Goal: Task Accomplishment & Management: Manage account settings

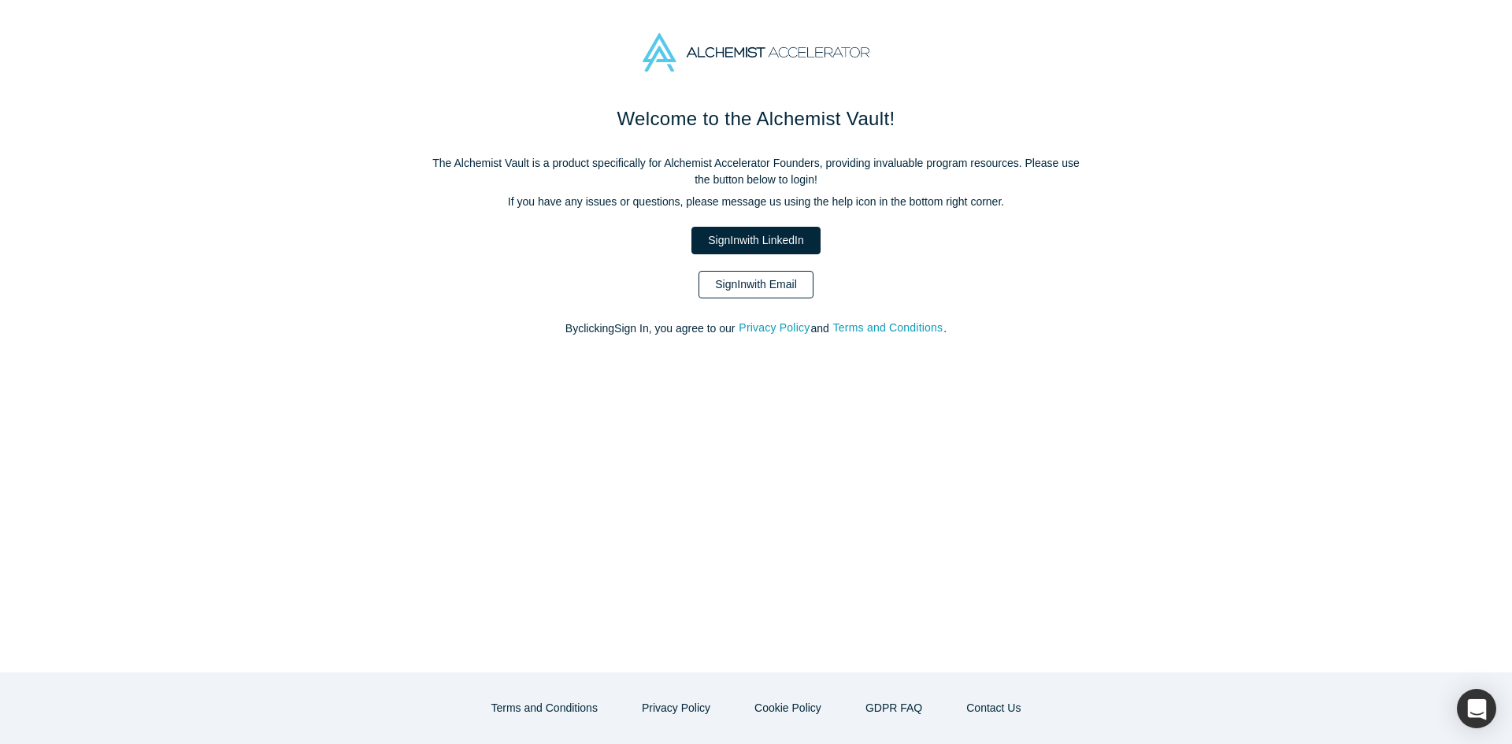
click at [759, 283] on link "Sign In with Email" at bounding box center [756, 285] width 115 height 28
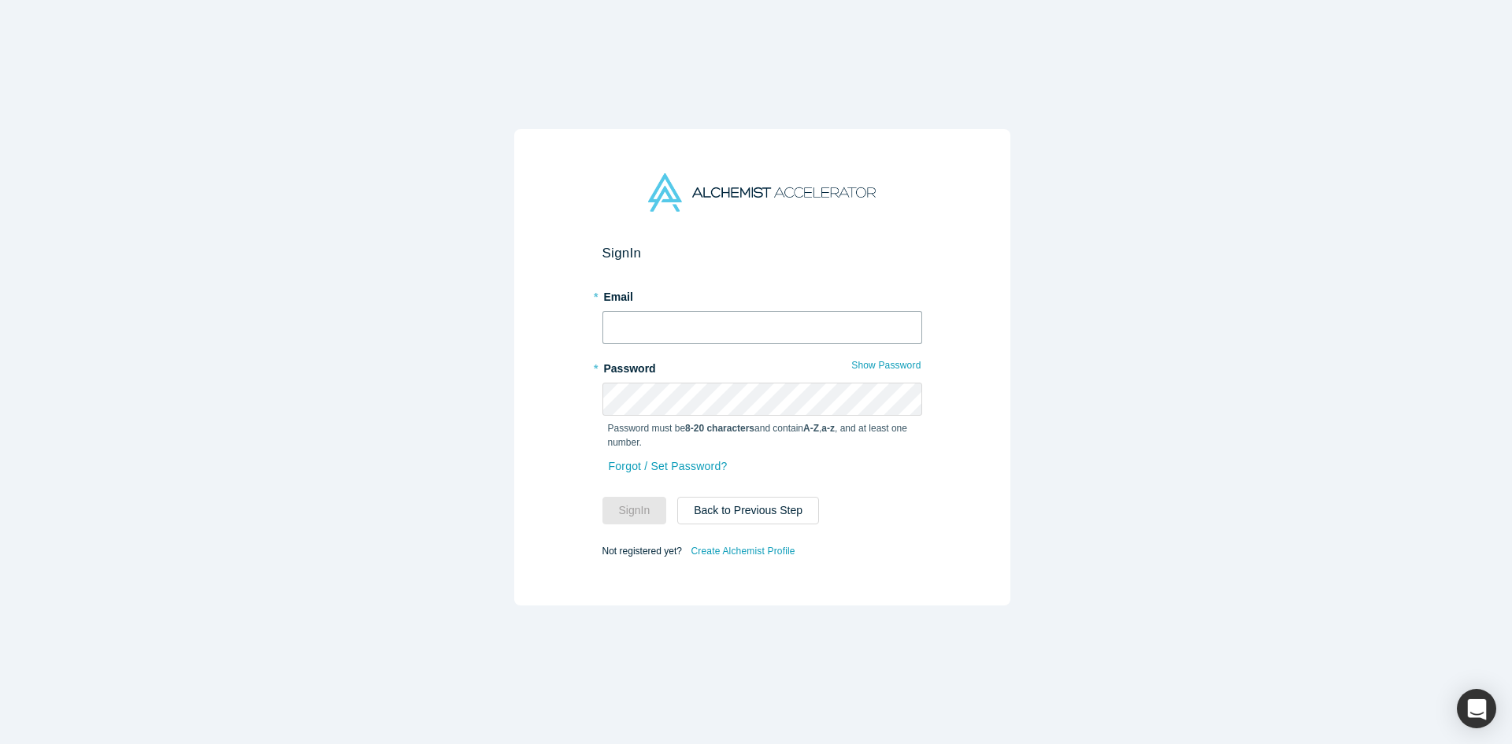
click at [722, 311] on input "text" at bounding box center [763, 327] width 320 height 33
type input "[EMAIL_ADDRESS][DOMAIN_NAME]"
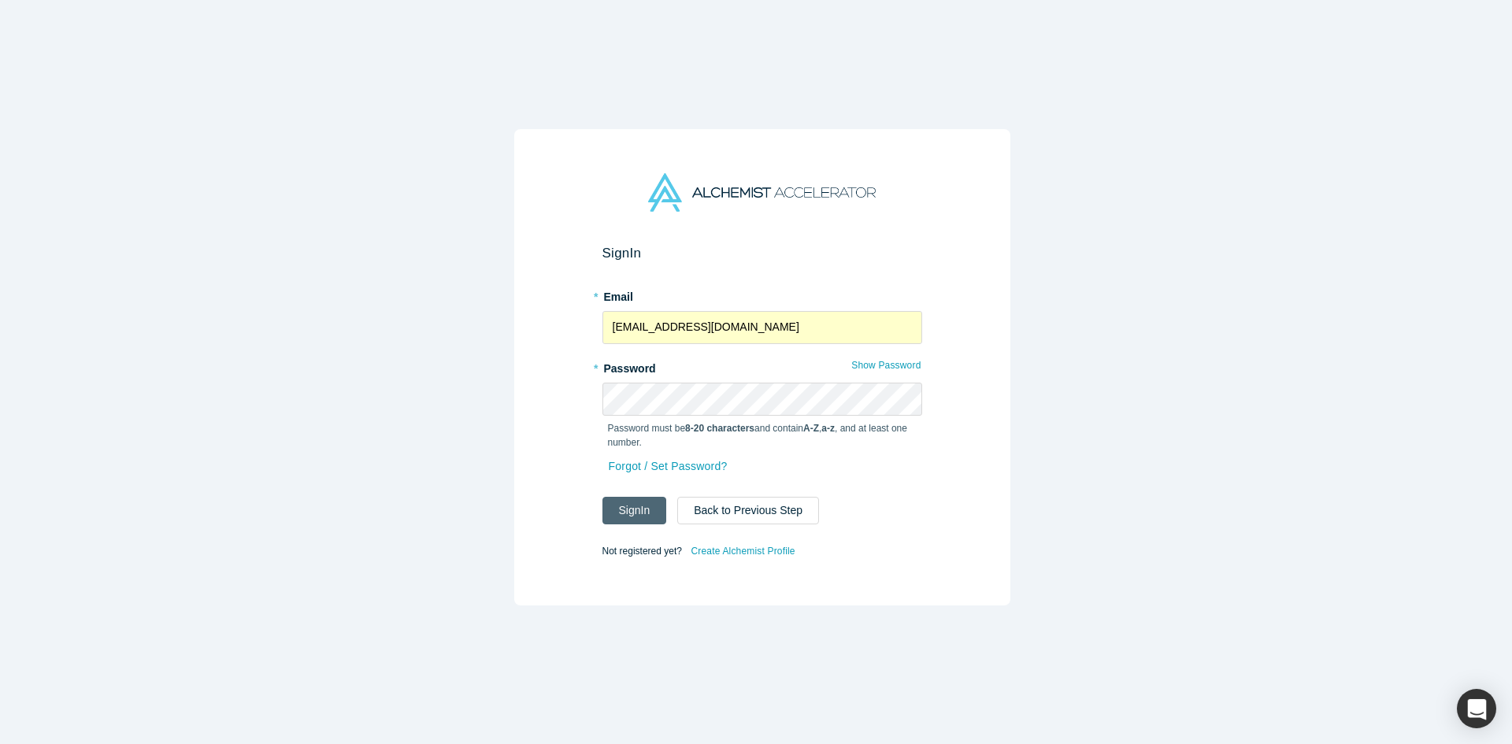
click at [637, 497] on button "Sign In" at bounding box center [635, 511] width 65 height 28
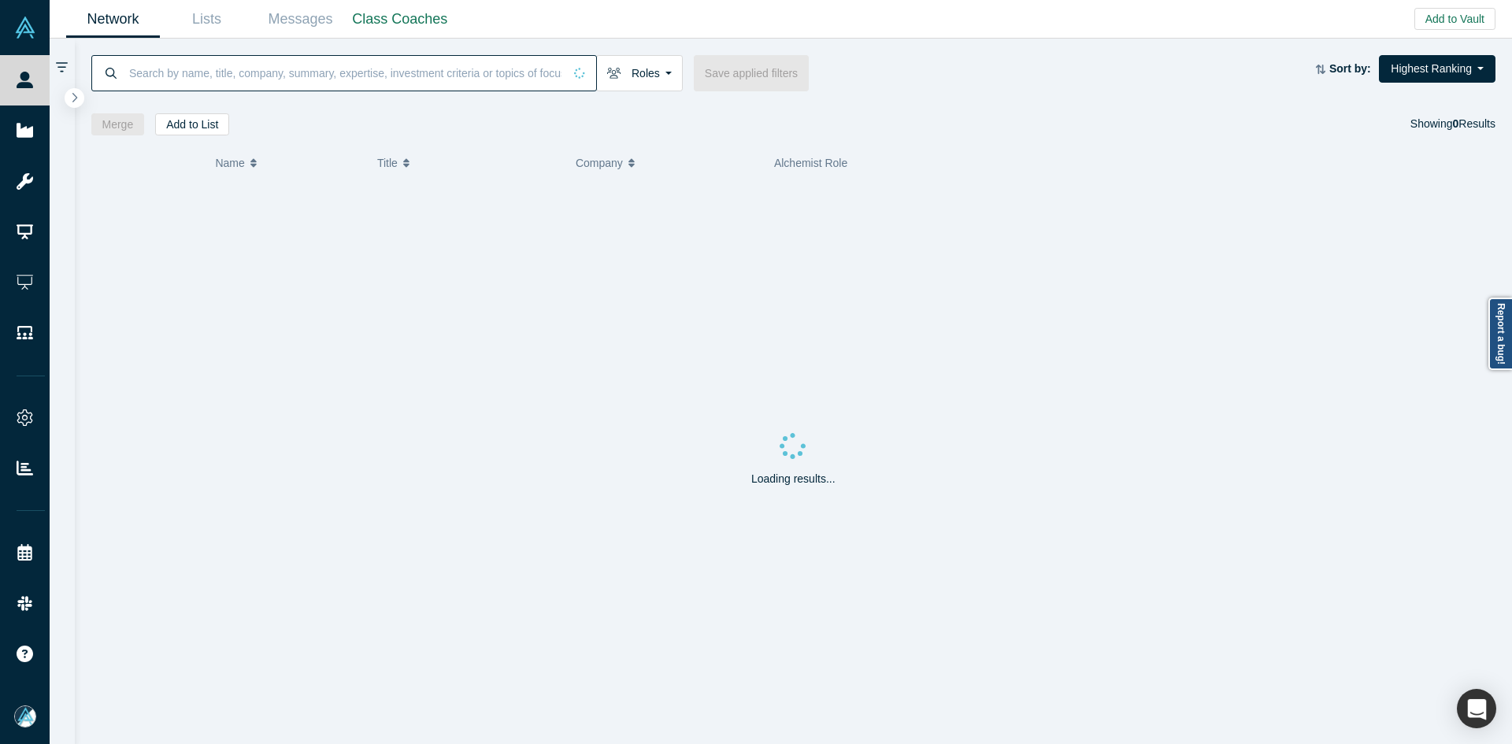
click at [354, 69] on input at bounding box center [346, 72] width 436 height 37
paste input "[PERSON_NAME]"
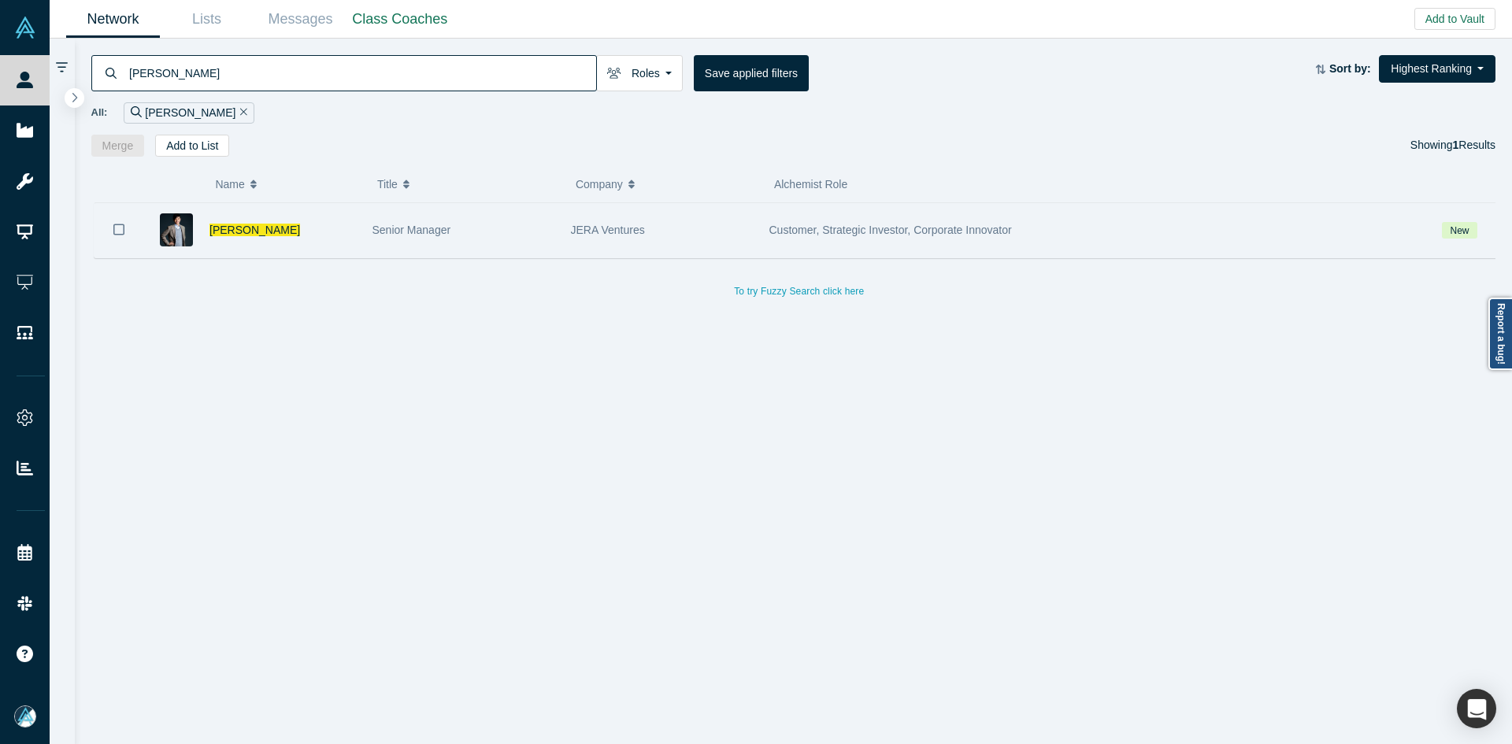
type input "[PERSON_NAME]"
click at [113, 232] on icon "Bookmark" at bounding box center [118, 229] width 11 height 11
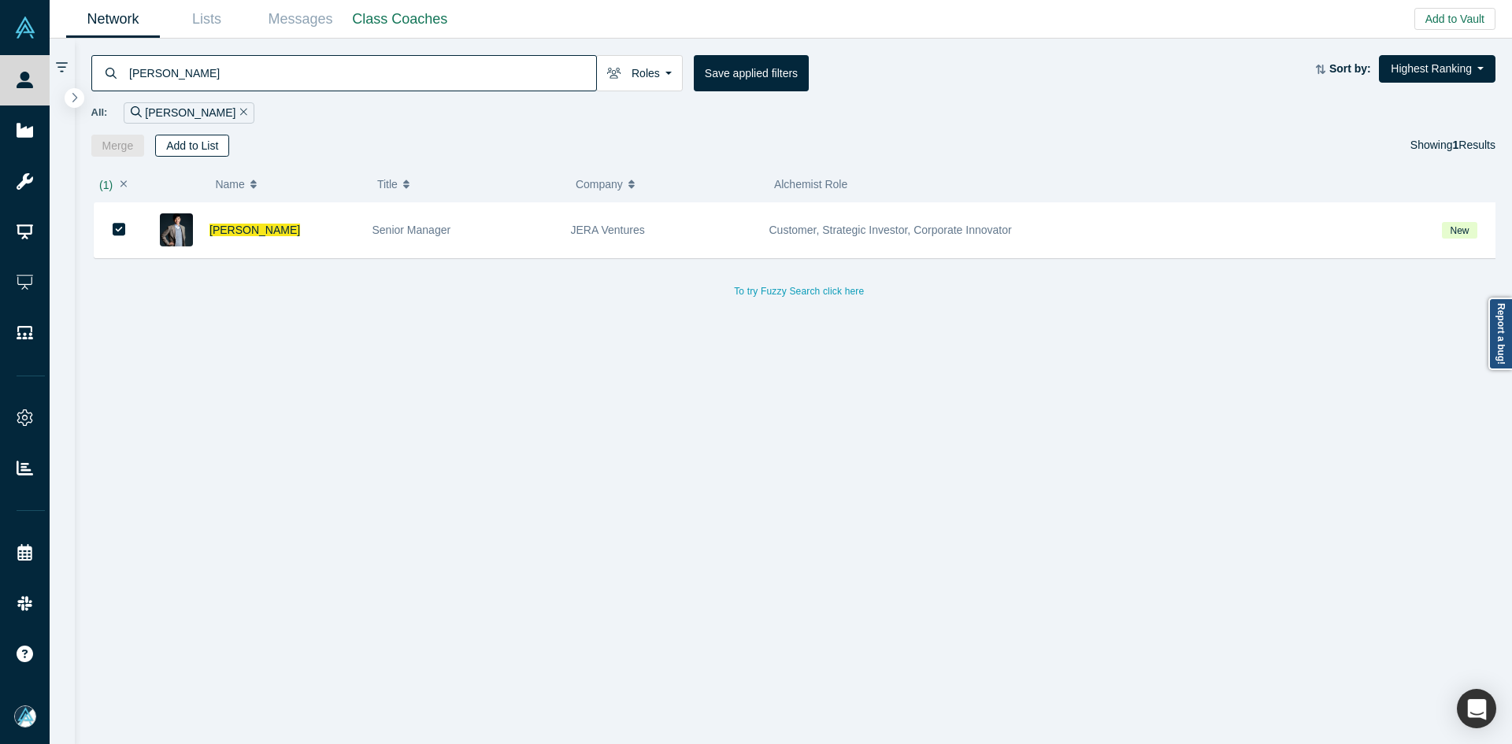
click at [206, 140] on button "Add to List" at bounding box center [192, 146] width 74 height 22
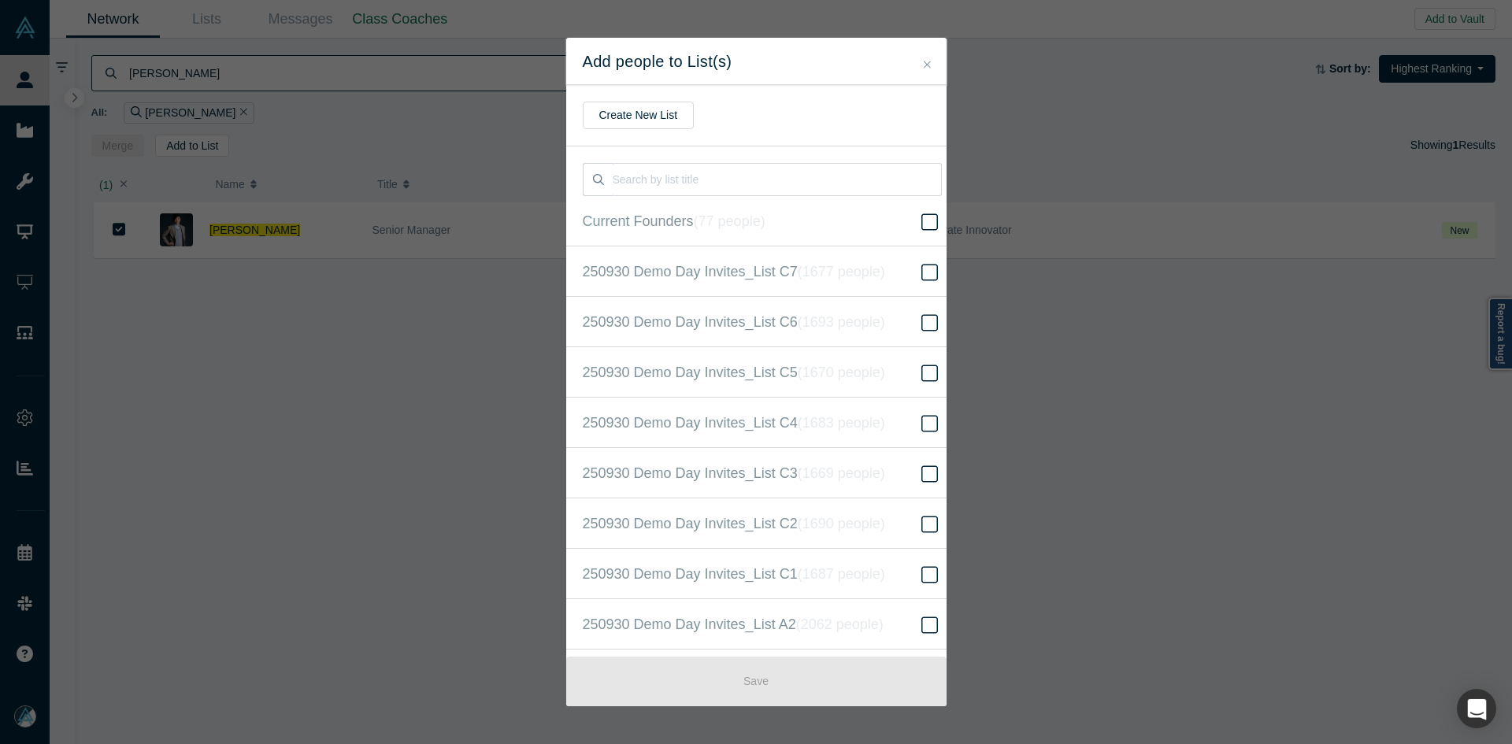
scroll to position [404, 0]
click at [903, 365] on label "250930 Demo Day Invites_Base List ( 16610 people )" at bounding box center [762, 372] width 392 height 50
click at [0, 0] on input "250930 Demo Day Invites_Base List ( 16610 people )" at bounding box center [0, 0] width 0 height 0
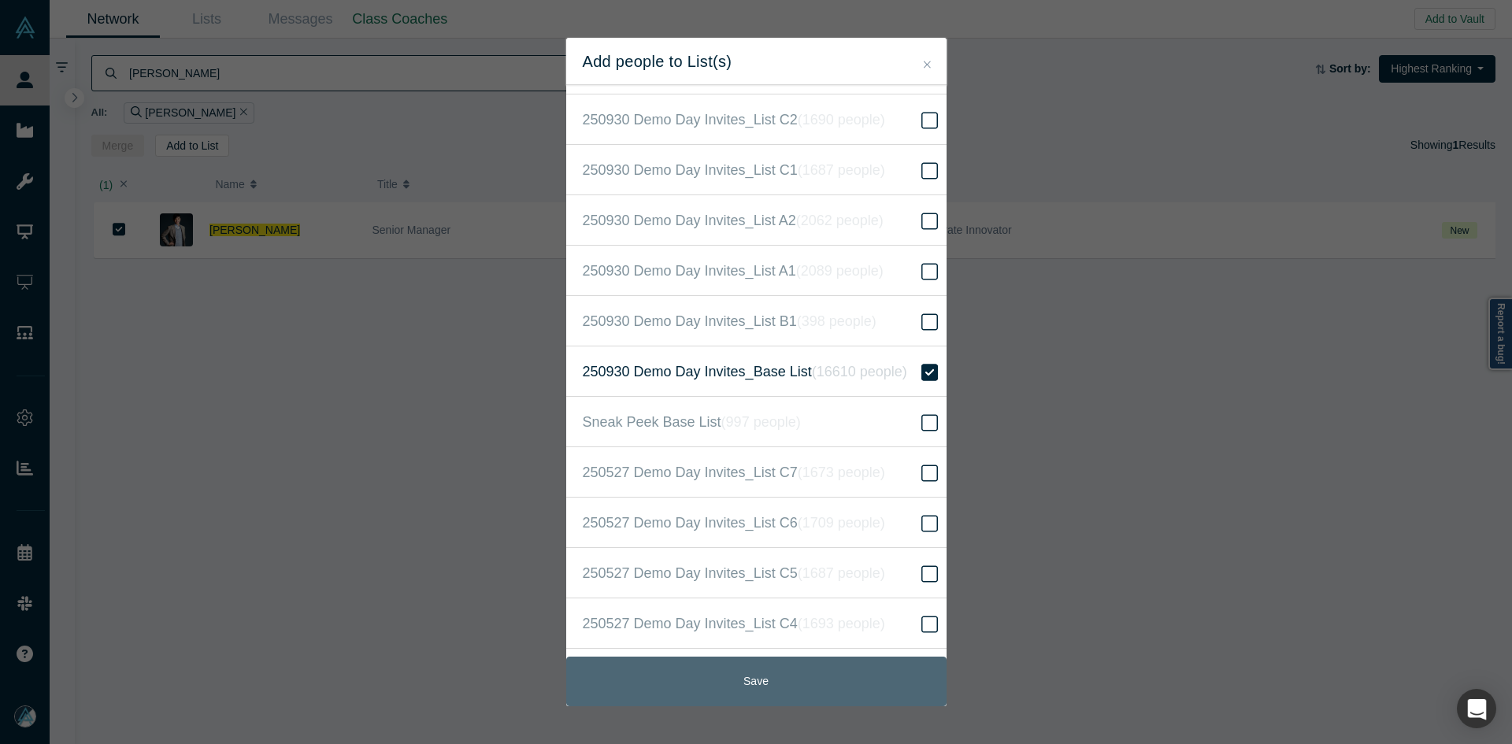
click at [806, 699] on button "Save" at bounding box center [756, 682] width 380 height 50
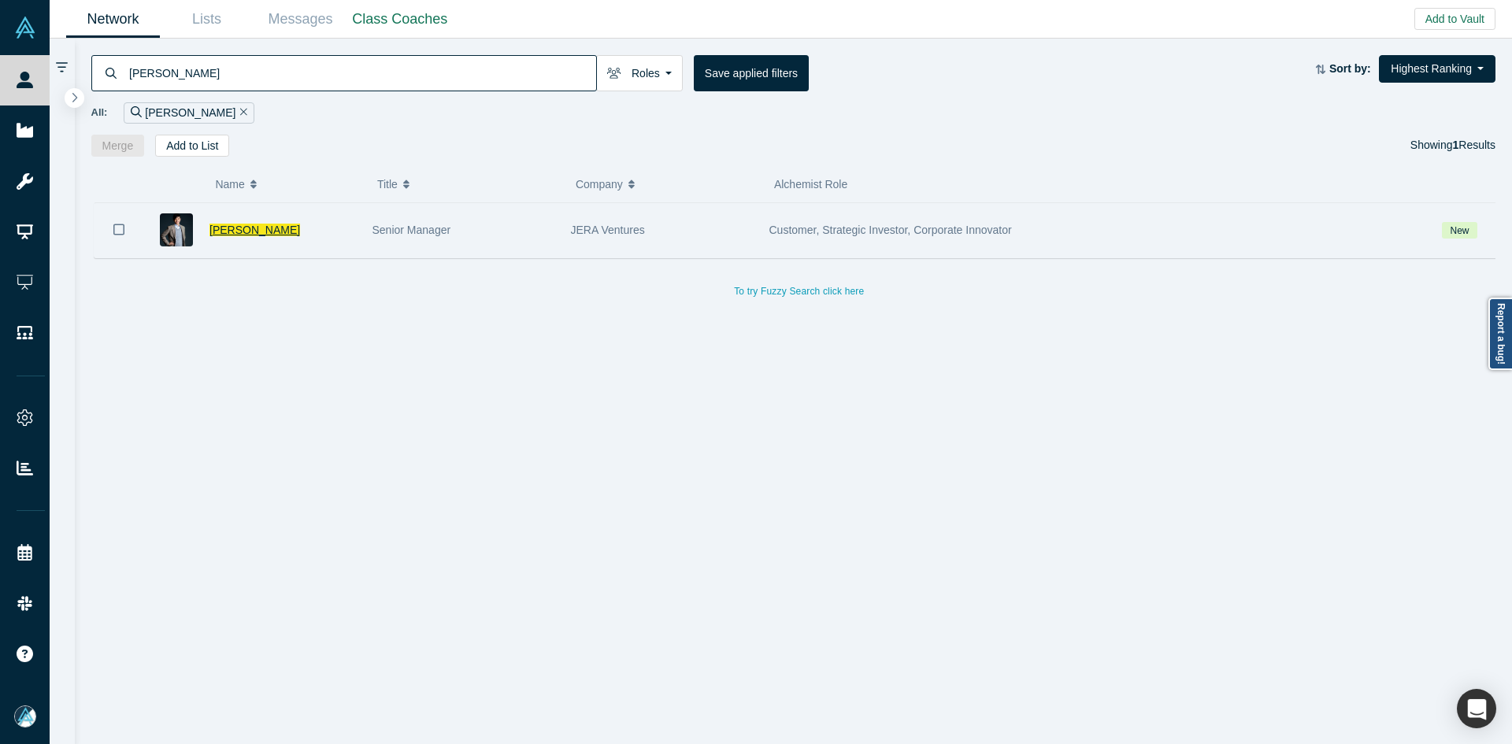
click at [238, 230] on span "[PERSON_NAME]" at bounding box center [255, 230] width 91 height 13
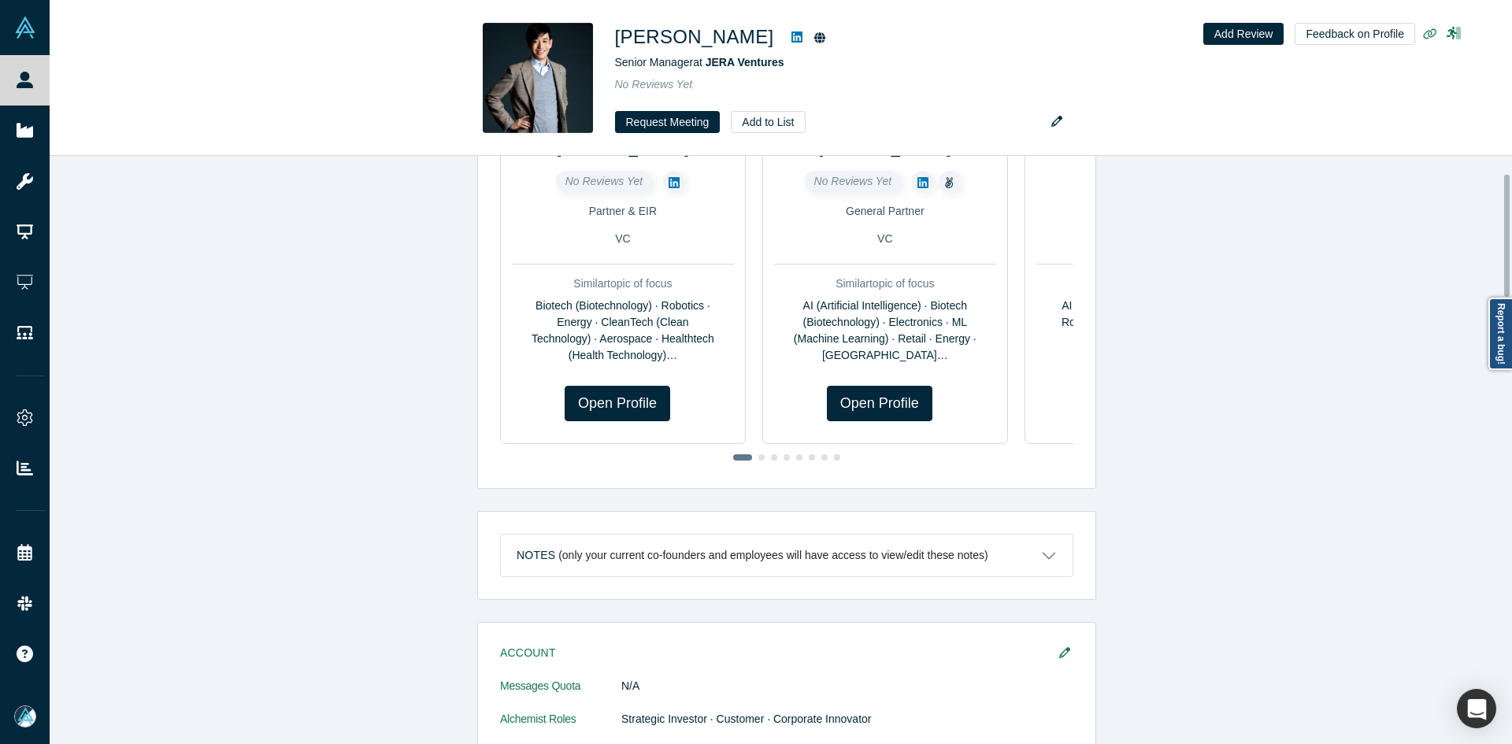
scroll to position [551, 0]
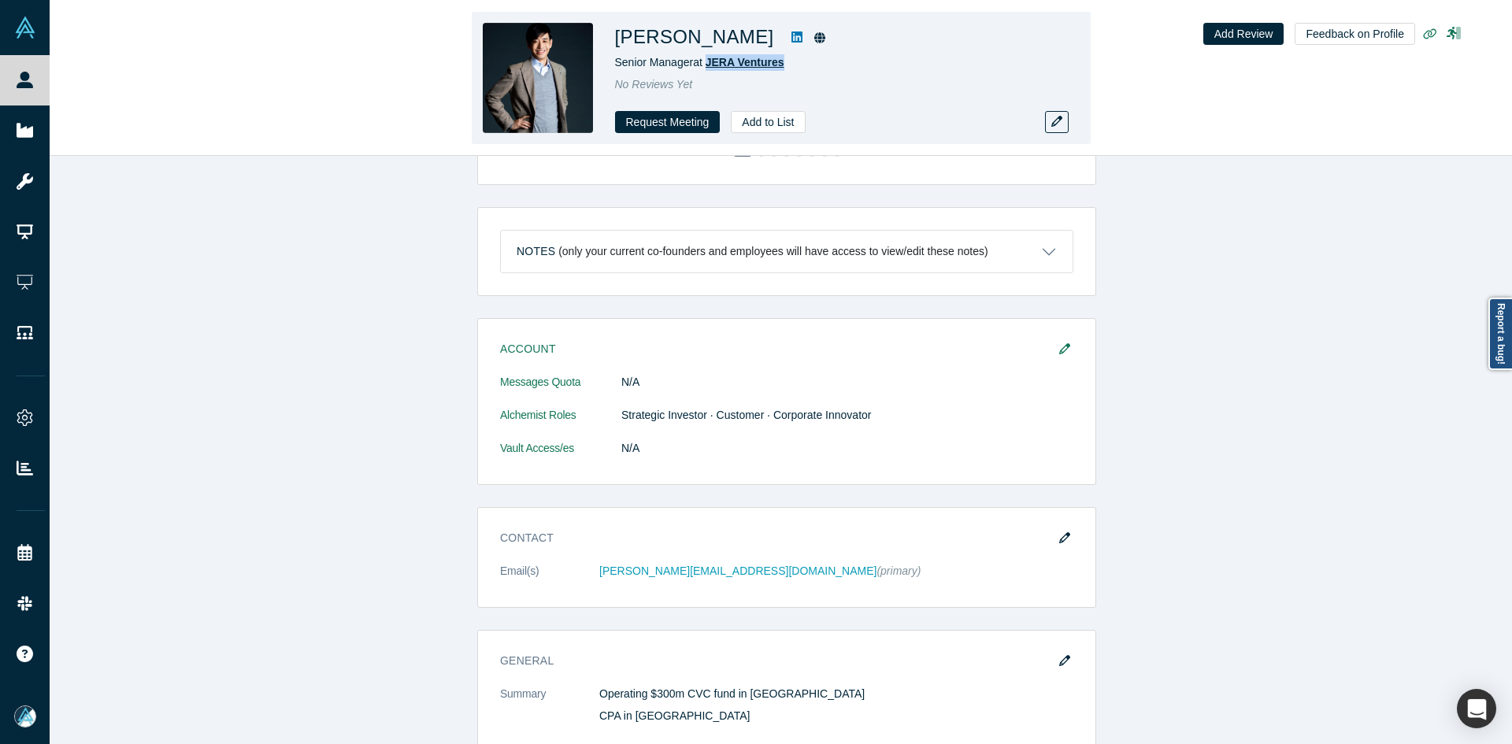
drag, startPoint x: 814, startPoint y: 64, endPoint x: 710, endPoint y: 66, distance: 104.8
click at [710, 66] on div "Senior Manager at JERA Ventures" at bounding box center [835, 62] width 441 height 17
copy span "JERA Ventures"
drag, startPoint x: 759, startPoint y: 39, endPoint x: 684, endPoint y: 39, distance: 74.8
click at [684, 39] on h1 "[PERSON_NAME]" at bounding box center [694, 37] width 159 height 28
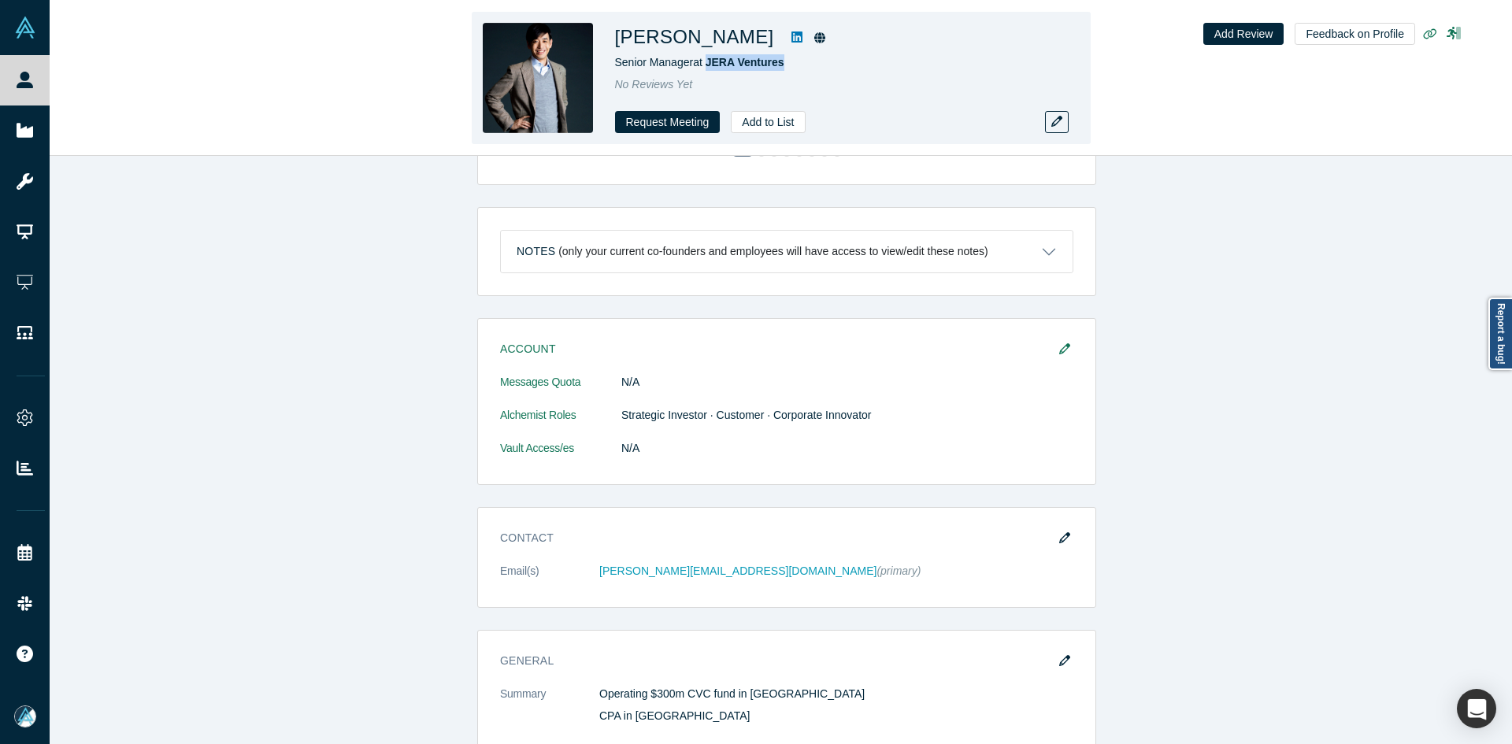
copy h1 "[DEMOGRAPHIC_DATA]"
drag, startPoint x: 761, startPoint y: 40, endPoint x: 683, endPoint y: 42, distance: 78.0
click at [683, 42] on h1 "[PERSON_NAME]" at bounding box center [694, 37] width 159 height 28
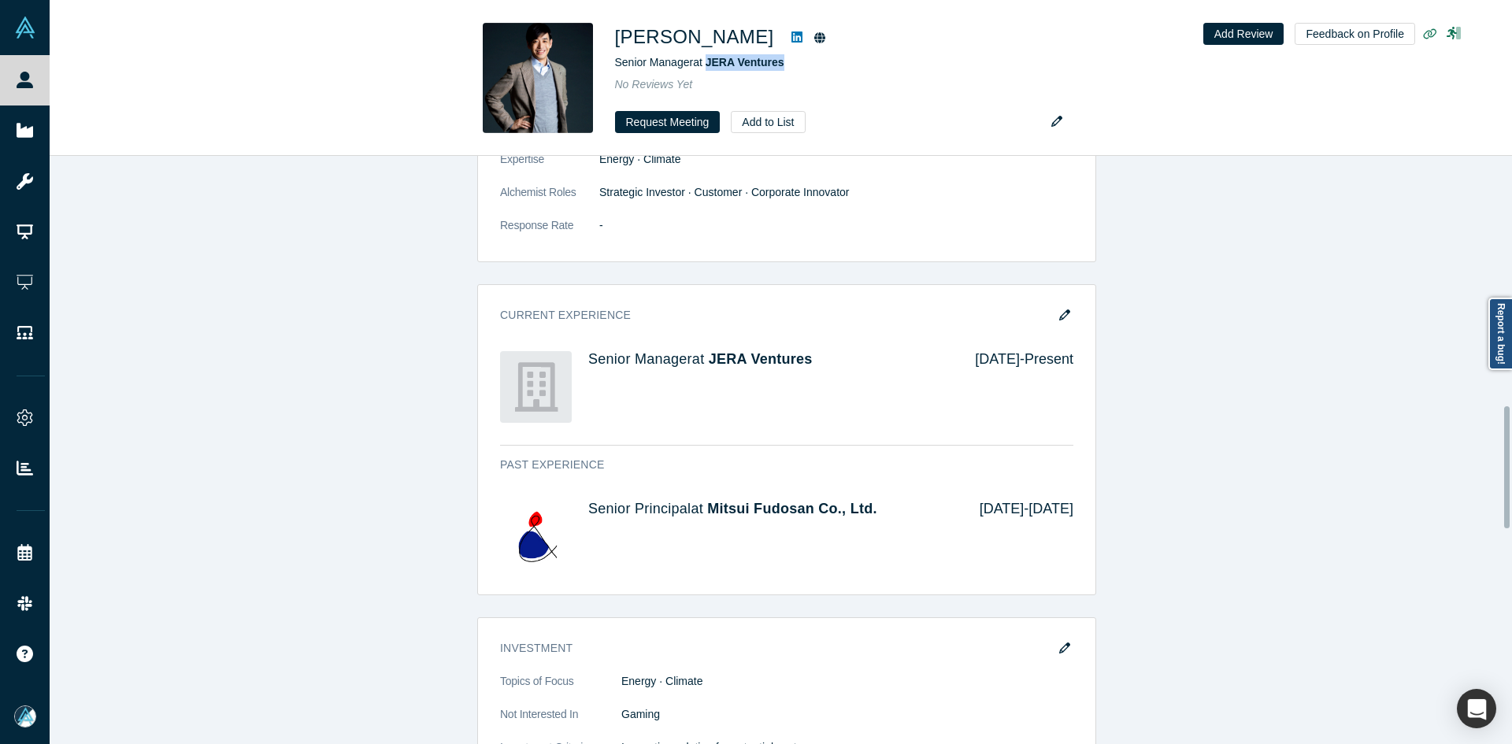
scroll to position [1418, 0]
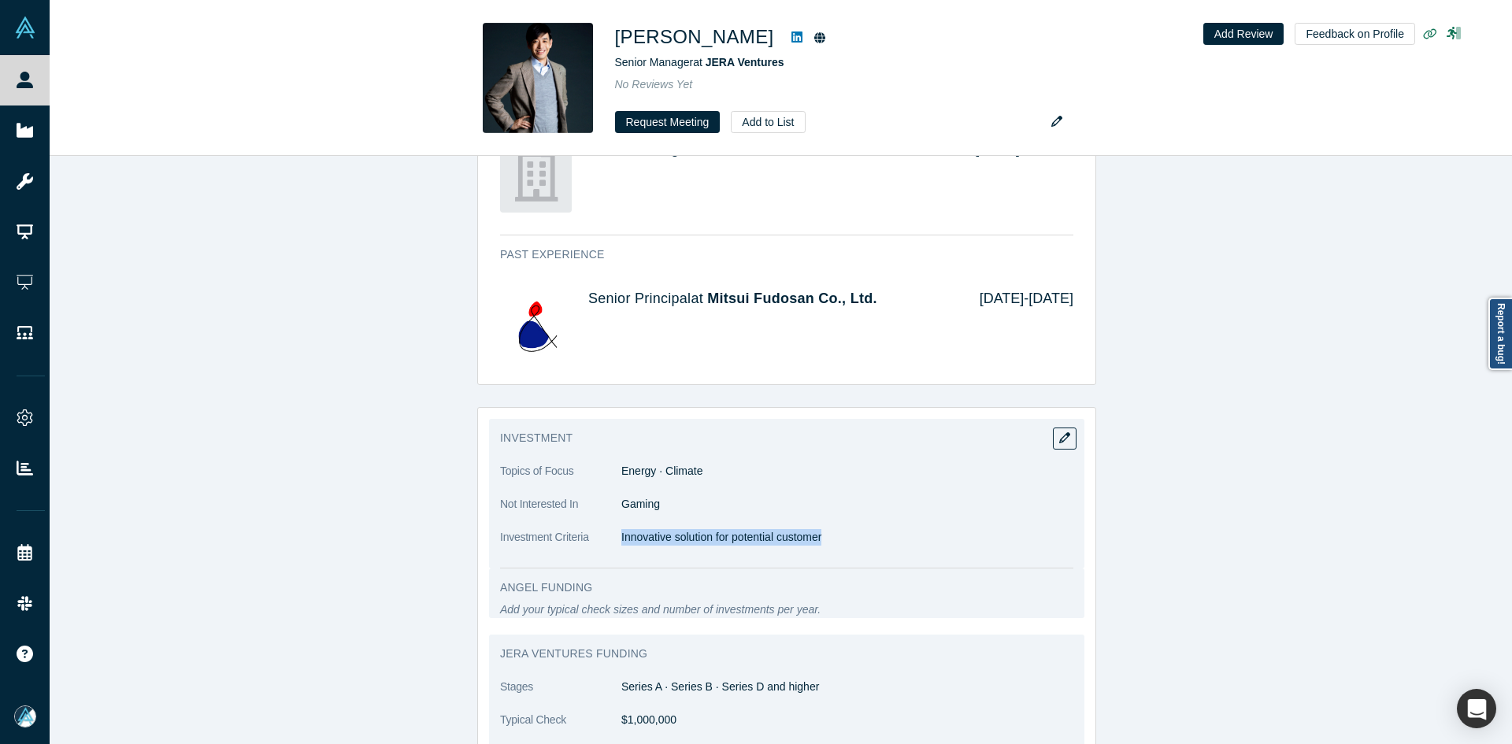
copy p "Innovative solution for potential customer"
drag, startPoint x: 616, startPoint y: 536, endPoint x: 820, endPoint y: 532, distance: 204.0
click at [820, 532] on p "Innovative solution for potential customer" at bounding box center [847, 537] width 452 height 17
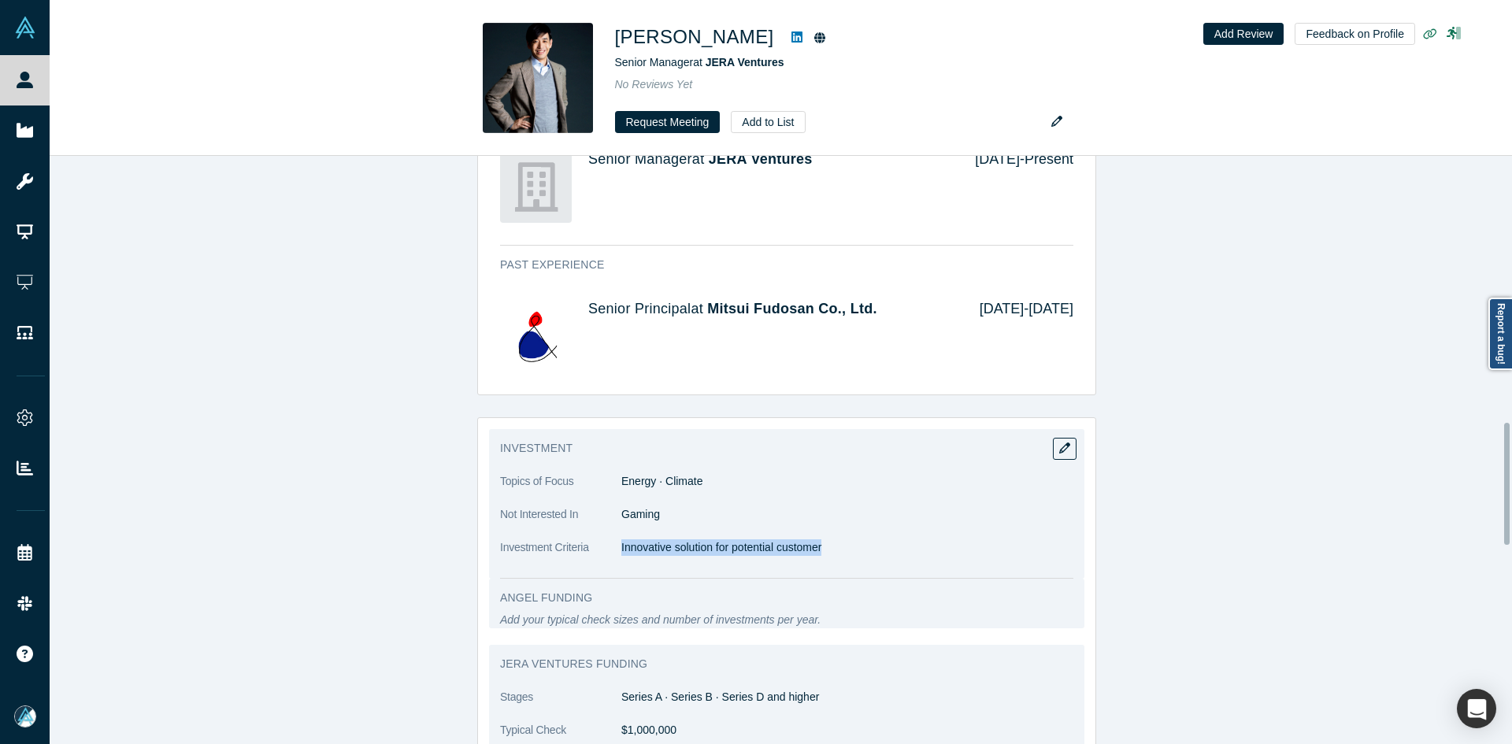
scroll to position [1654, 0]
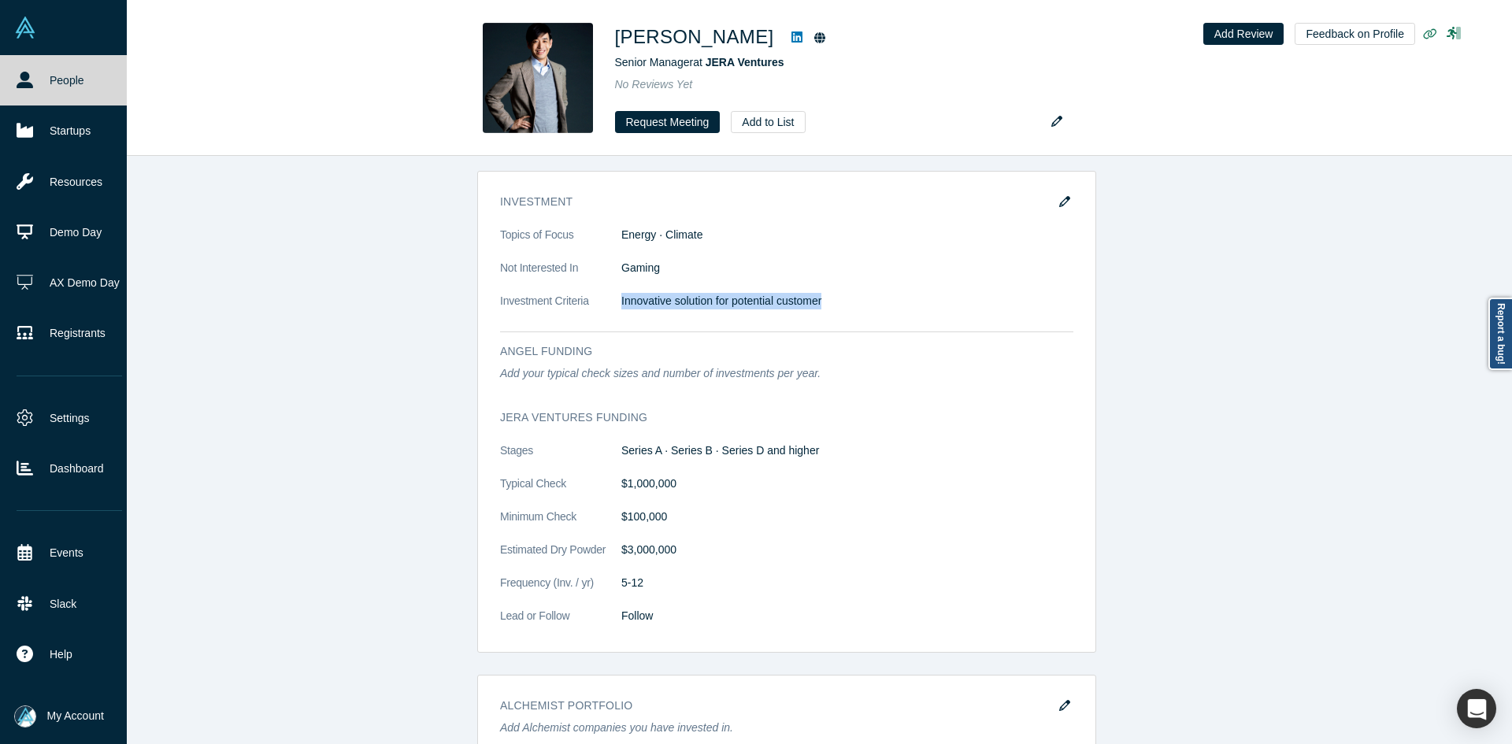
click at [19, 83] on icon at bounding box center [25, 80] width 17 height 17
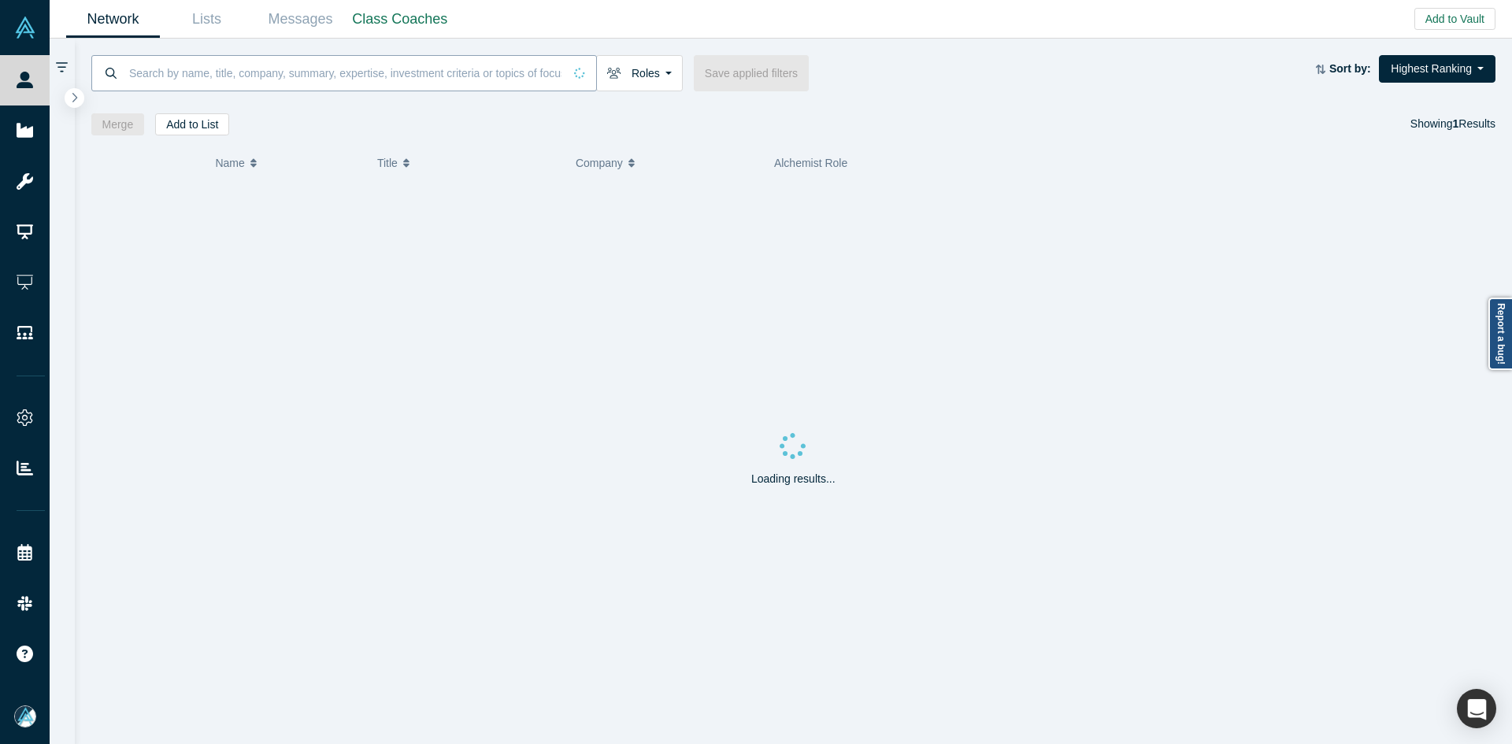
click at [292, 65] on input at bounding box center [346, 72] width 436 height 37
paste input "[PERSON_NAME] [PERSON_NAME]"
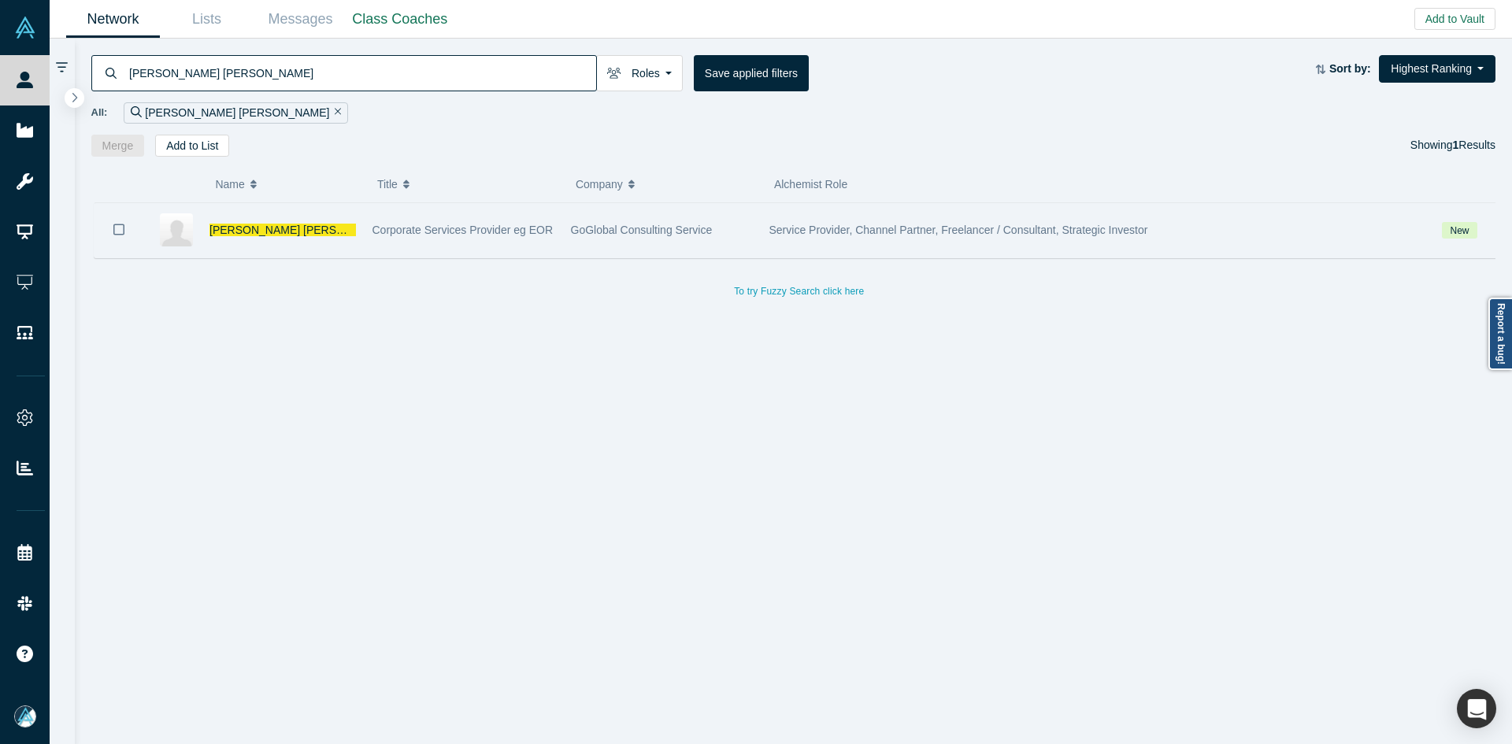
type input "[PERSON_NAME] [PERSON_NAME]"
click at [115, 231] on icon "Bookmark" at bounding box center [118, 229] width 11 height 15
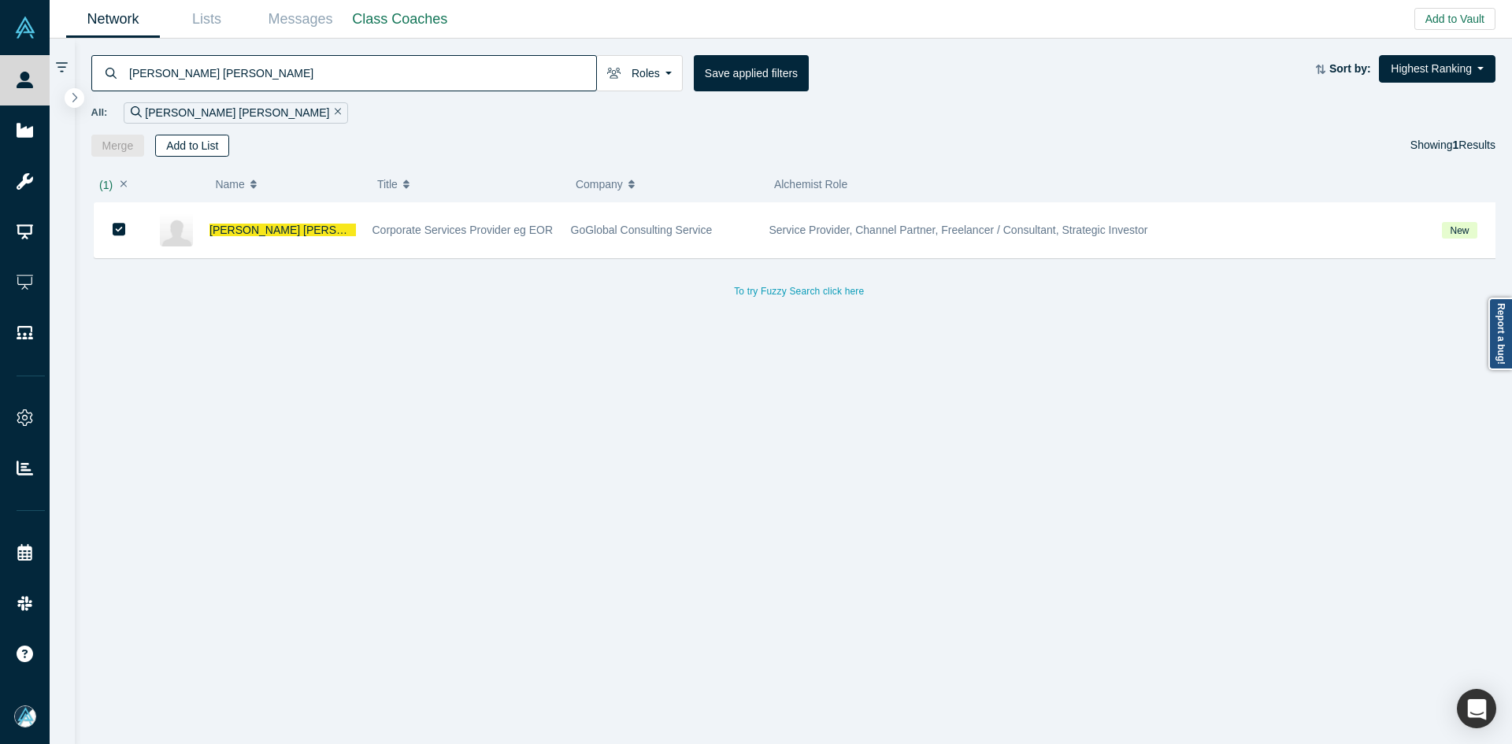
click at [199, 150] on button "Add to List" at bounding box center [192, 146] width 74 height 22
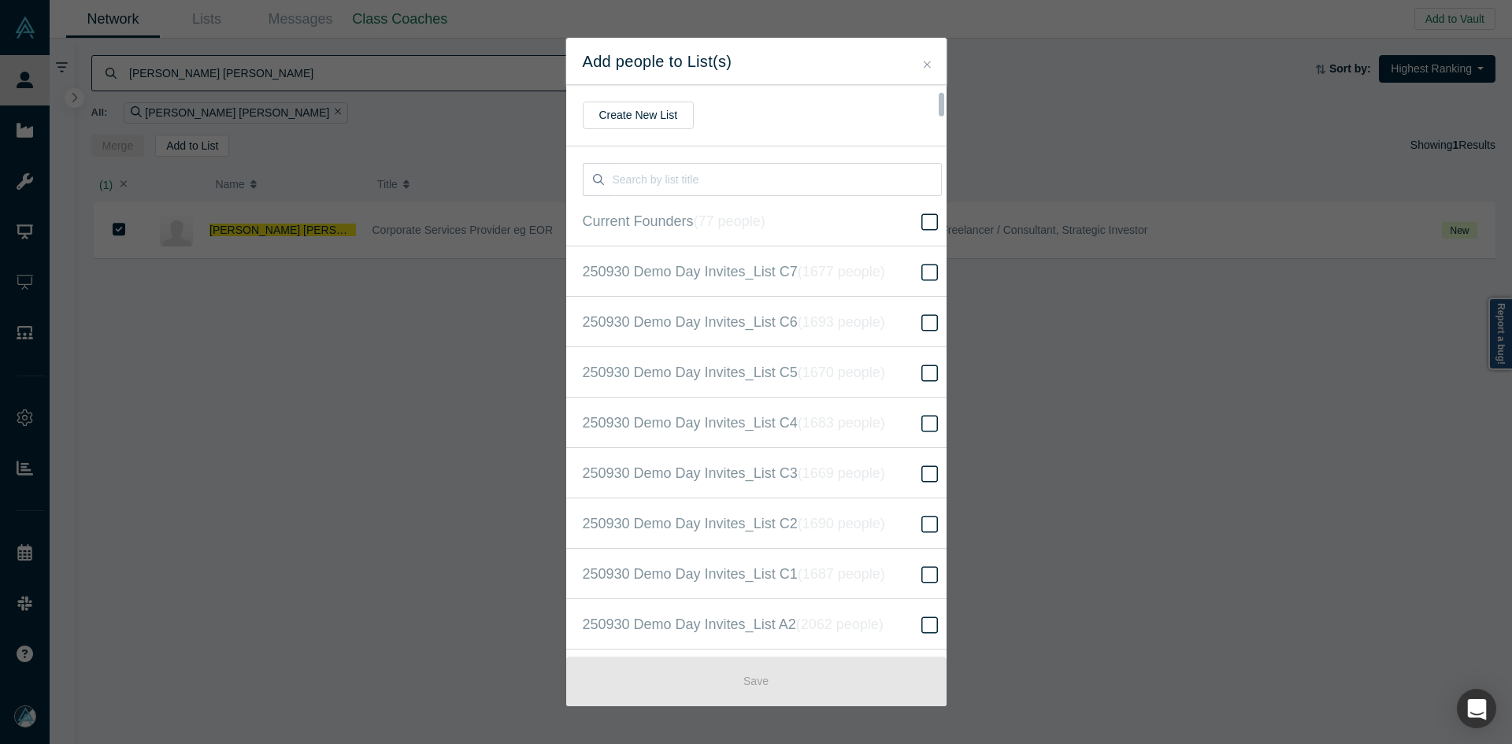
scroll to position [404, 0]
click at [724, 369] on span "250930 Demo Day Invites_Base List ( 16611 people )" at bounding box center [745, 372] width 324 height 22
click at [0, 0] on input "250930 Demo Day Invites_Base List ( 16611 people )" at bounding box center [0, 0] width 0 height 0
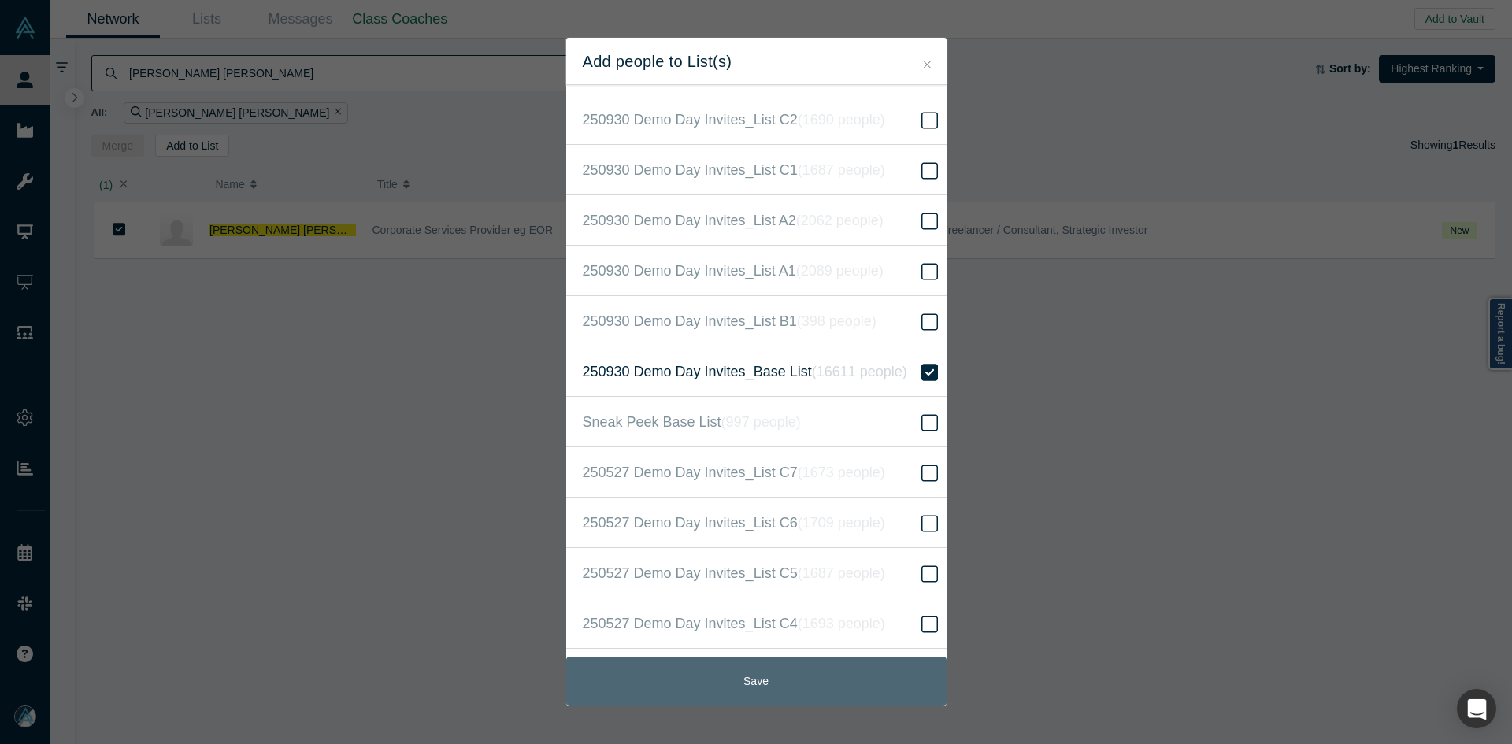
click at [768, 693] on button "Save" at bounding box center [756, 682] width 380 height 50
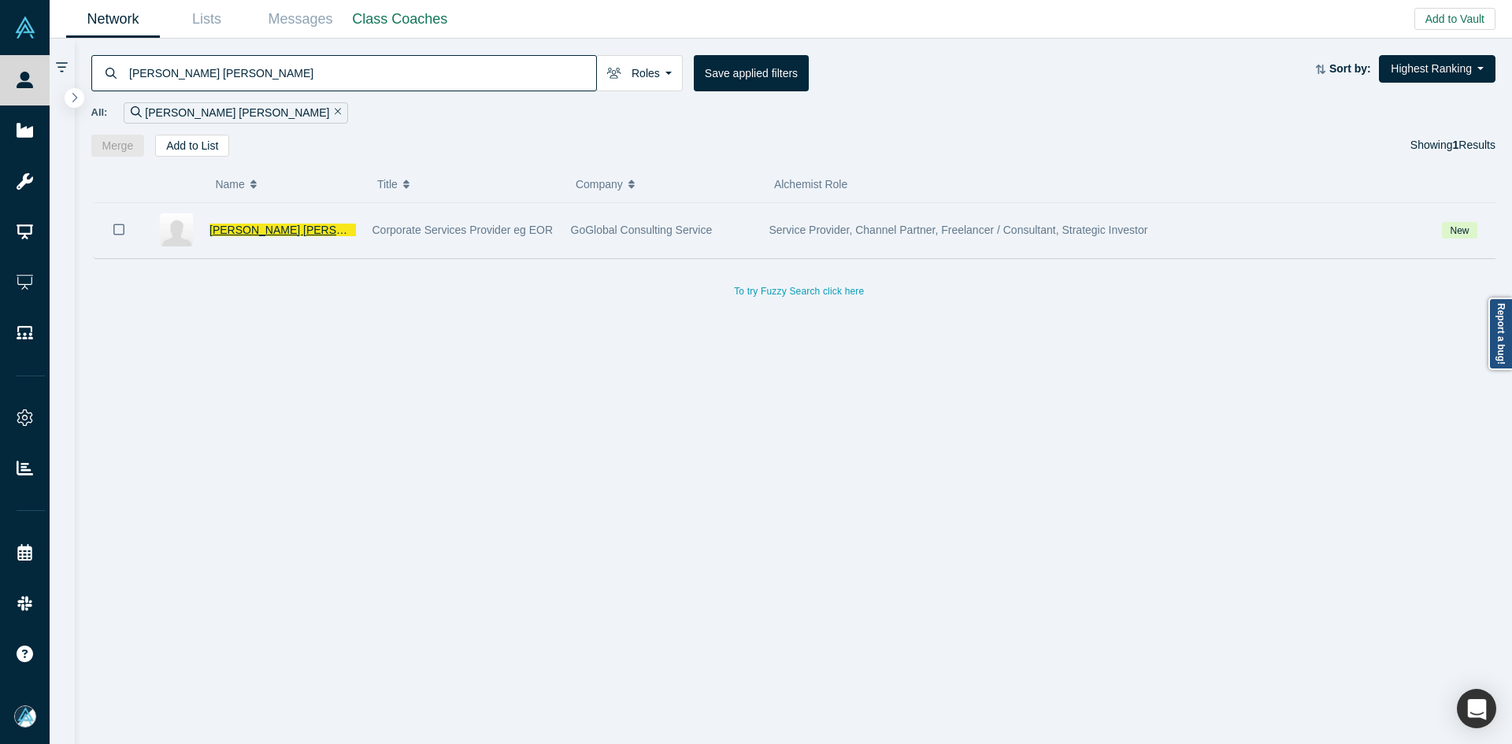
click at [249, 231] on span "[PERSON_NAME] [PERSON_NAME]" at bounding box center [302, 230] width 184 height 13
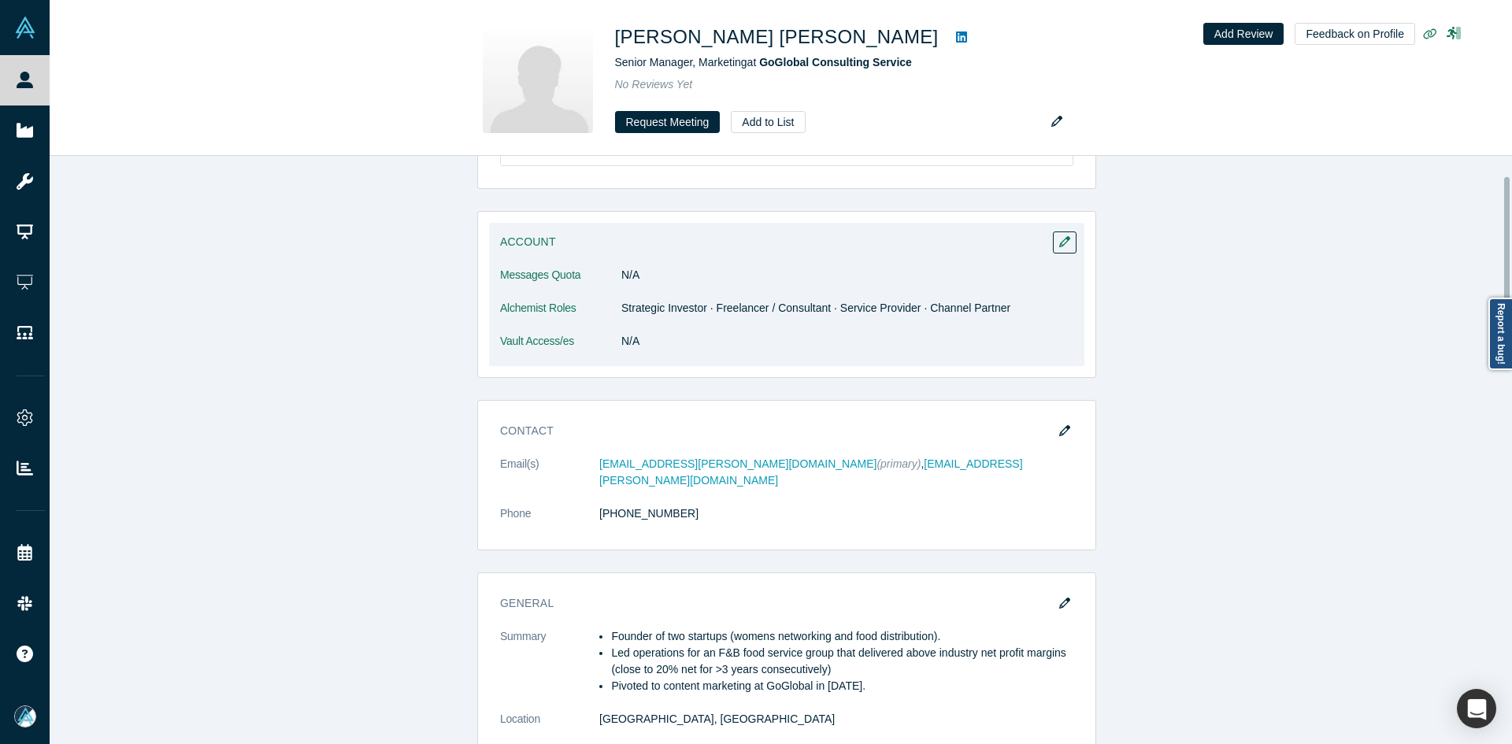
scroll to position [79, 0]
drag, startPoint x: 683, startPoint y: 309, endPoint x: 824, endPoint y: 311, distance: 141.0
click at [824, 311] on dd "Strategic Investor · Freelancer / Consultant · Service Provider · Channel Partn…" at bounding box center [847, 307] width 452 height 17
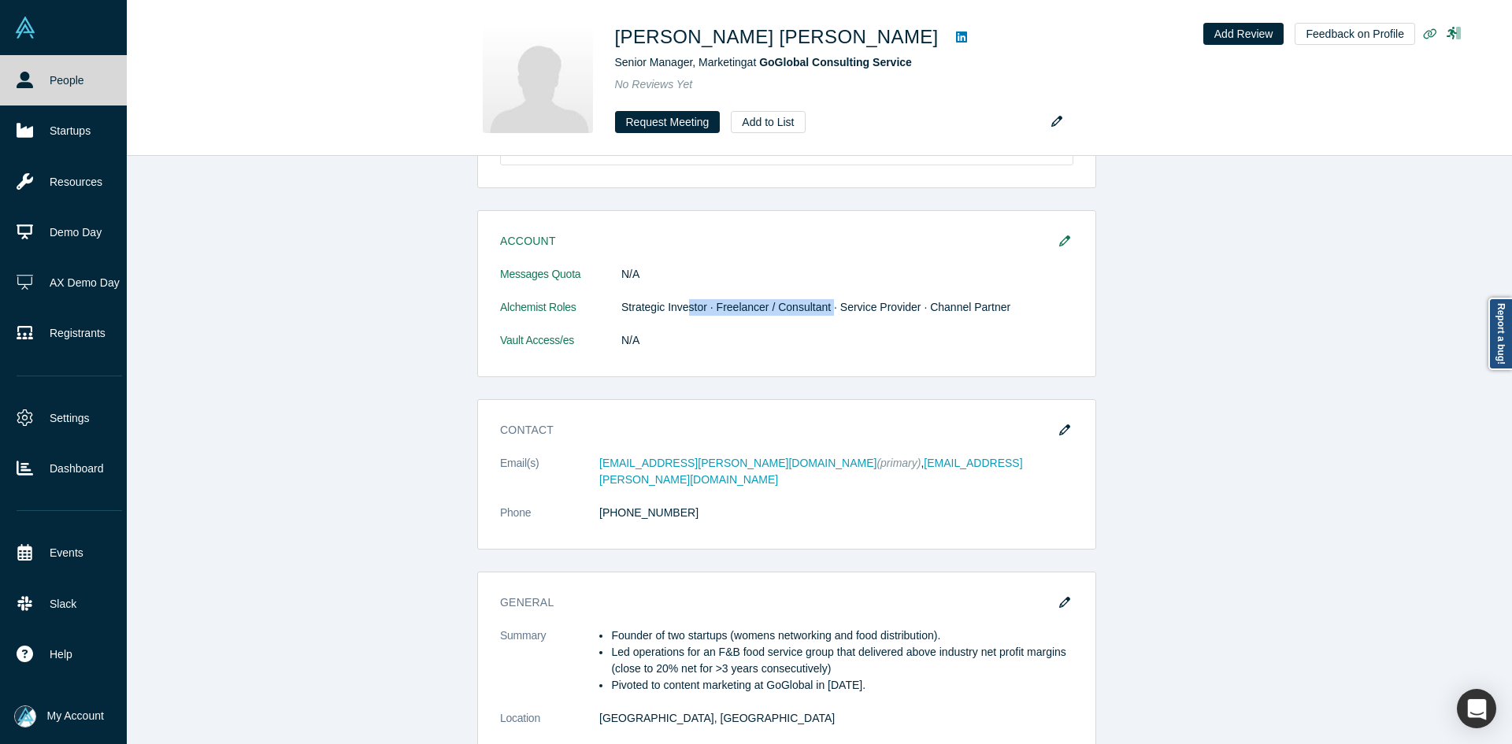
click at [41, 76] on link "People" at bounding box center [69, 80] width 139 height 50
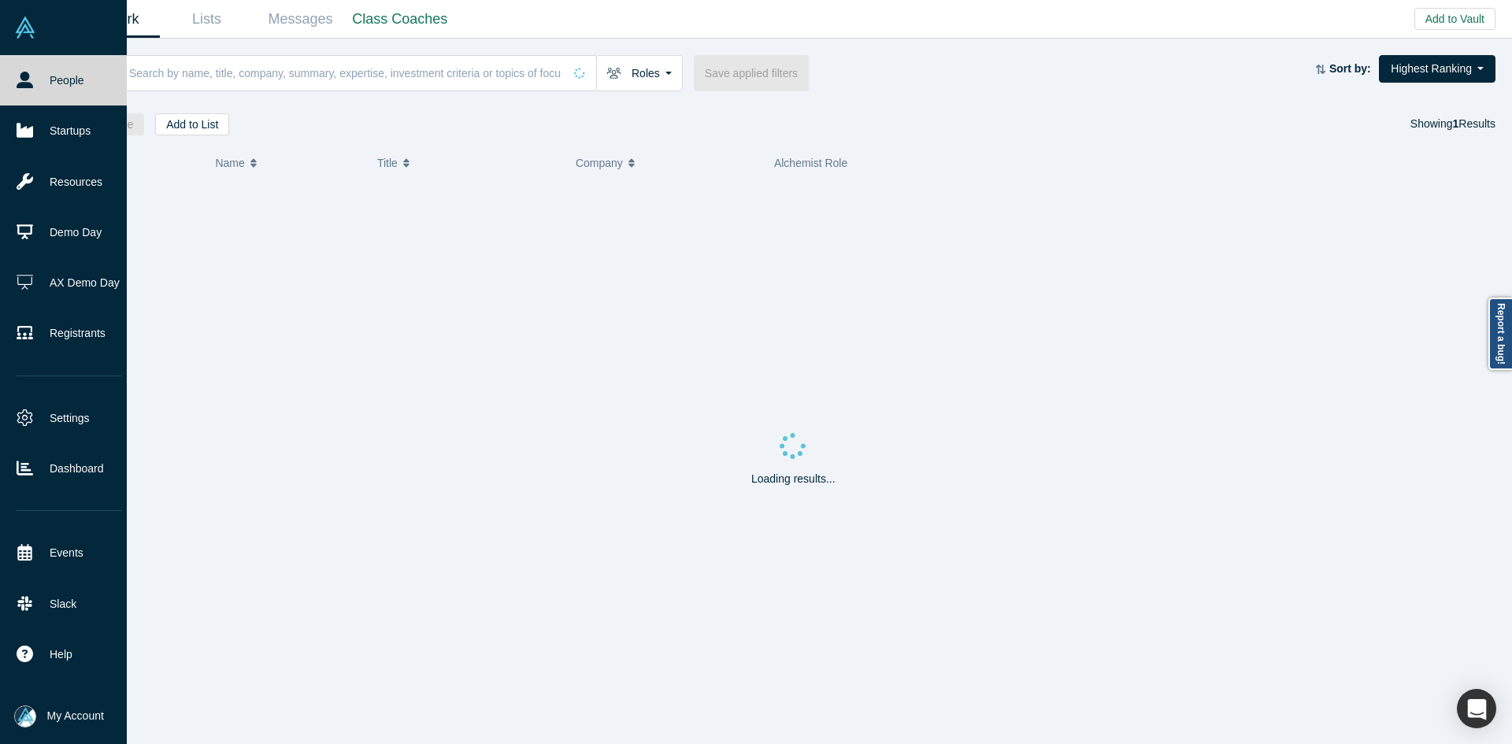
click at [280, 75] on input at bounding box center [346, 72] width 436 height 37
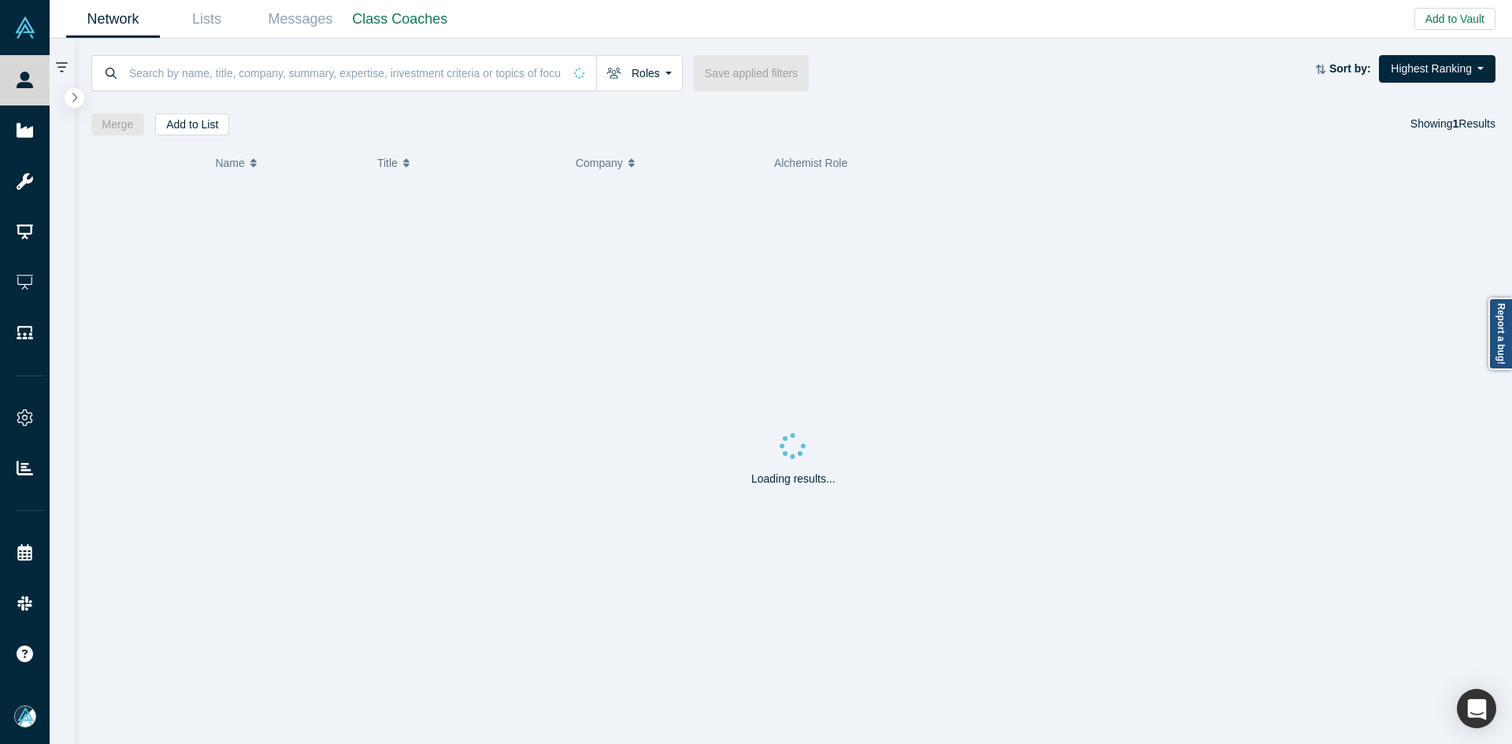
paste input "[PERSON_NAME]"
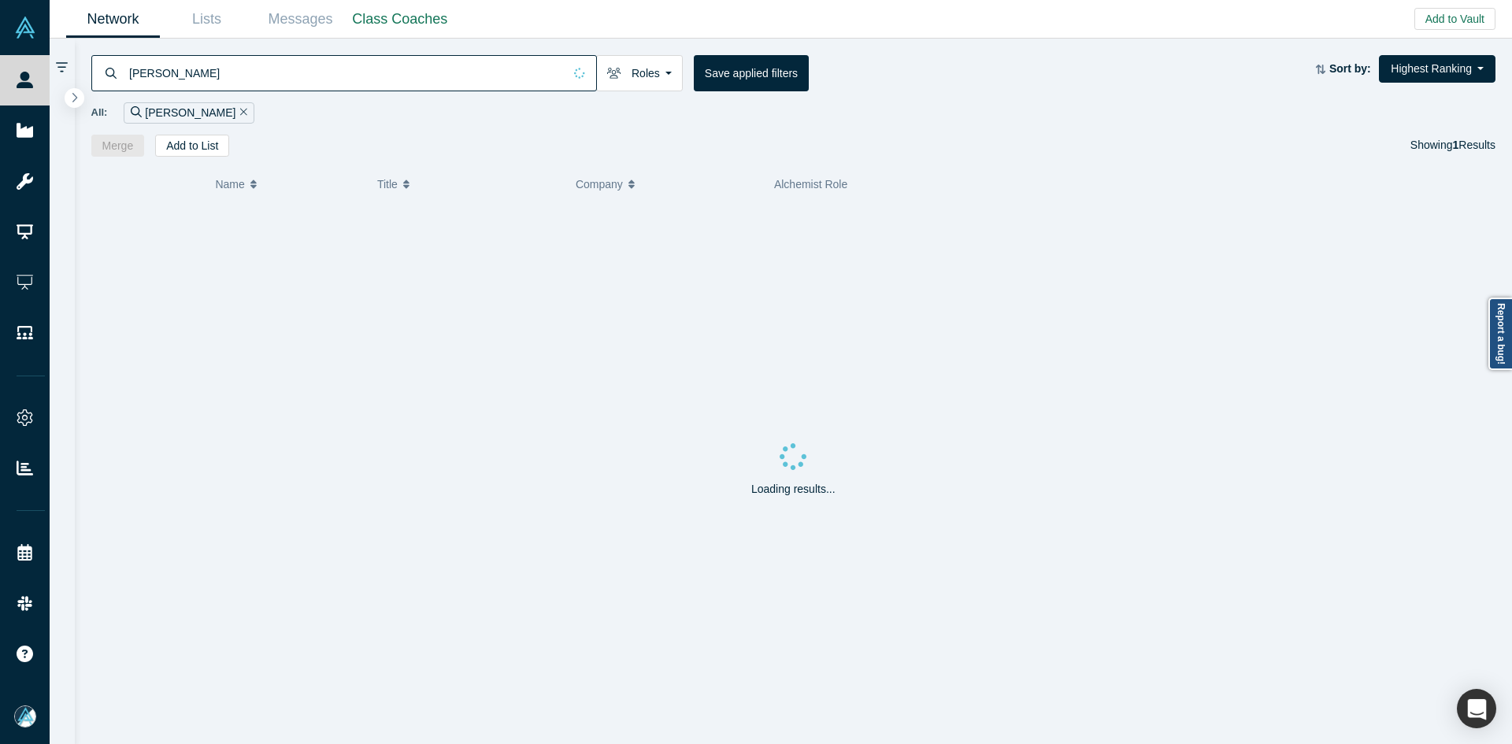
type input "[PERSON_NAME]"
click at [242, 224] on span "[PERSON_NAME]" at bounding box center [255, 230] width 91 height 13
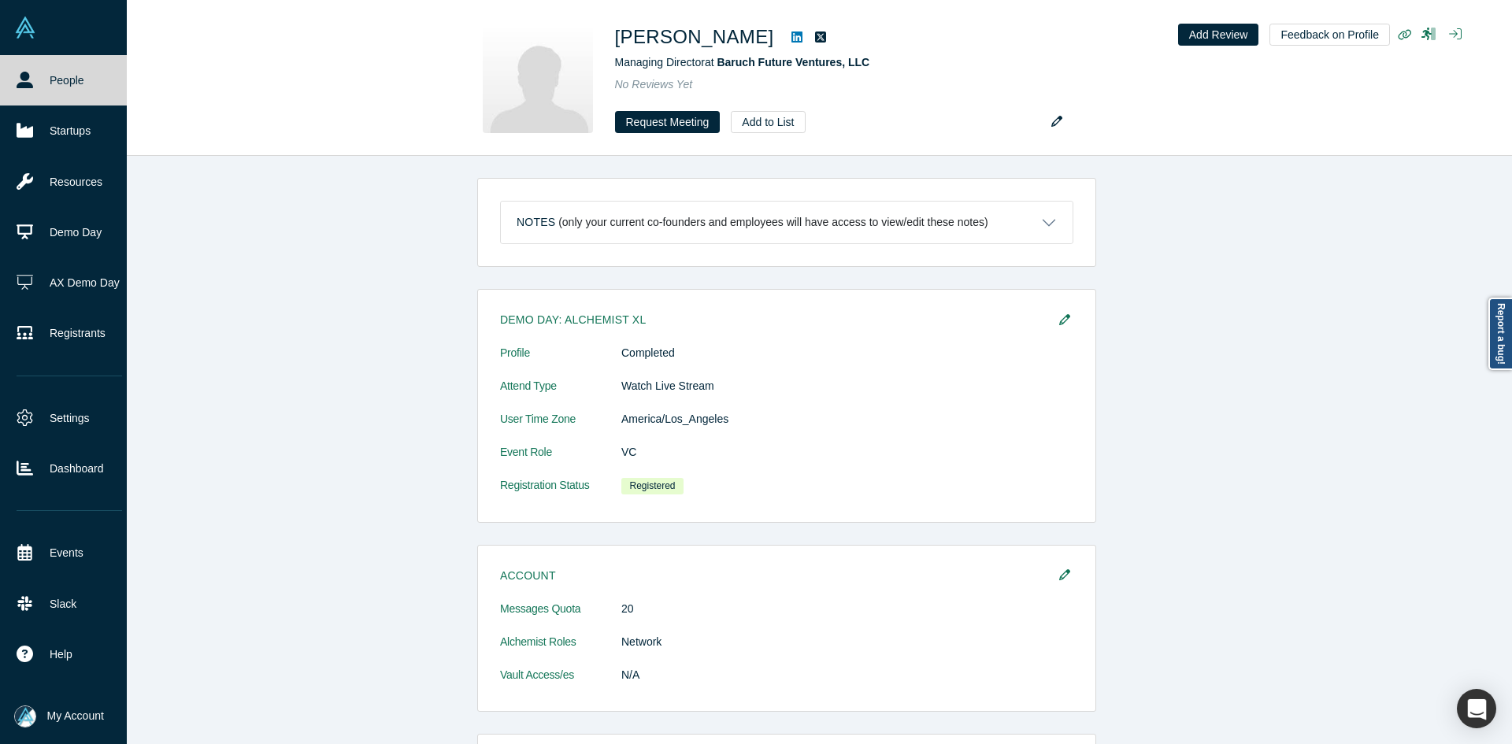
click at [30, 89] on link "People" at bounding box center [69, 80] width 139 height 50
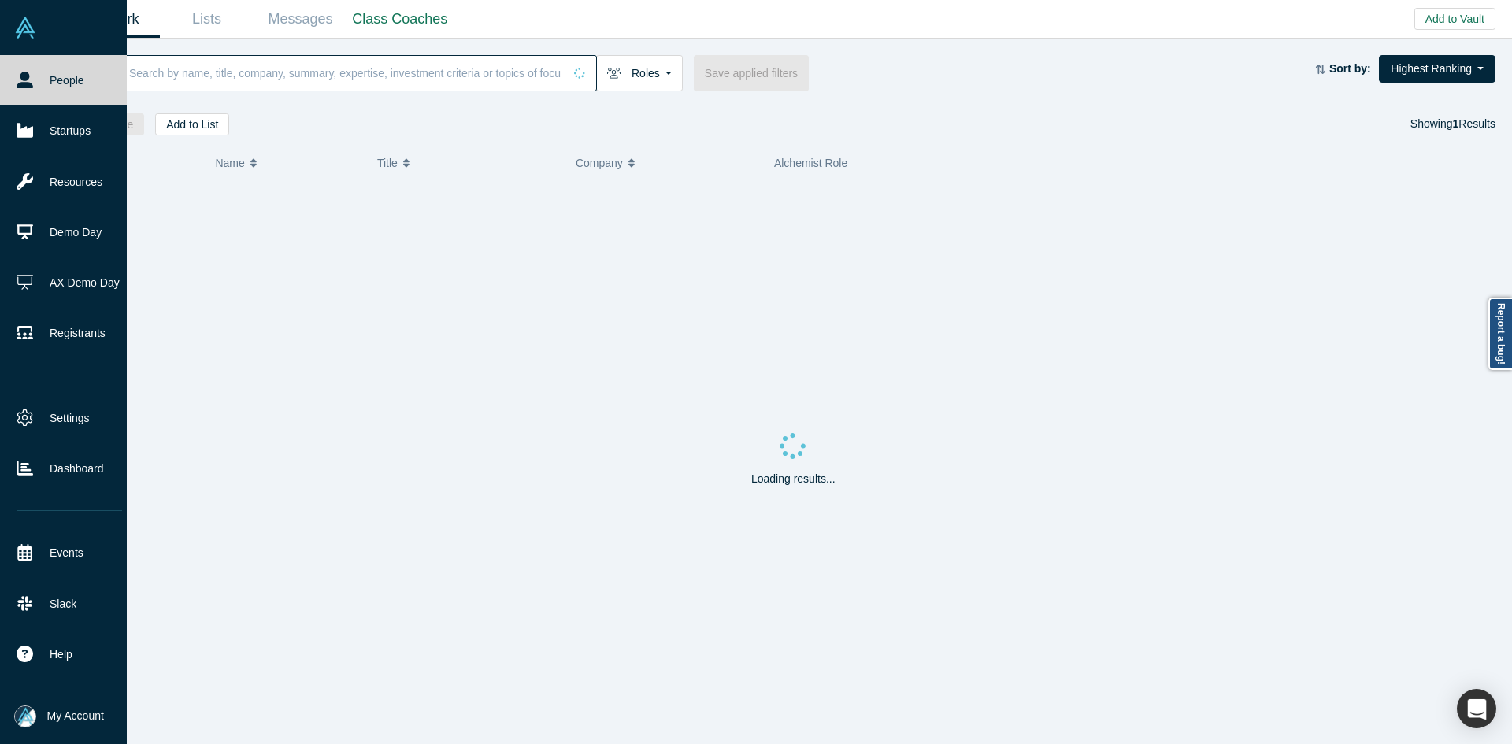
click at [217, 64] on input at bounding box center [346, 72] width 436 height 37
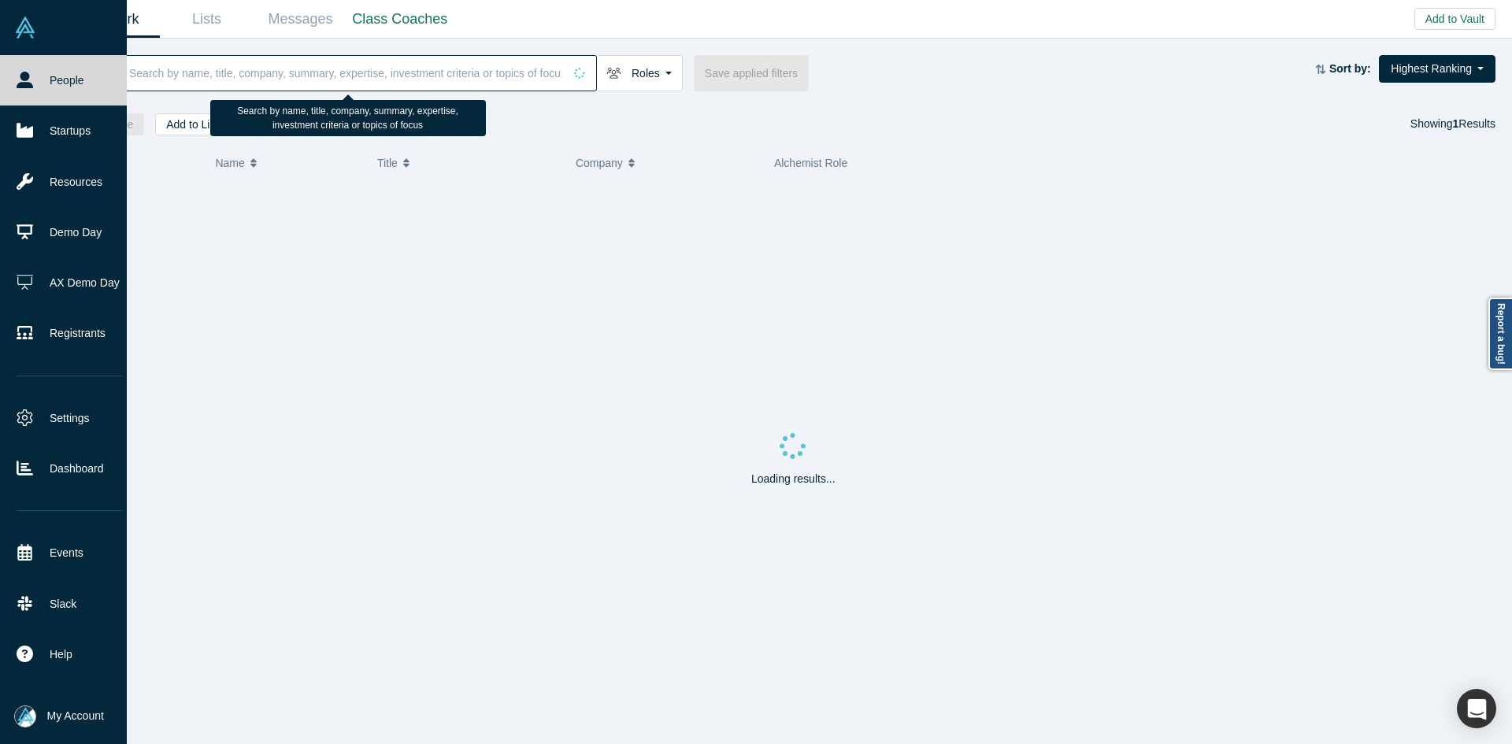
click at [217, 64] on input at bounding box center [346, 72] width 436 height 37
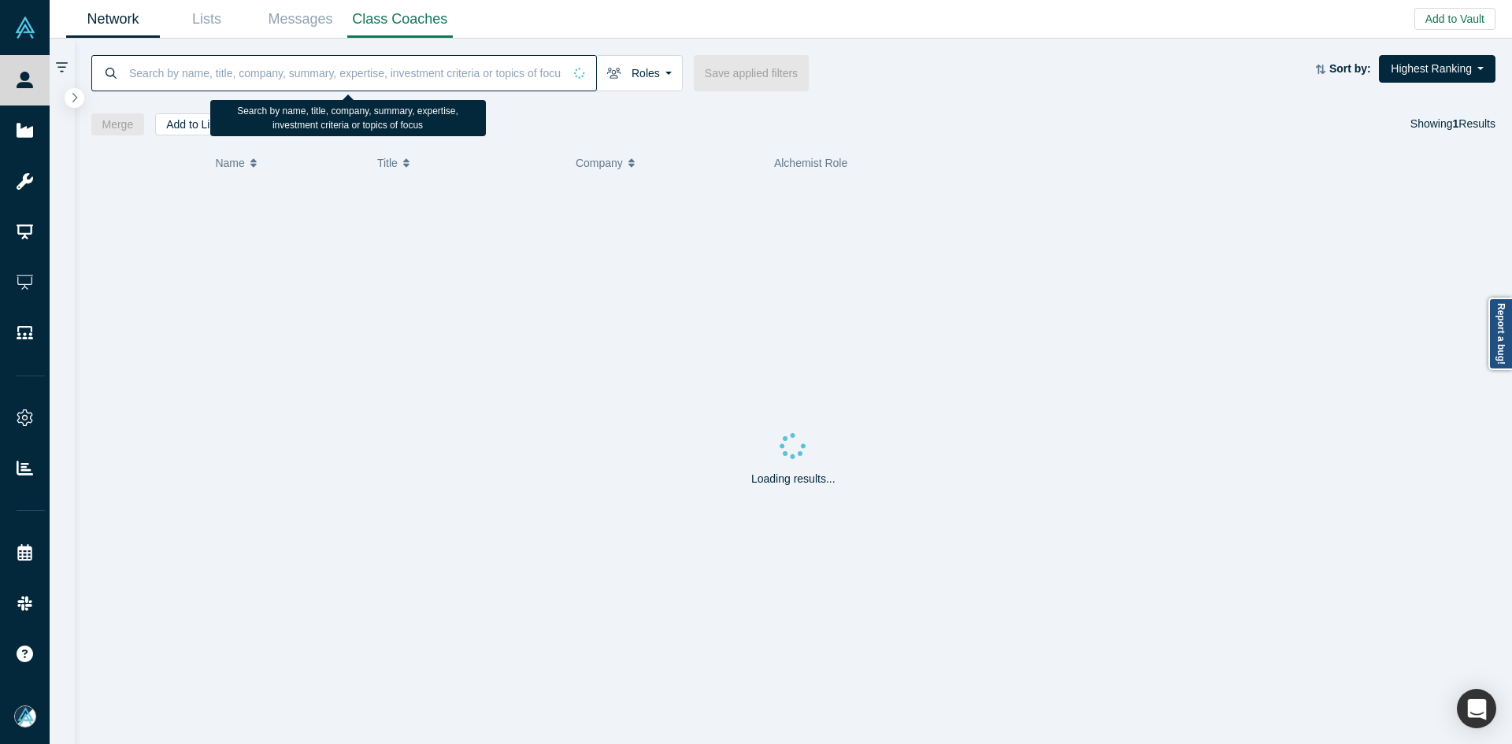
drag, startPoint x: 30, startPoint y: 89, endPoint x: 404, endPoint y: 28, distance: 379.0
click at [217, 64] on input at bounding box center [346, 72] width 436 height 37
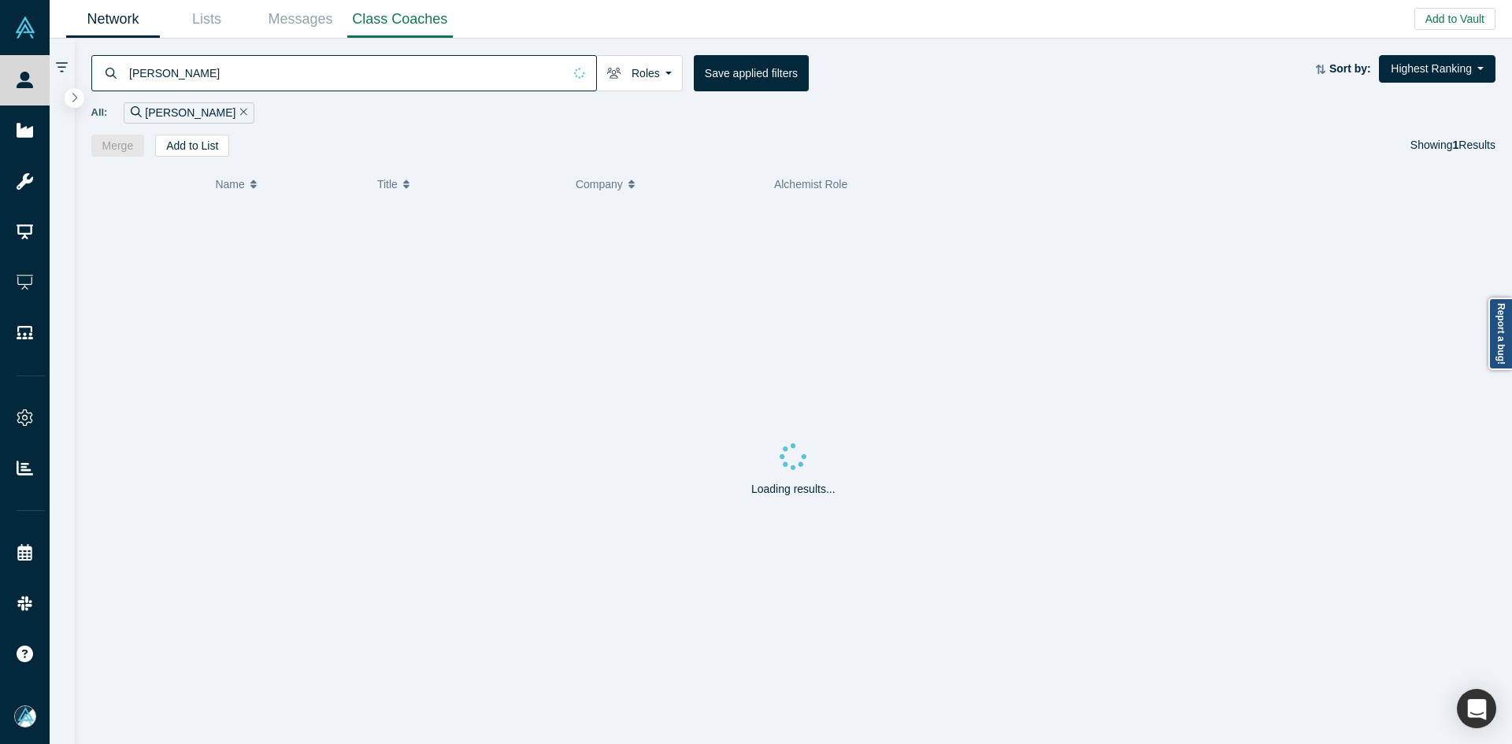
type input "[PERSON_NAME]"
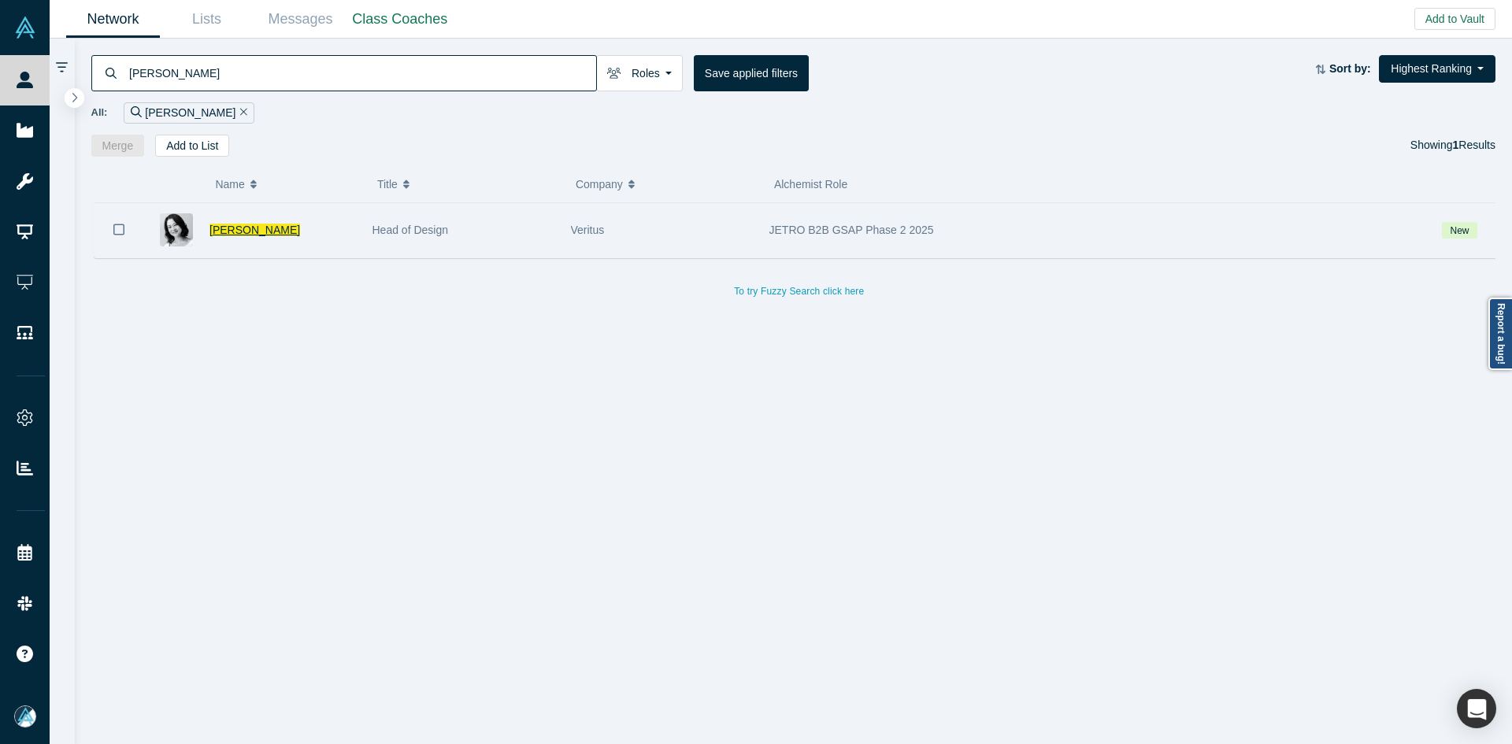
click at [236, 233] on span "[PERSON_NAME]" at bounding box center [255, 230] width 91 height 13
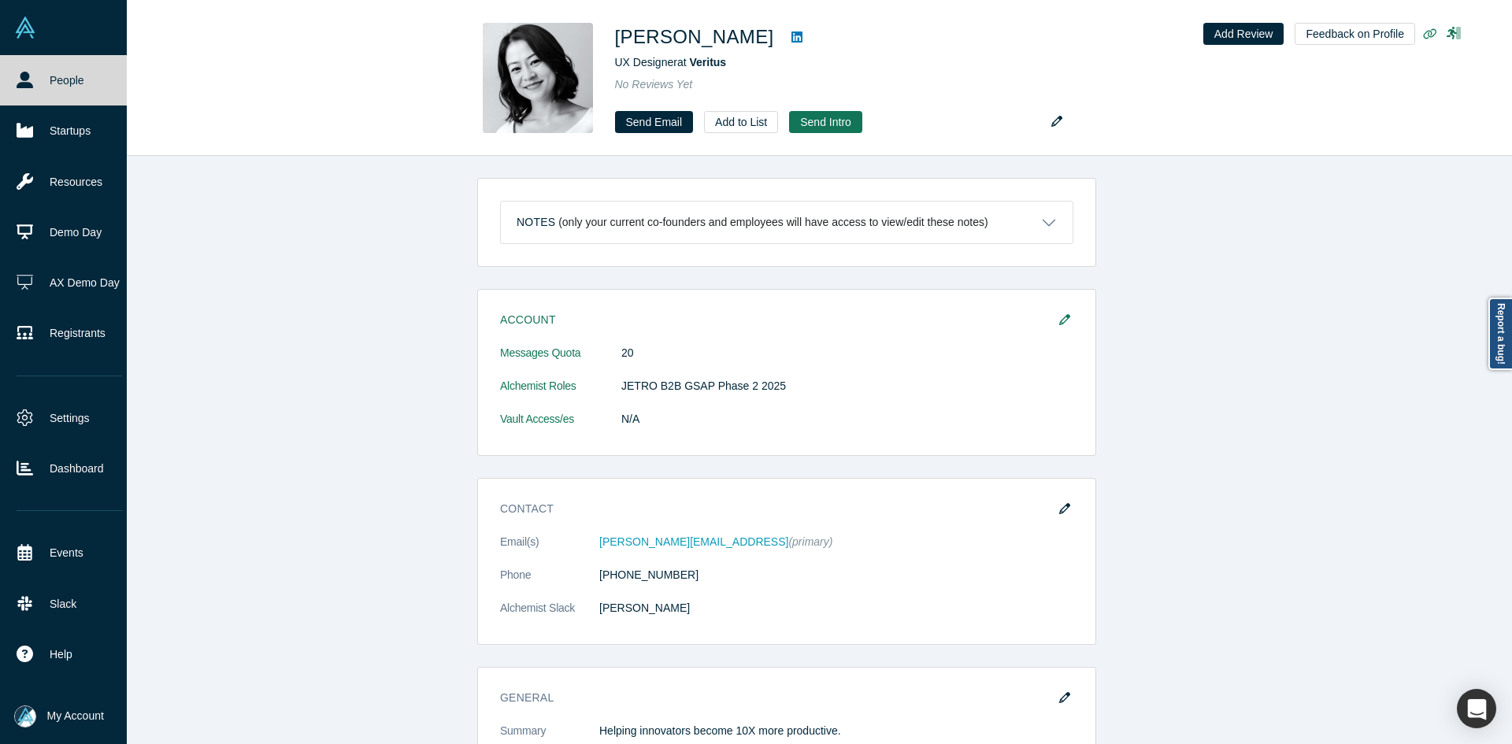
click at [18, 61] on link "People" at bounding box center [69, 80] width 139 height 50
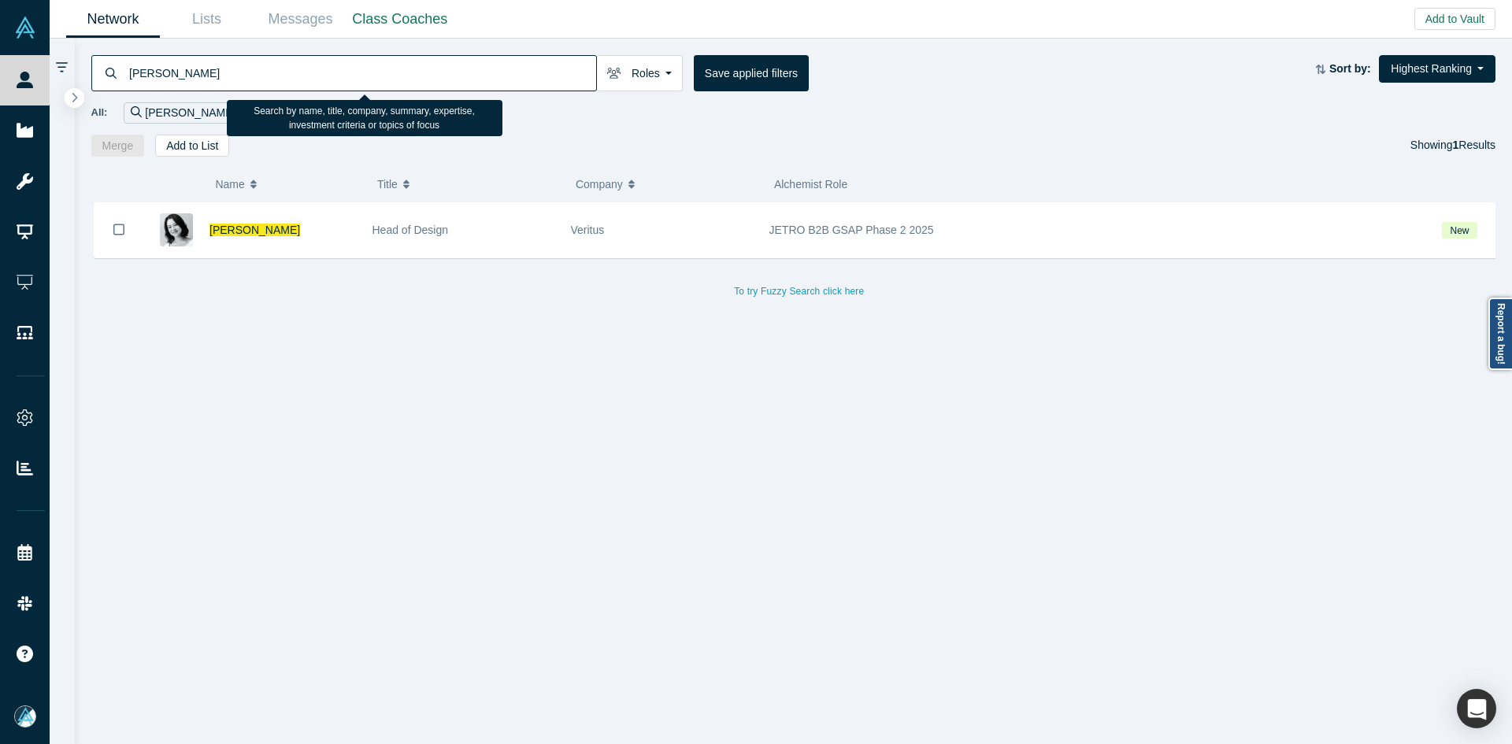
click at [218, 72] on input "[PERSON_NAME]" at bounding box center [362, 72] width 469 height 37
paste input "[PERSON_NAME]"
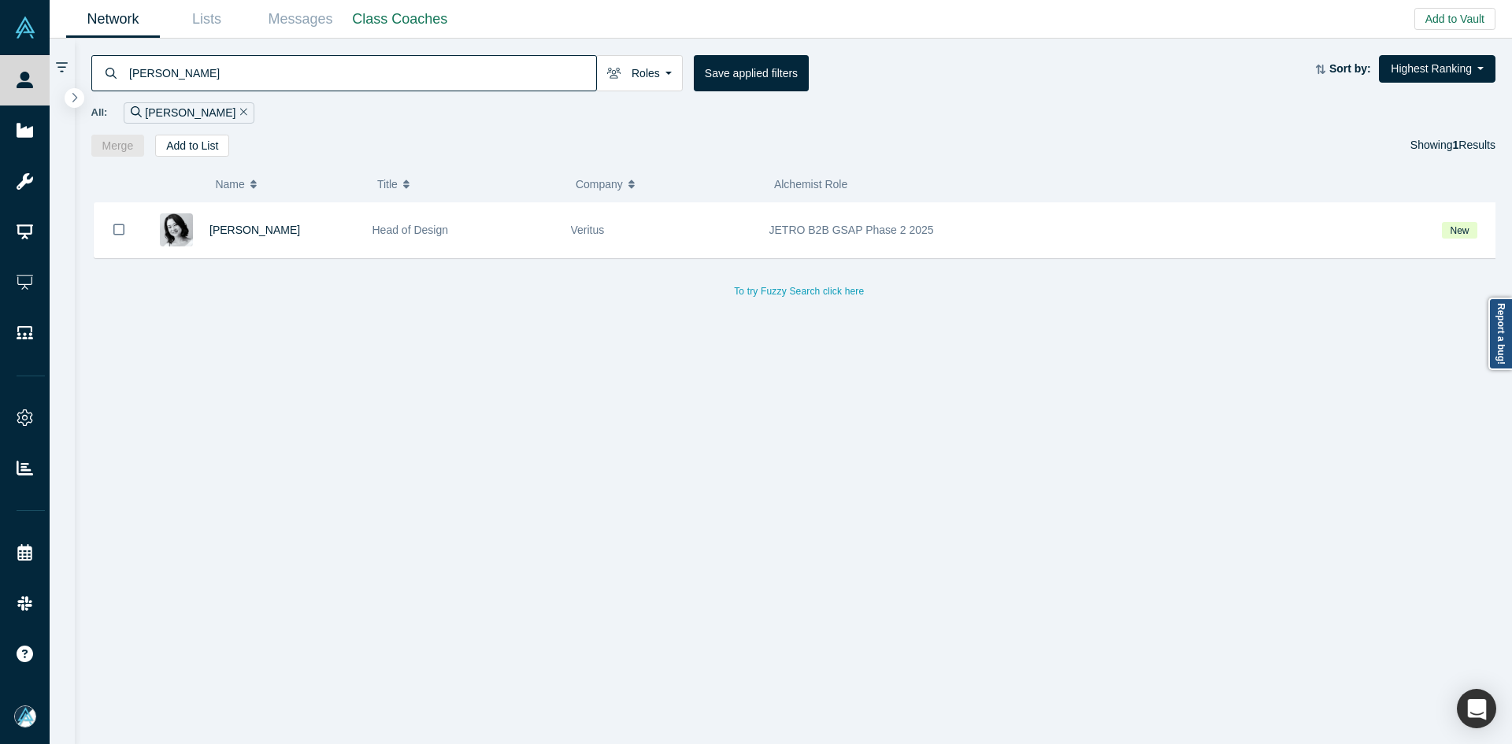
type input "[PERSON_NAME]"
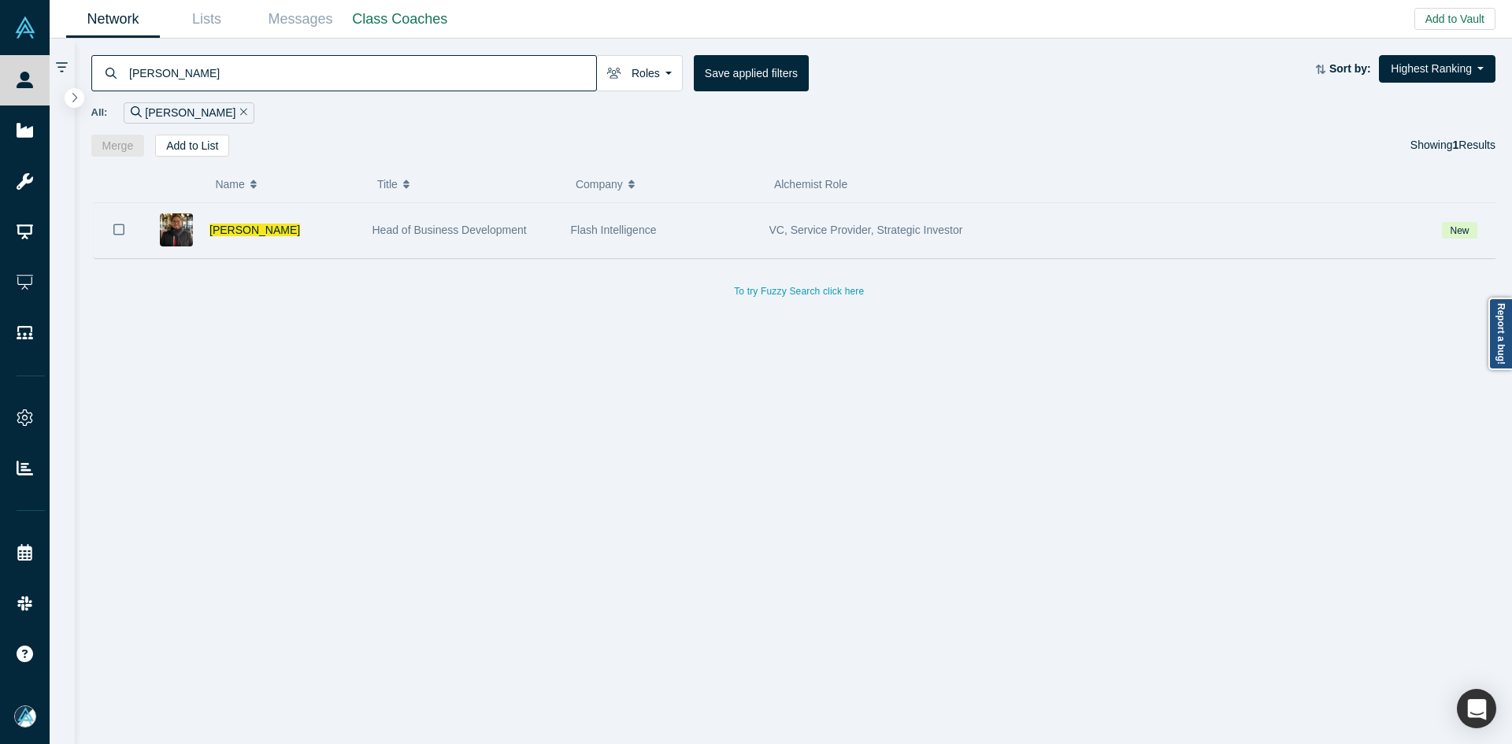
click at [114, 231] on icon "Bookmark" at bounding box center [118, 229] width 11 height 11
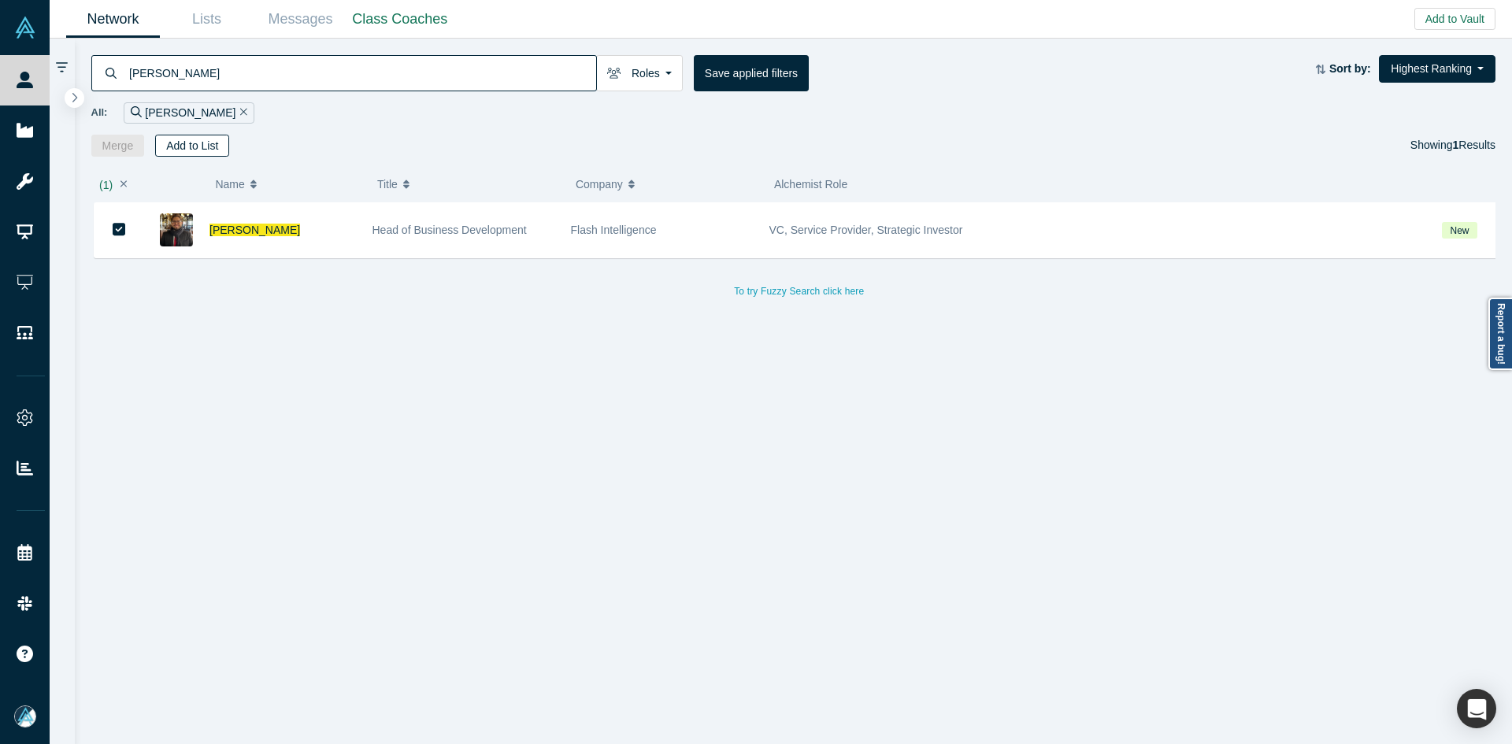
click at [181, 150] on button "Add to List" at bounding box center [192, 146] width 74 height 22
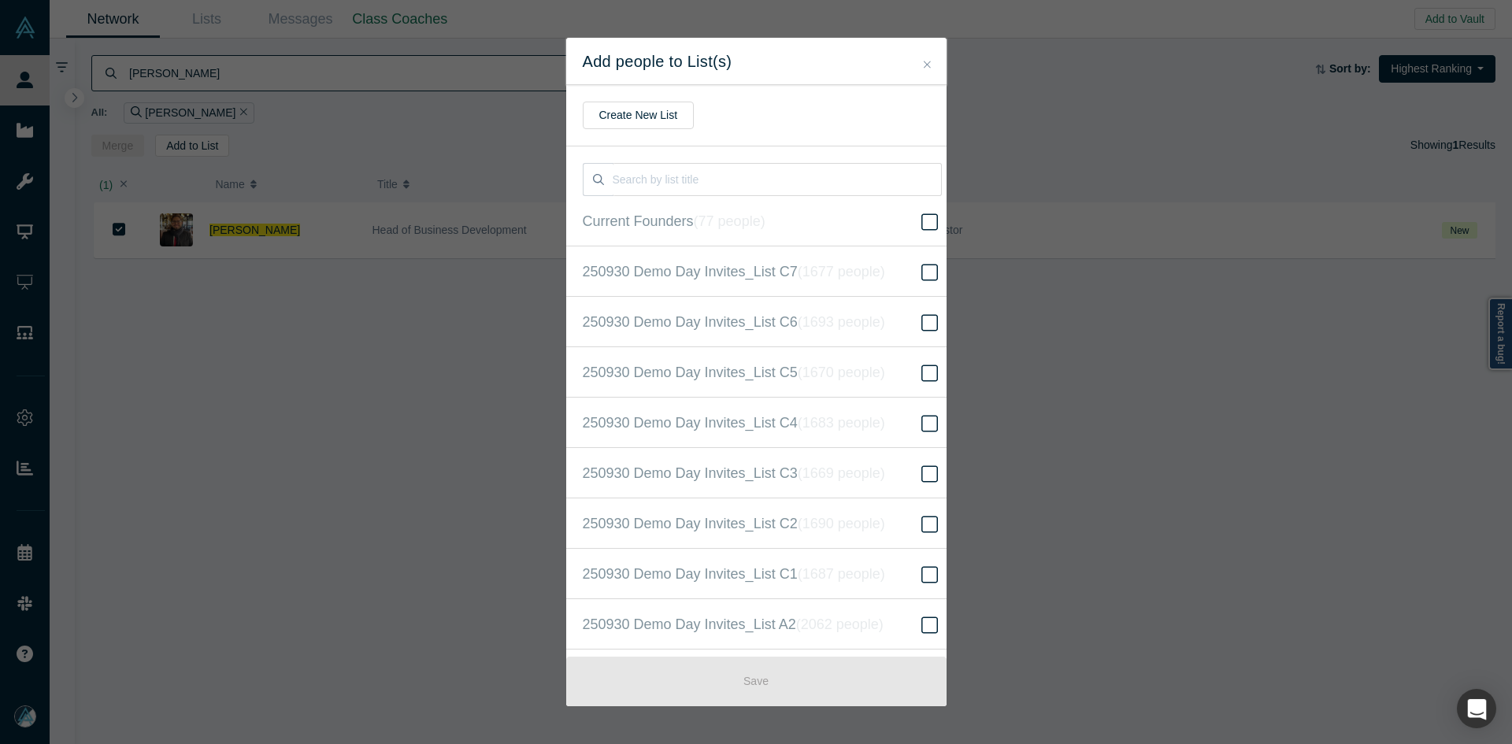
scroll to position [404, 0]
click at [846, 372] on icon "( 16612 people )" at bounding box center [859, 372] width 95 height 16
click at [0, 0] on input "250930 Demo Day Invites_Base List ( 16612 people )" at bounding box center [0, 0] width 0 height 0
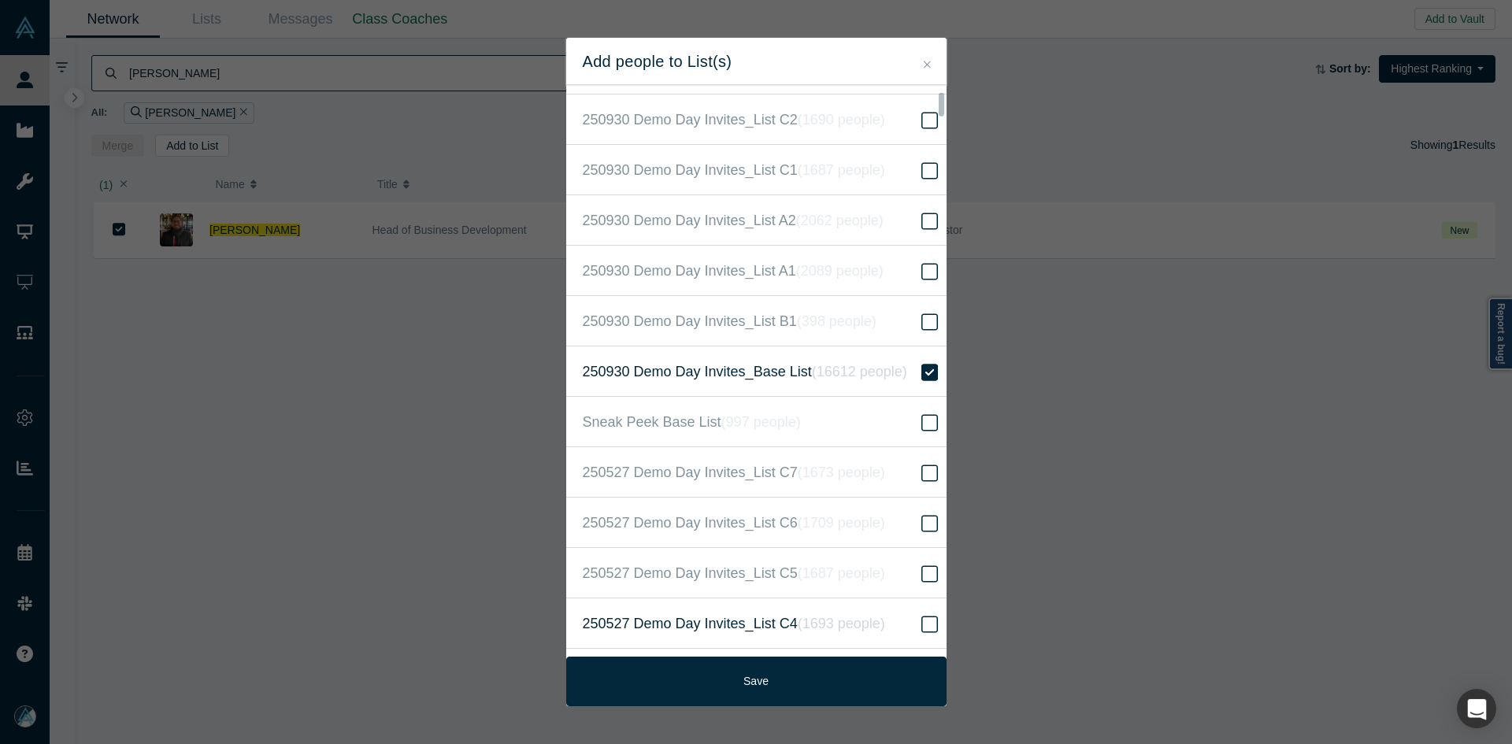
drag, startPoint x: 813, startPoint y: 671, endPoint x: 834, endPoint y: 620, distance: 55.4
click at [812, 671] on button "Save" at bounding box center [756, 682] width 380 height 50
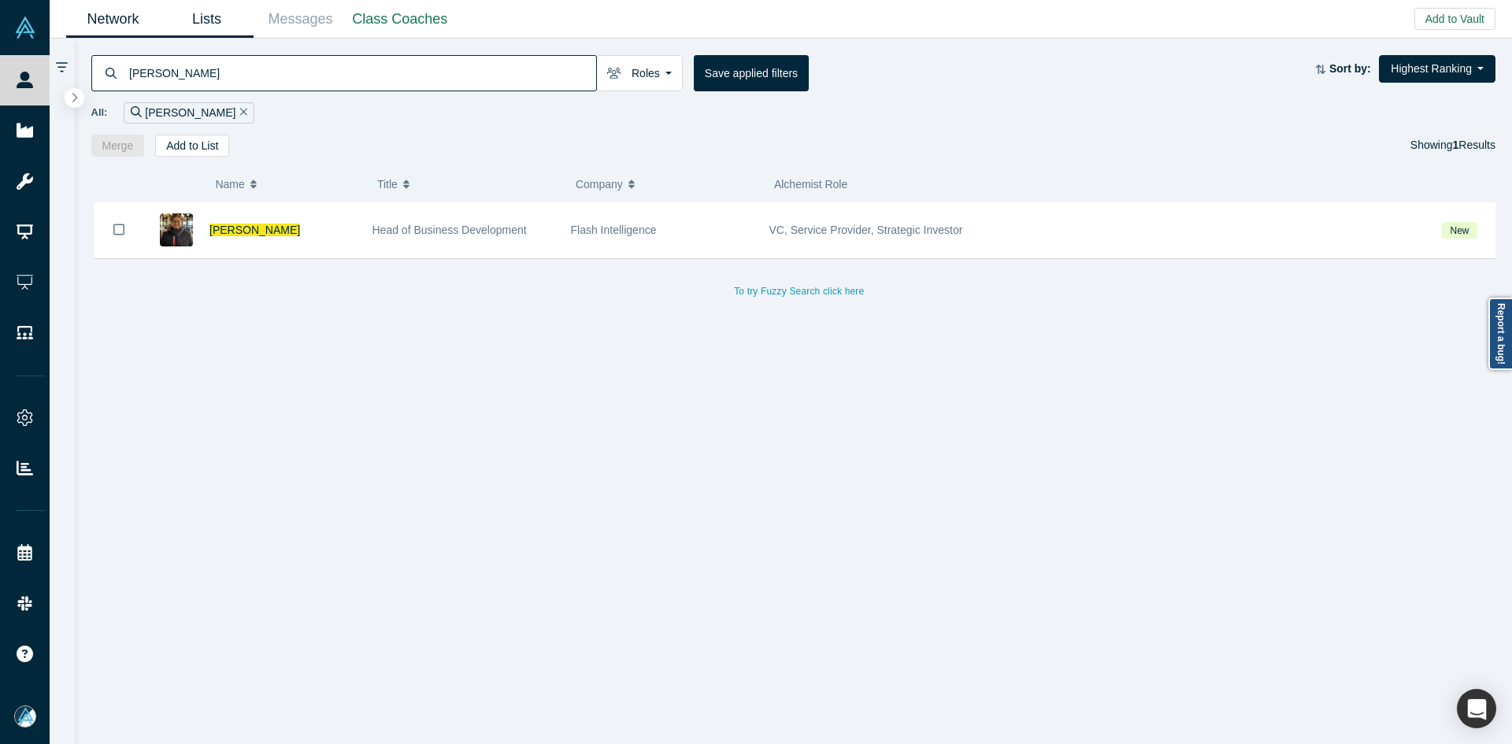
drag, startPoint x: 254, startPoint y: 232, endPoint x: 207, endPoint y: 19, distance: 217.8
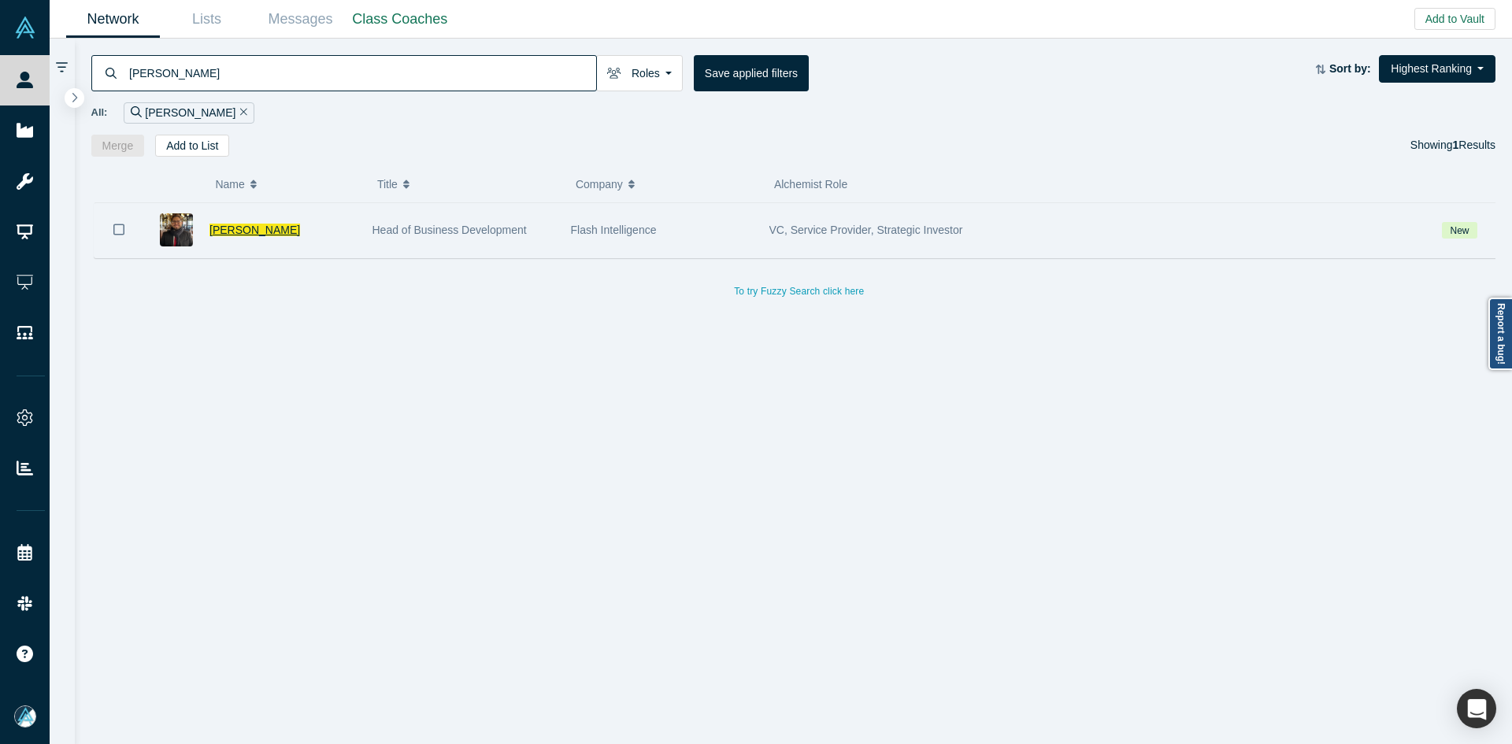
click at [263, 235] on span "[PERSON_NAME]" at bounding box center [255, 230] width 91 height 13
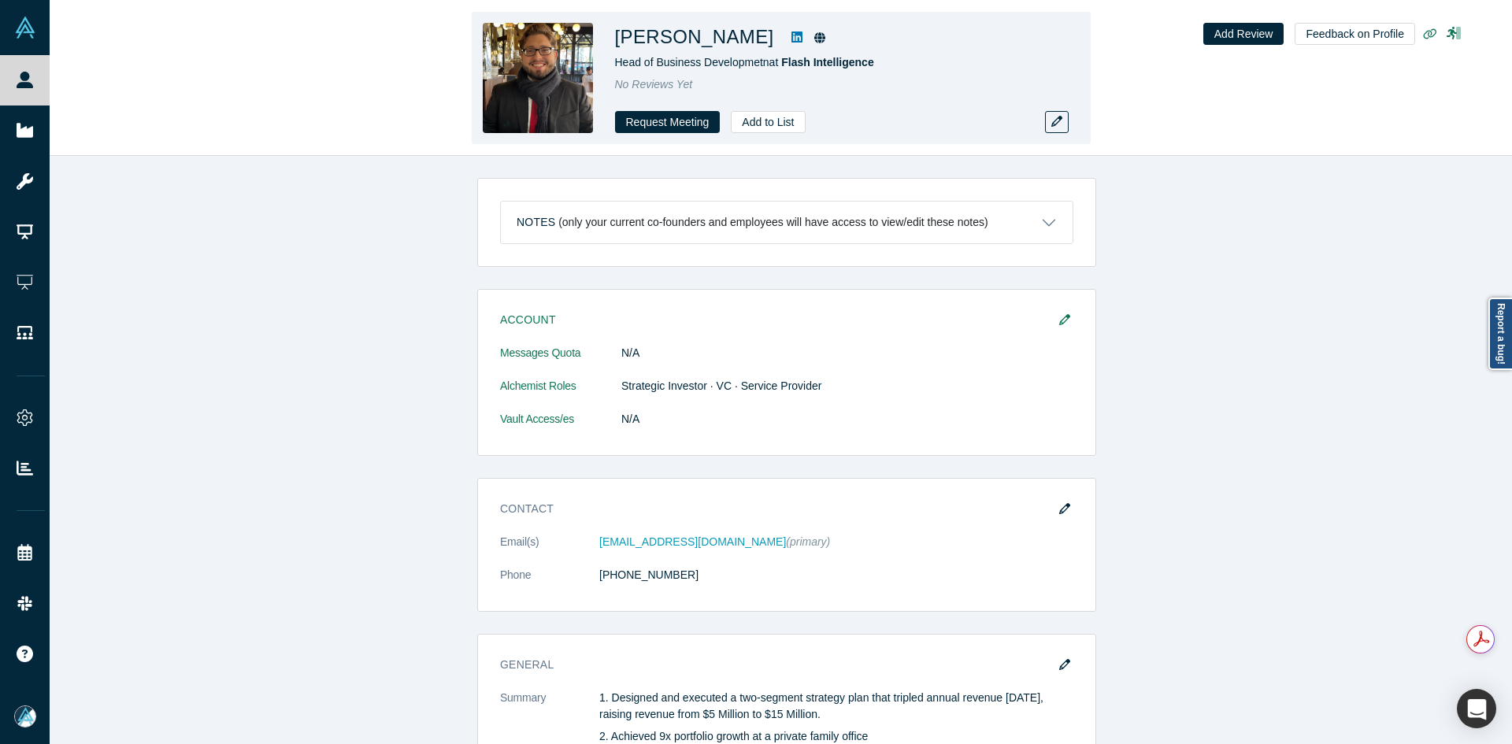
click at [676, 35] on h1 "[PERSON_NAME]" at bounding box center [694, 37] width 159 height 28
copy div "[PERSON_NAME]"
click at [676, 35] on h1 "[PERSON_NAME]" at bounding box center [694, 37] width 159 height 28
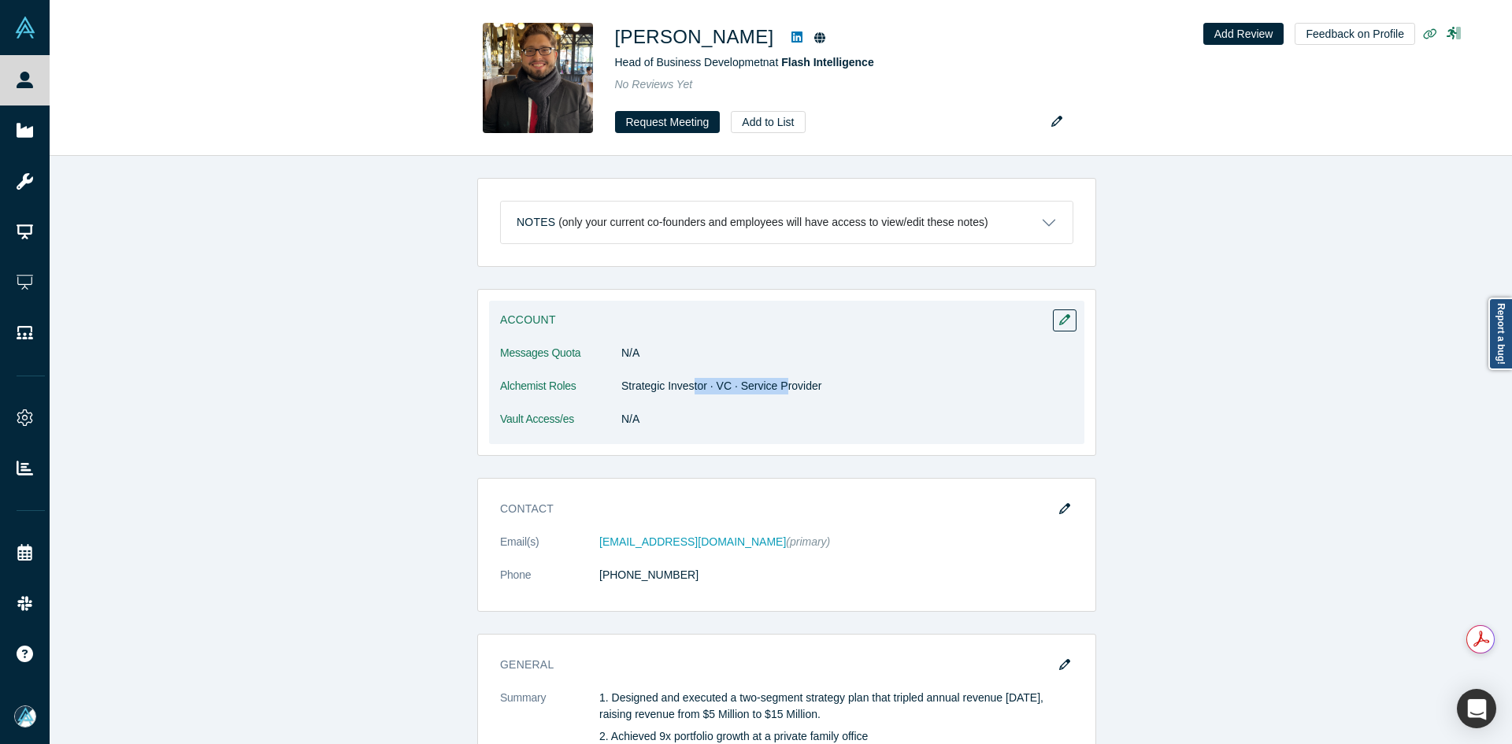
drag, startPoint x: 686, startPoint y: 388, endPoint x: 773, endPoint y: 384, distance: 87.5
click at [773, 384] on dd "Strategic Investor · VC · Service Provider" at bounding box center [847, 386] width 452 height 17
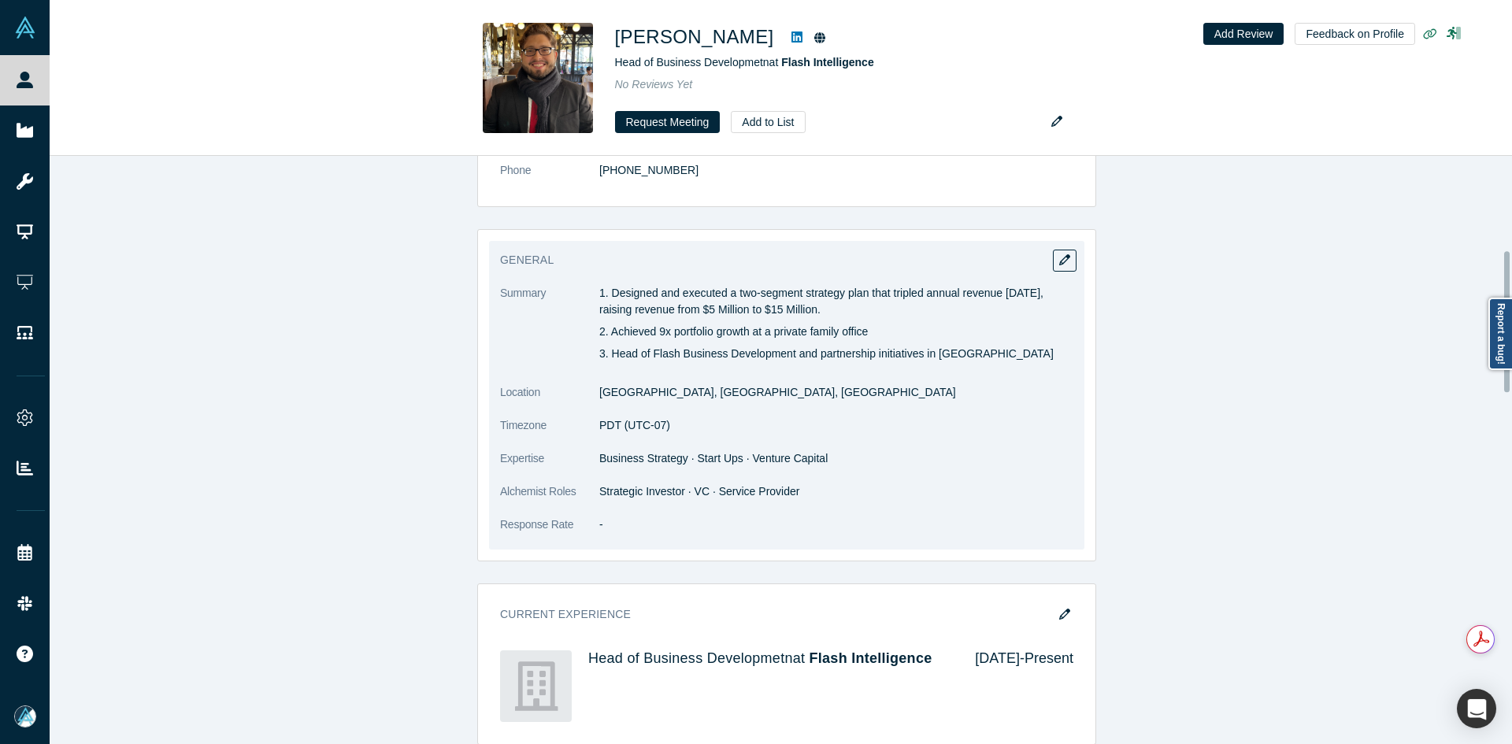
scroll to position [394, 0]
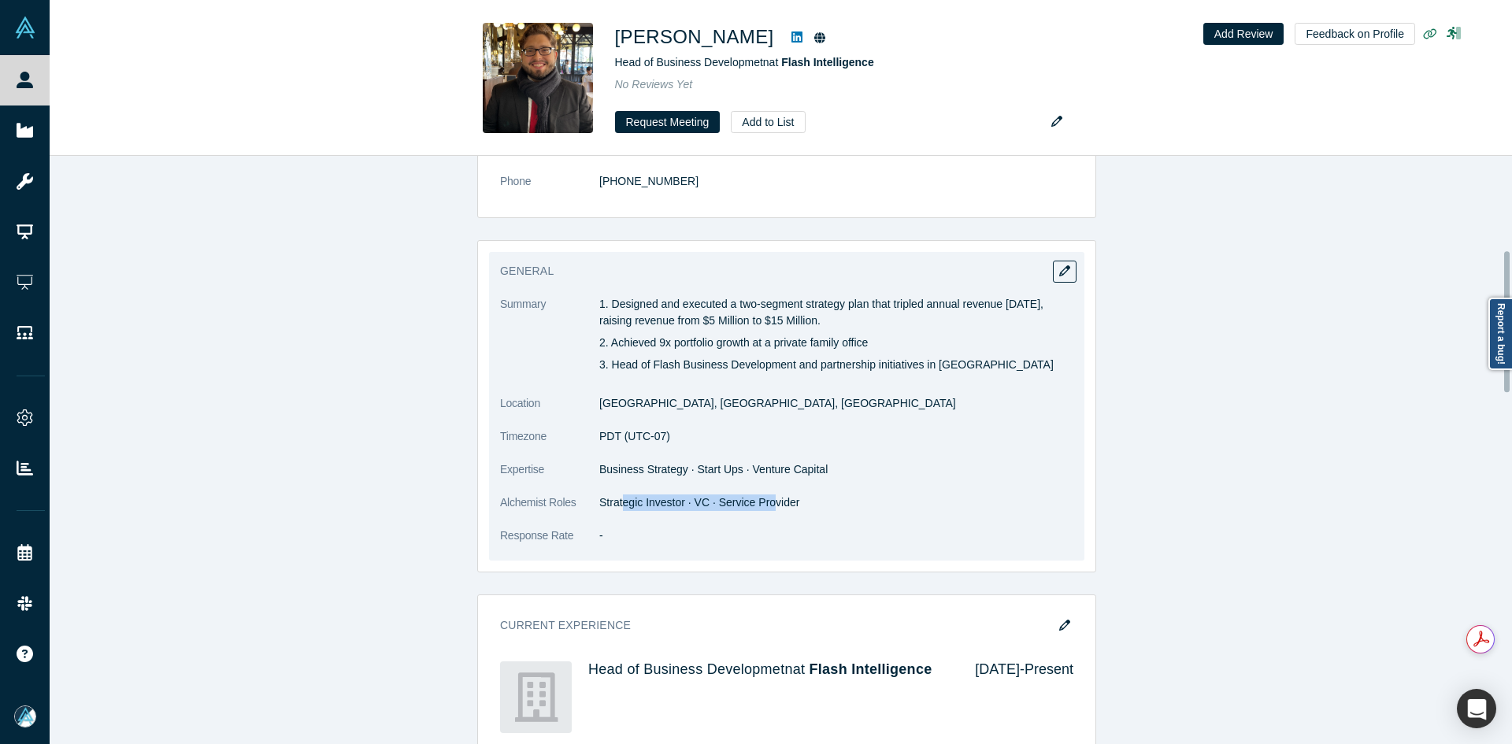
drag, startPoint x: 626, startPoint y: 505, endPoint x: 784, endPoint y: 403, distance: 187.4
click at [762, 499] on dd "Strategic Investor · VC · Service Provider" at bounding box center [836, 503] width 474 height 17
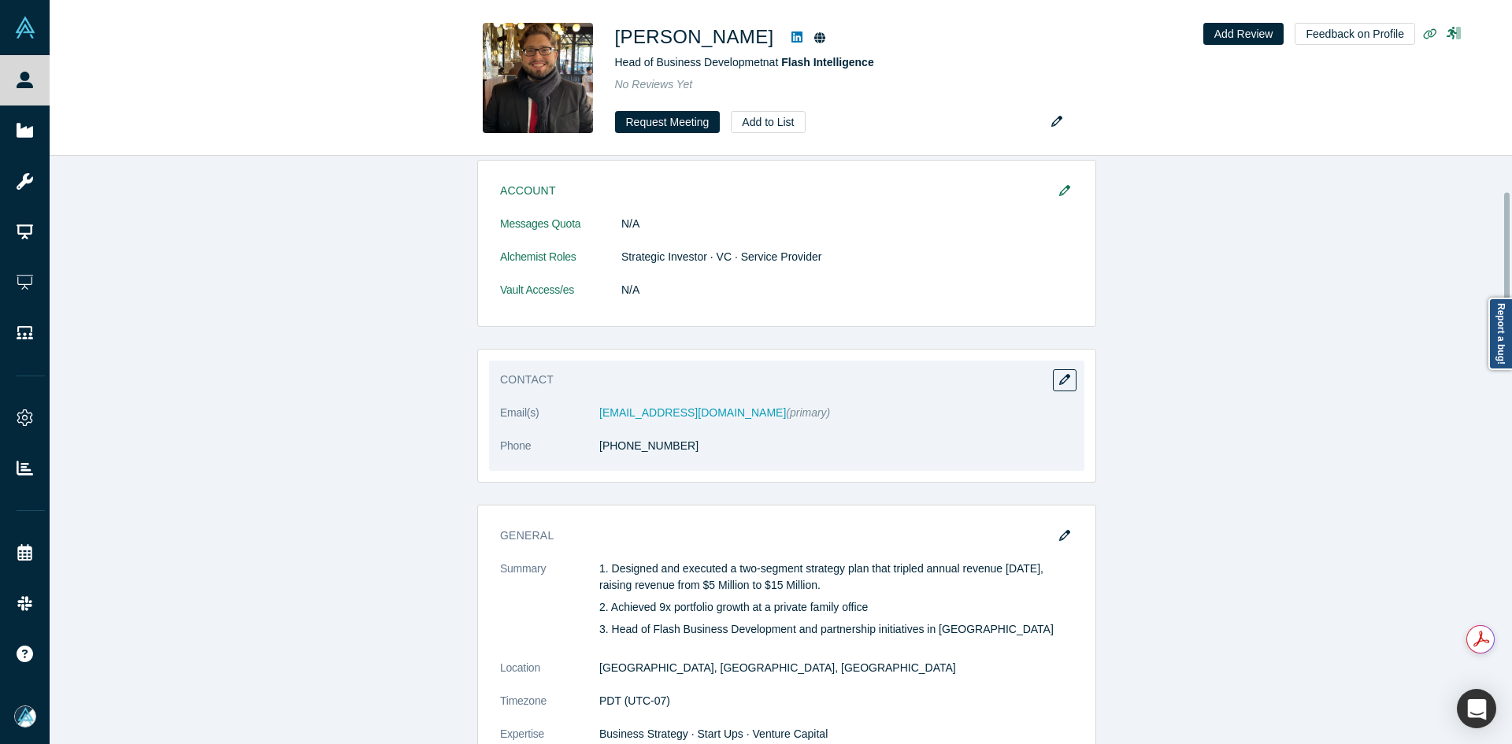
scroll to position [79, 0]
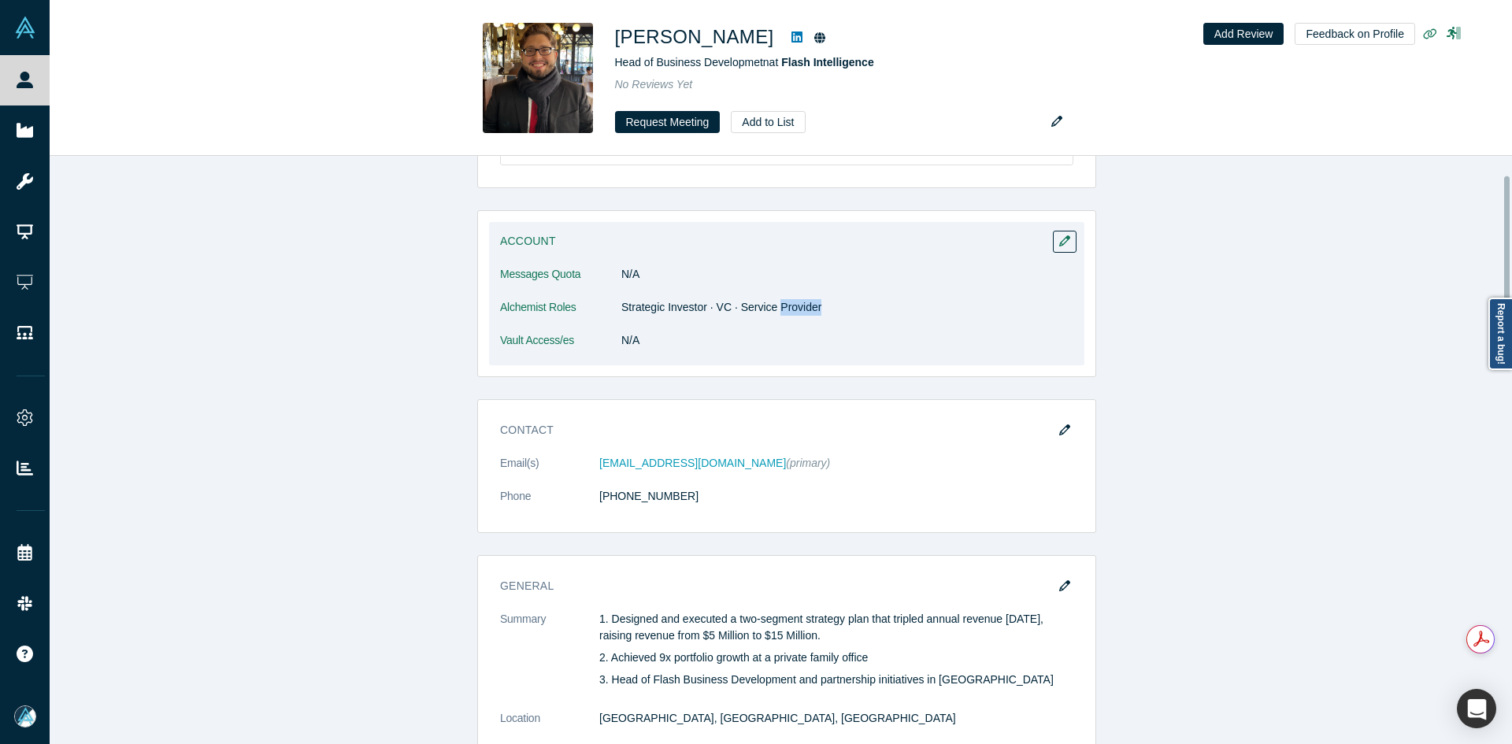
drag, startPoint x: 768, startPoint y: 313, endPoint x: 837, endPoint y: 312, distance: 69.3
click at [837, 312] on dd "Strategic Investor · VC · Service Provider" at bounding box center [847, 307] width 452 height 17
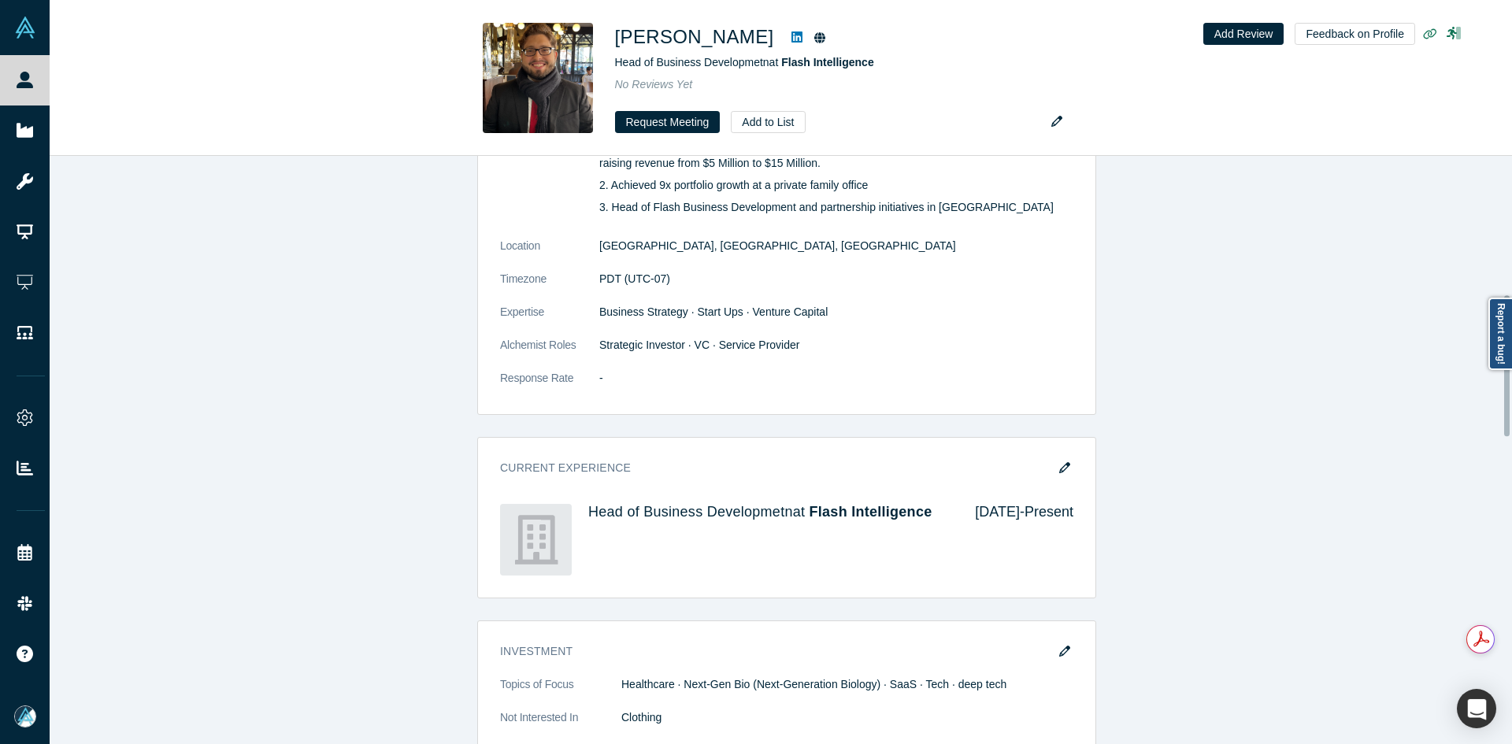
scroll to position [788, 0]
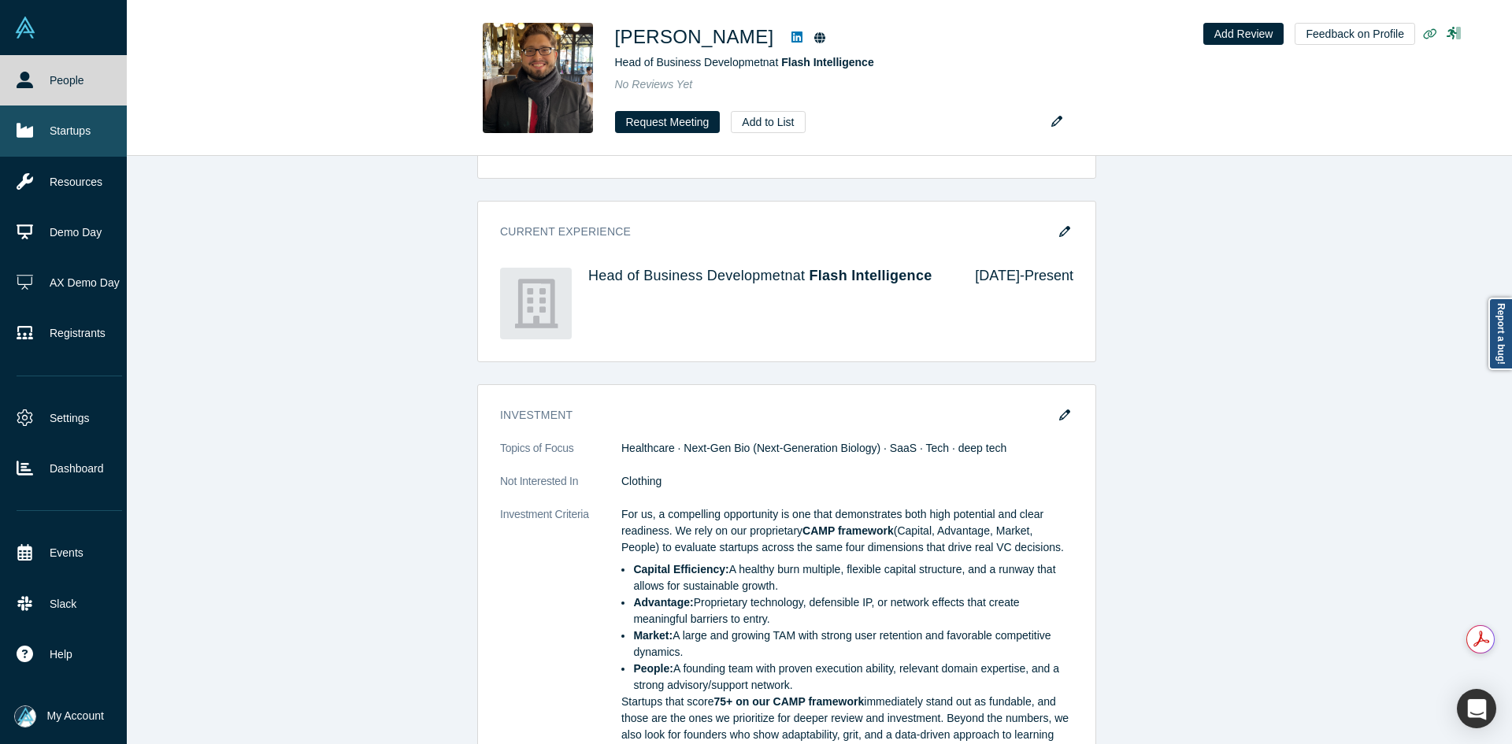
click at [33, 124] on link "Startups" at bounding box center [69, 131] width 139 height 50
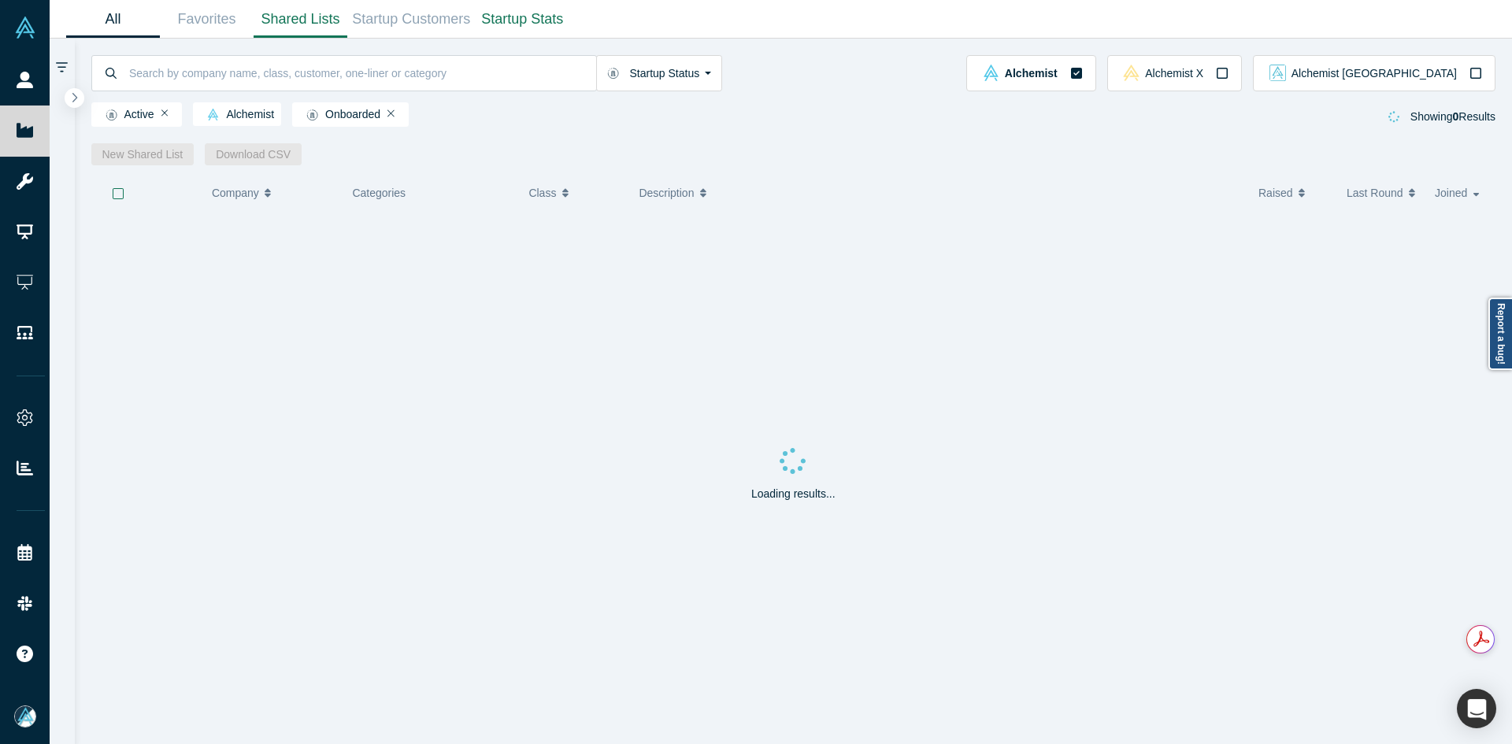
drag, startPoint x: 289, startPoint y: 17, endPoint x: 299, endPoint y: 32, distance: 17.7
click at [289, 17] on link "Shared Lists" at bounding box center [301, 19] width 94 height 37
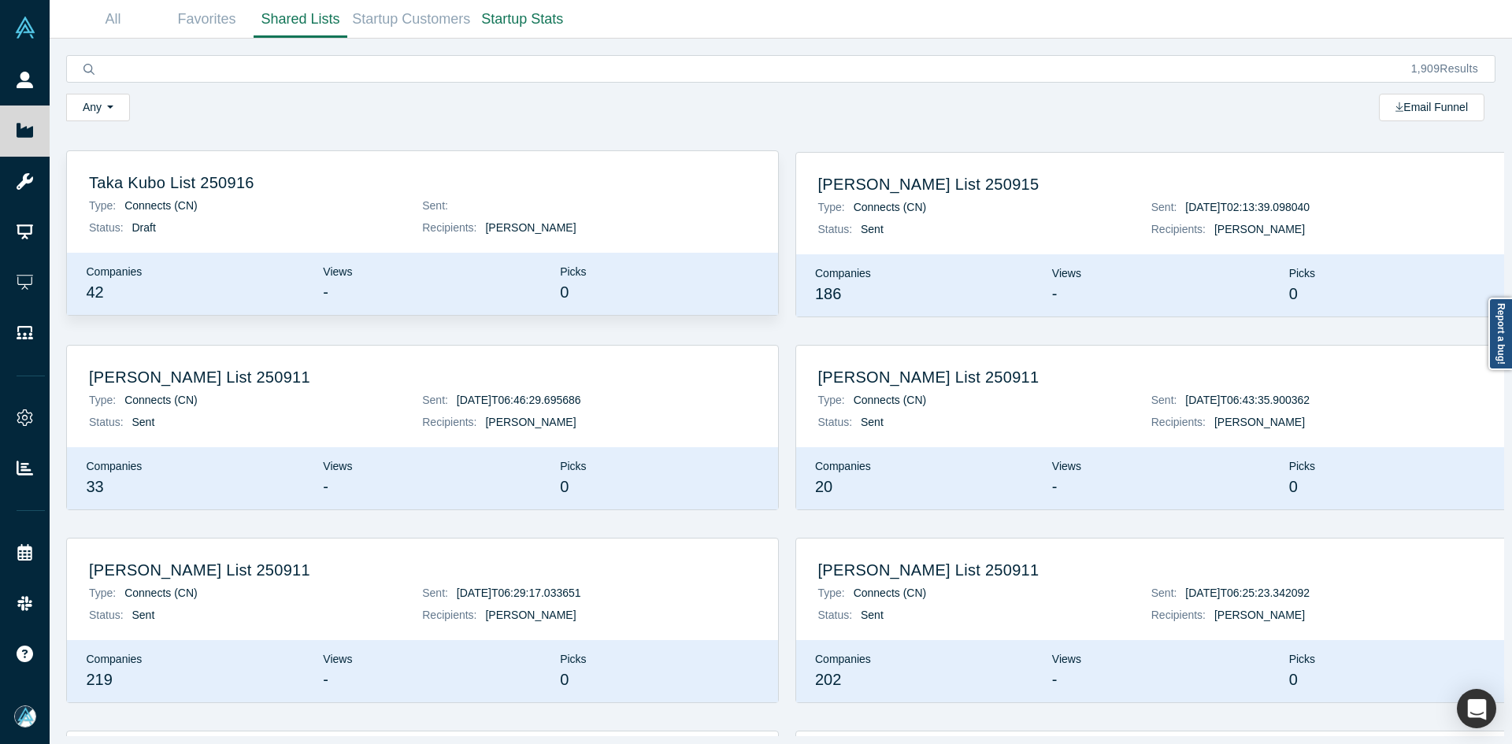
click at [235, 186] on h2 "Taka Kubo List 250916" at bounding box center [422, 182] width 667 height 19
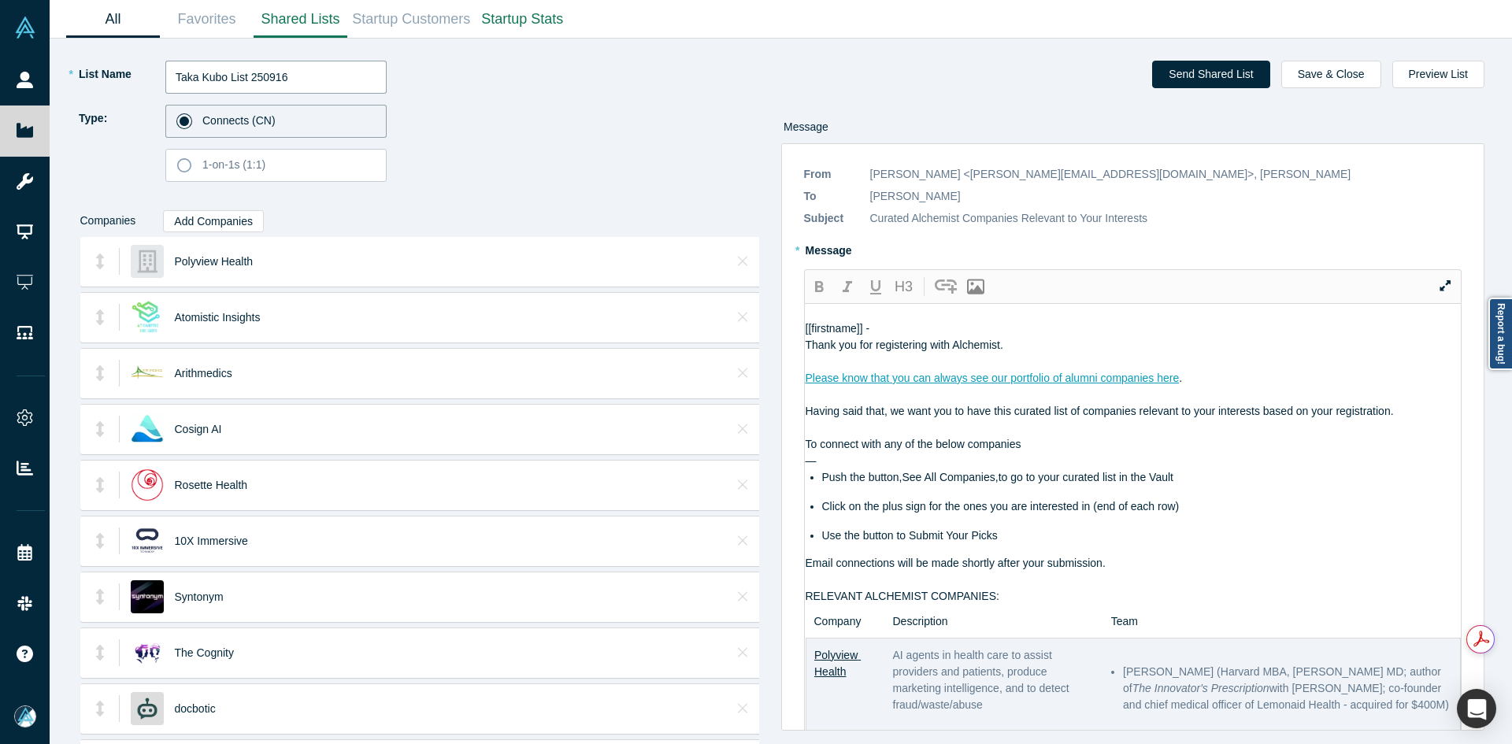
drag, startPoint x: 299, startPoint y: 71, endPoint x: 91, endPoint y: 2, distance: 218.9
click at [20, 76] on div "People Startups Resources Demo Day AX Demo Day Registrants Settings Dashboard E…" at bounding box center [756, 372] width 1512 height 744
paste input "[PERSON_NAME]"
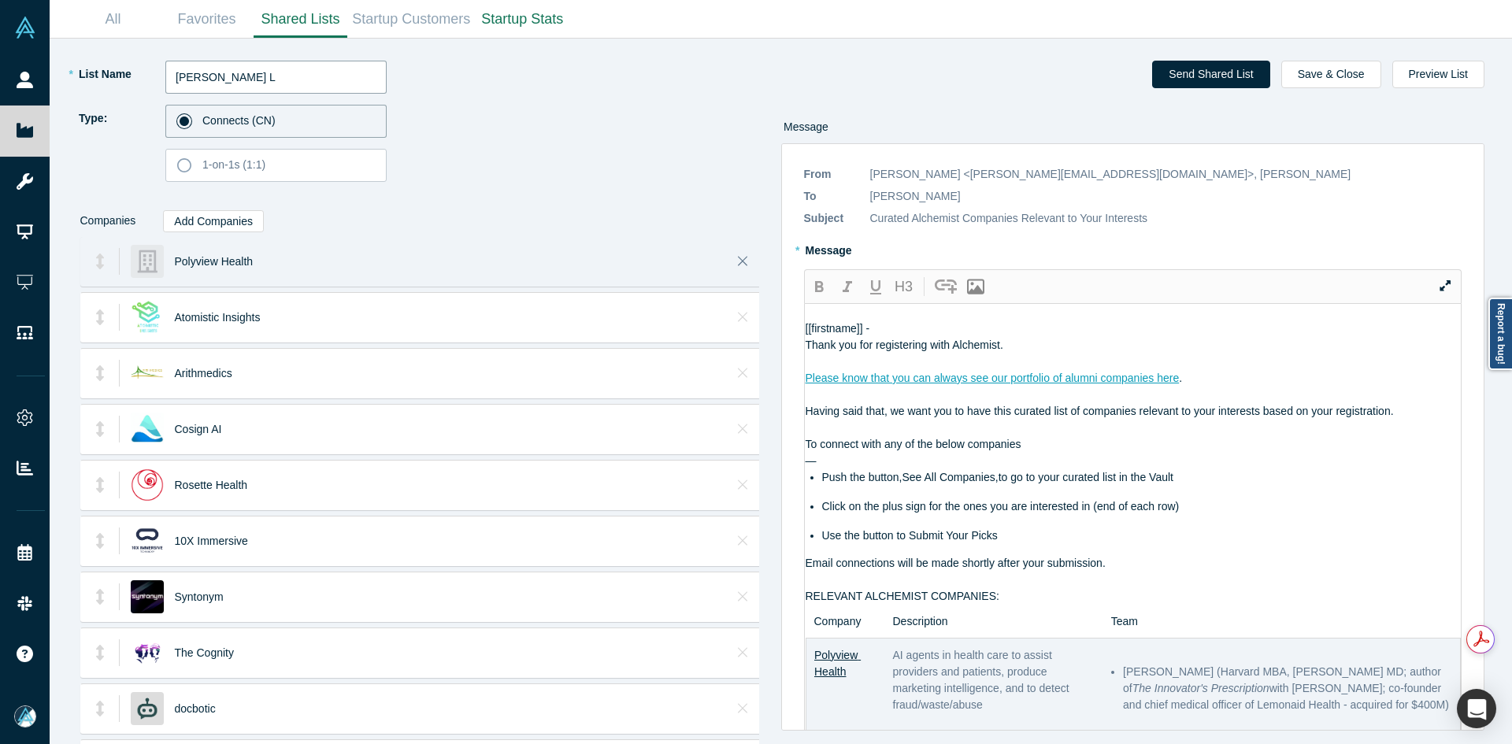
type input "[PERSON_NAME] L"
click at [738, 265] on icon "Close" at bounding box center [743, 262] width 10 height 16
click at [738, 266] on icon "Close" at bounding box center [743, 262] width 10 height 16
click at [738, 265] on icon "Close" at bounding box center [743, 262] width 10 height 16
click at [738, 261] on icon "Close" at bounding box center [743, 262] width 10 height 16
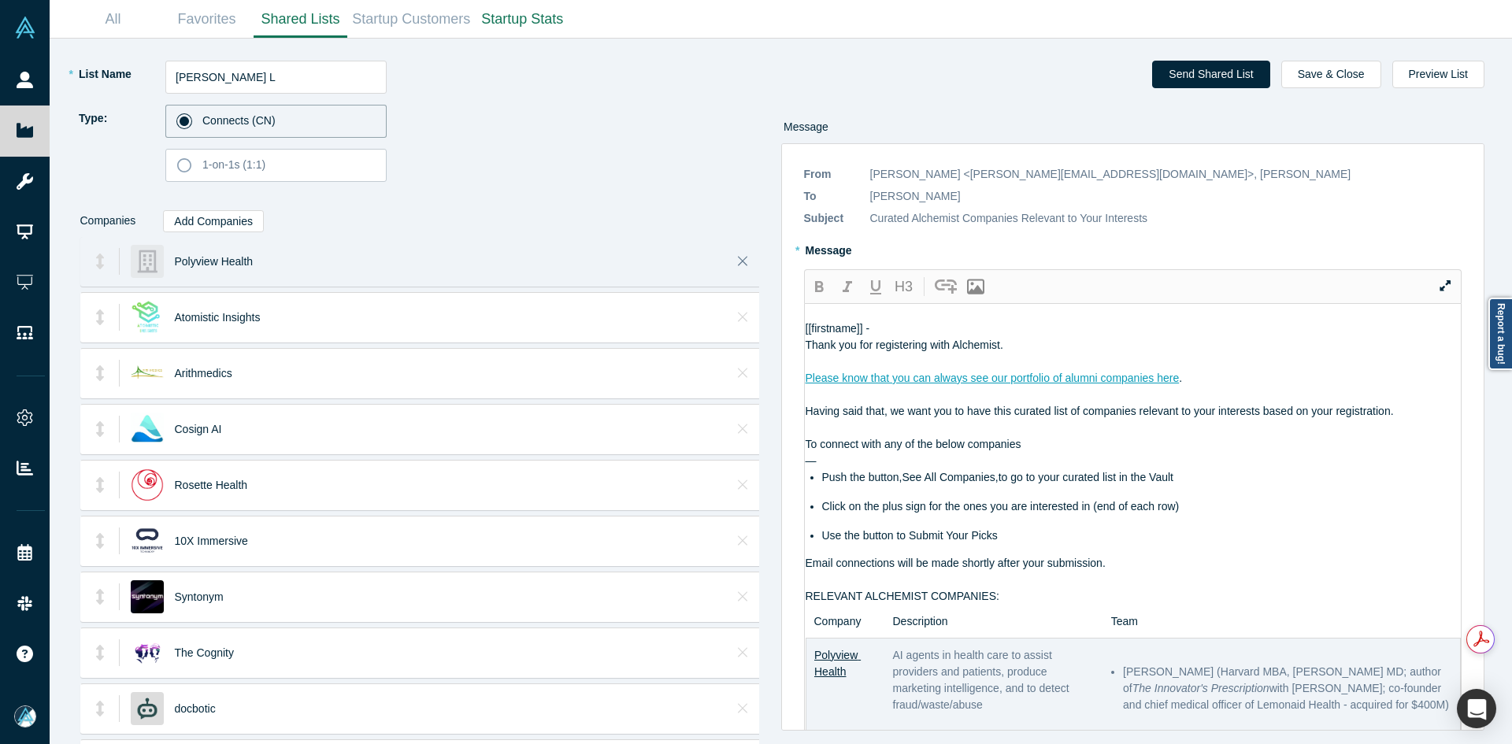
click at [738, 261] on icon "Close" at bounding box center [743, 262] width 10 height 16
click at [738, 261] on icon "Close" at bounding box center [743, 261] width 10 height 10
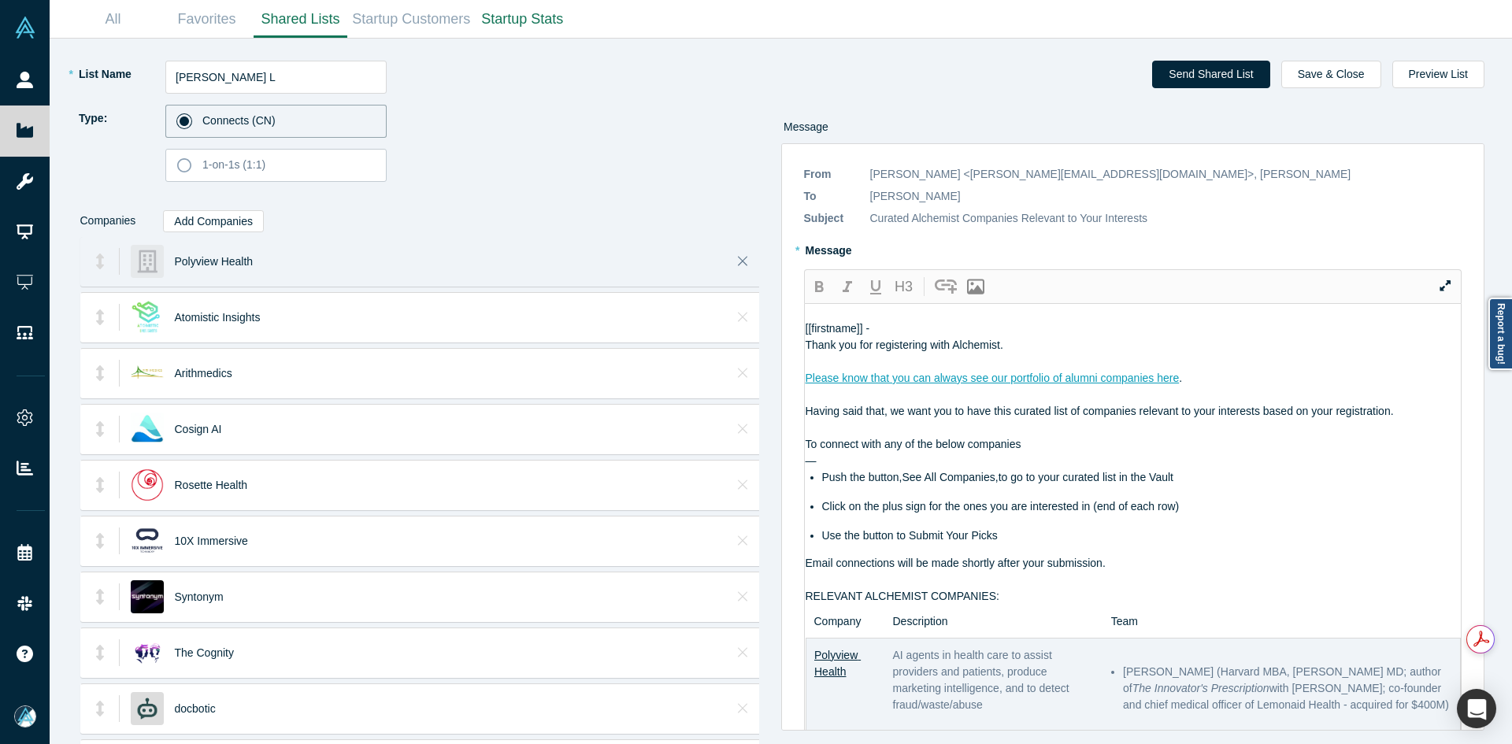
click at [738, 260] on icon "Close" at bounding box center [743, 261] width 10 height 10
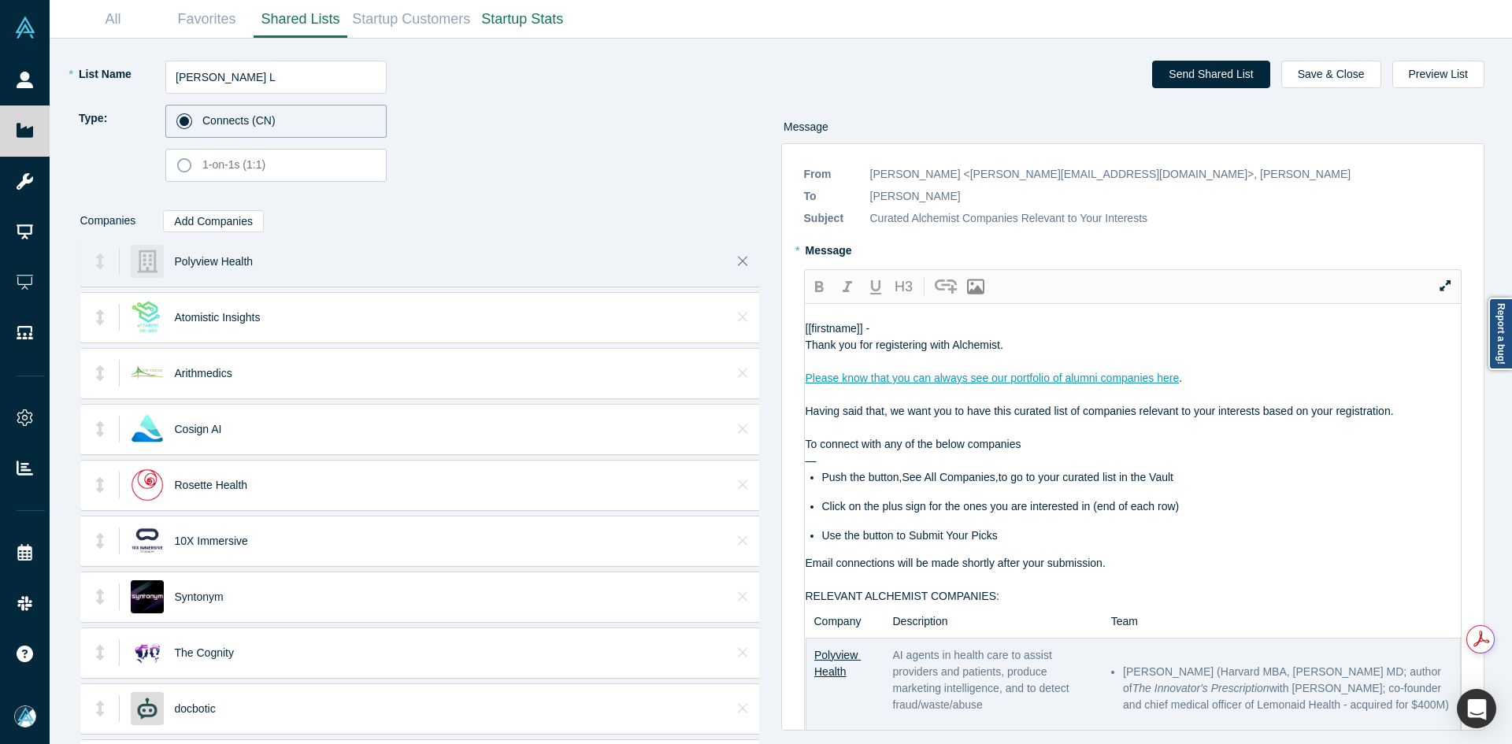
click at [738, 260] on icon "Close" at bounding box center [743, 261] width 10 height 10
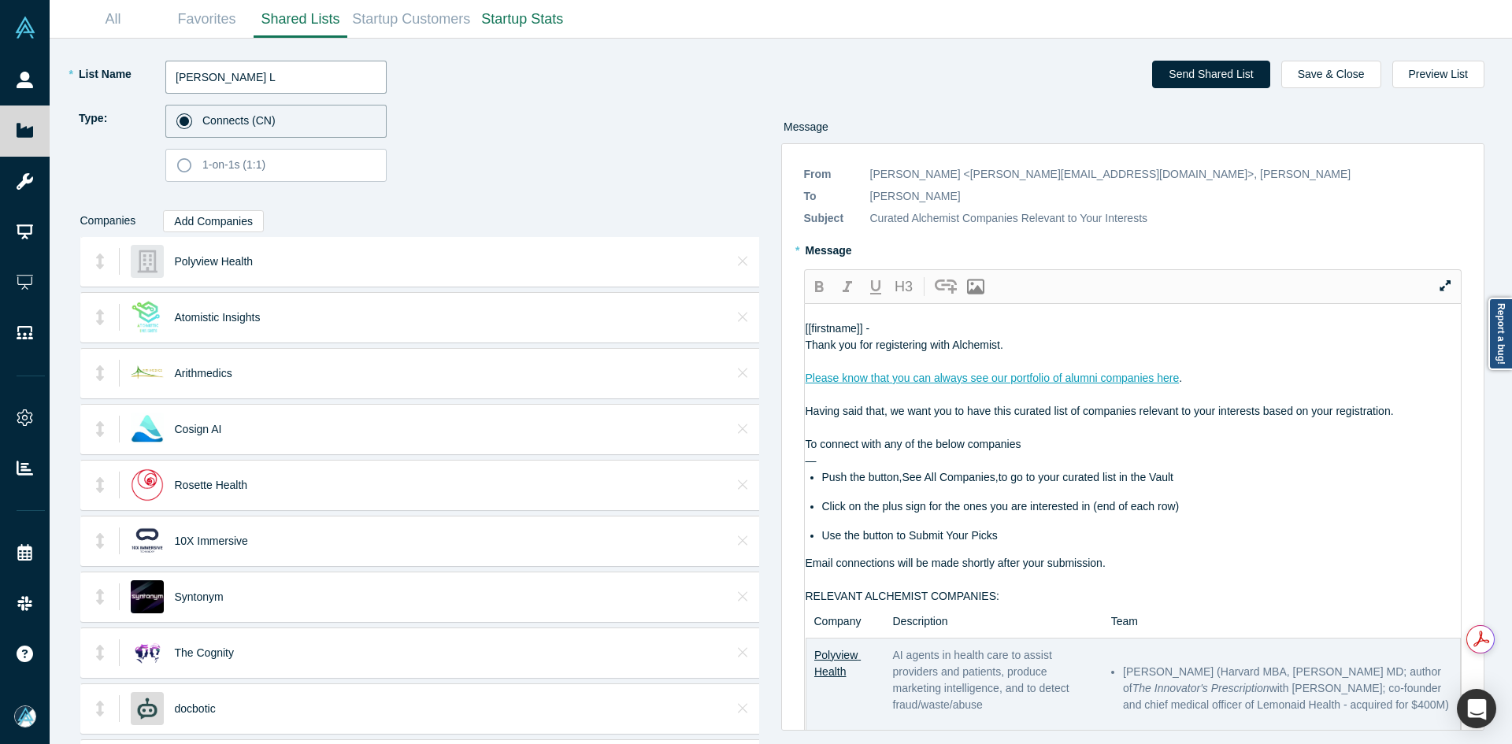
click at [258, 77] on input "[PERSON_NAME] L" at bounding box center [275, 77] width 221 height 33
click at [223, 224] on button "Add Companies" at bounding box center [213, 221] width 101 height 22
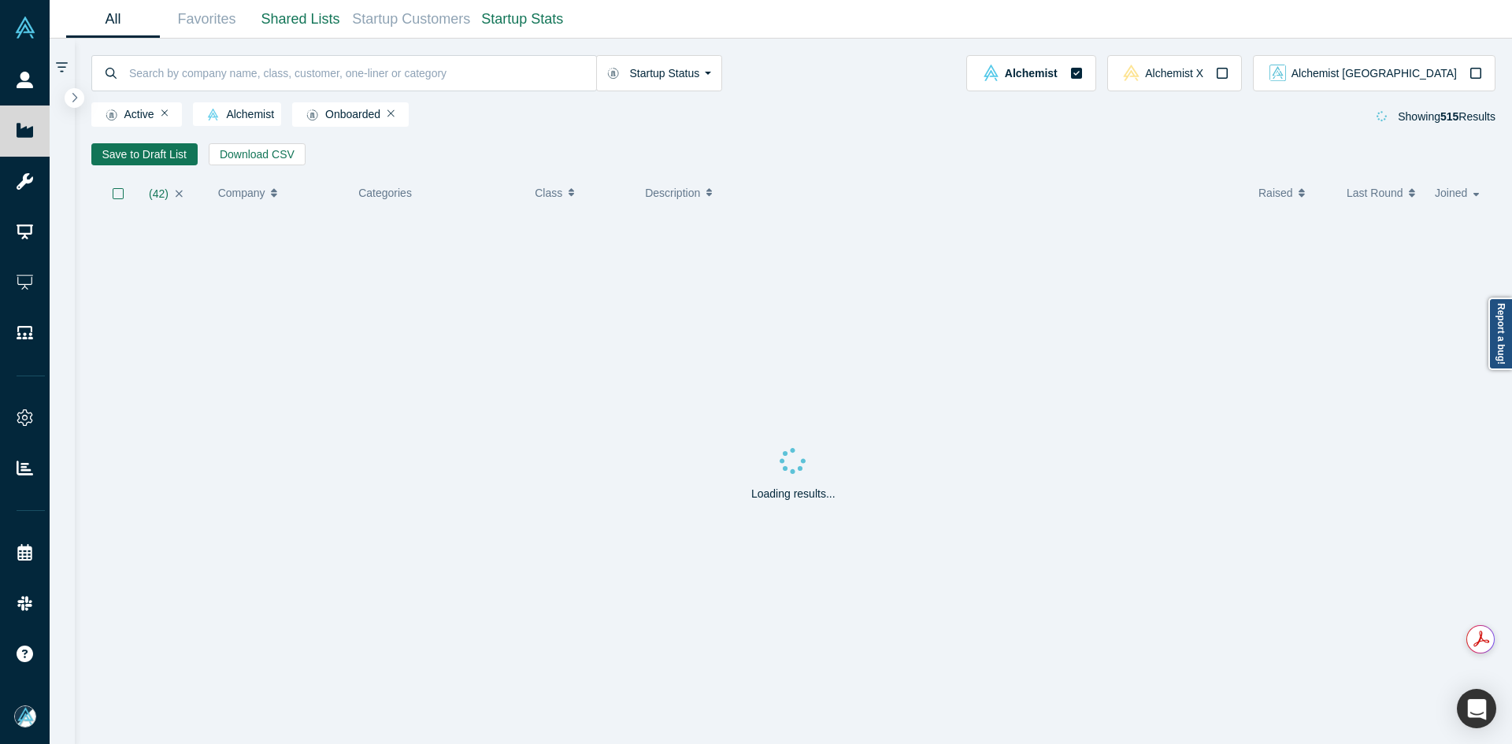
click at [179, 195] on icon "button" at bounding box center [179, 193] width 7 height 7
click at [80, 95] on button "button" at bounding box center [74, 97] width 21 height 21
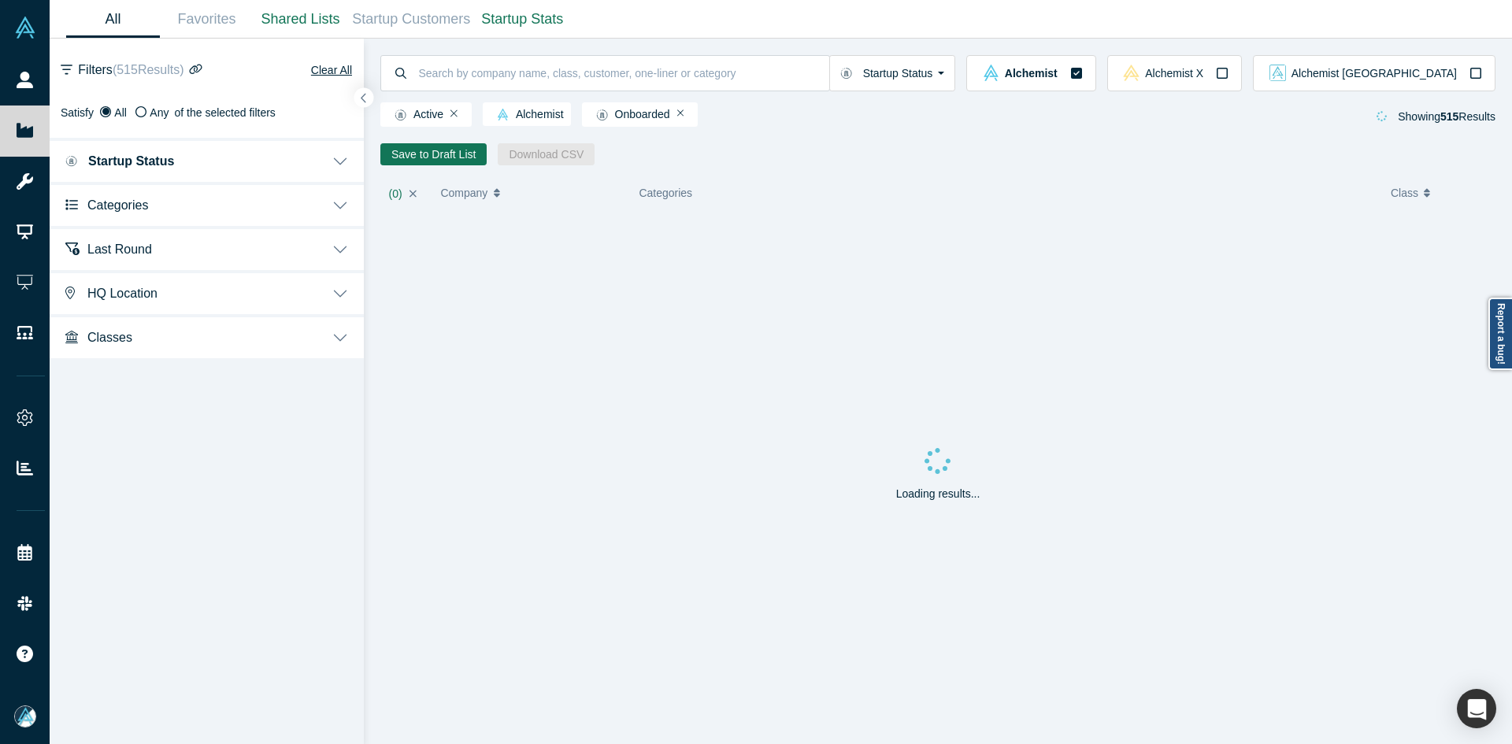
click at [149, 209] on button "Categories" at bounding box center [207, 204] width 314 height 44
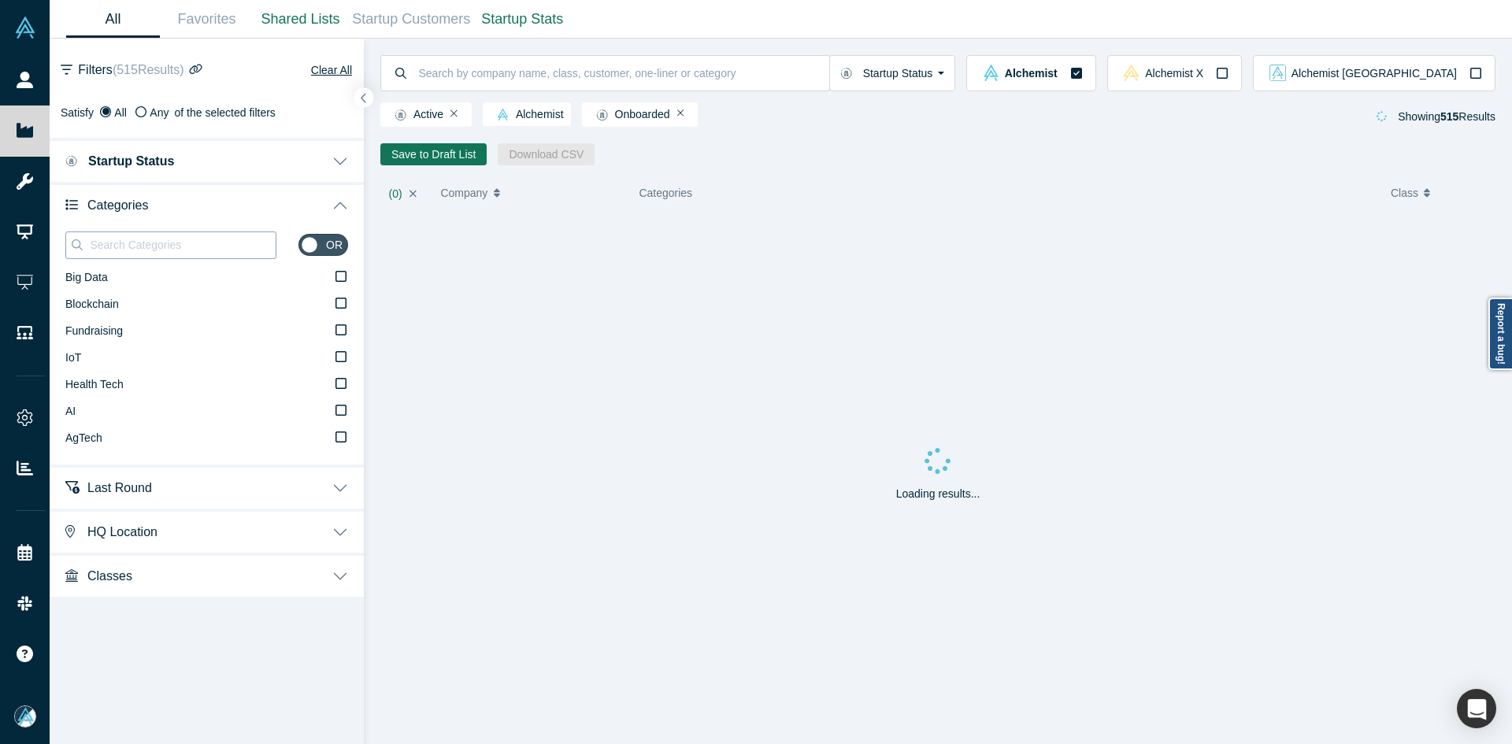
click at [166, 246] on input at bounding box center [181, 245] width 187 height 20
paste input "Healthcare"
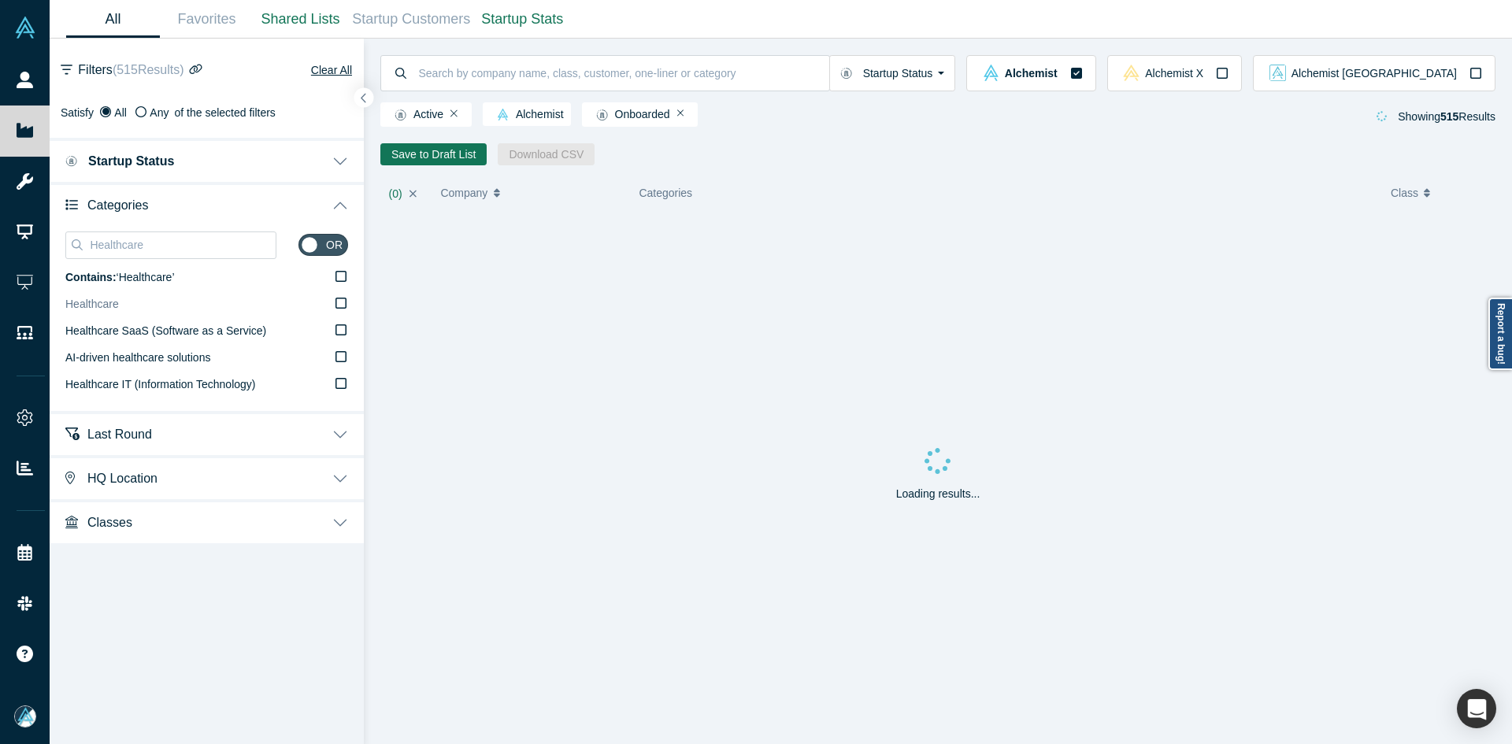
click at [192, 305] on label "Healthcare" at bounding box center [206, 304] width 283 height 27
click at [0, 0] on input "Healthcare" at bounding box center [0, 0] width 0 height 0
click at [123, 245] on input "Healthcare" at bounding box center [181, 245] width 187 height 20
click at [129, 338] on label "Health Care" at bounding box center [206, 331] width 283 height 27
click at [0, 0] on input "Health Care" at bounding box center [0, 0] width 0 height 0
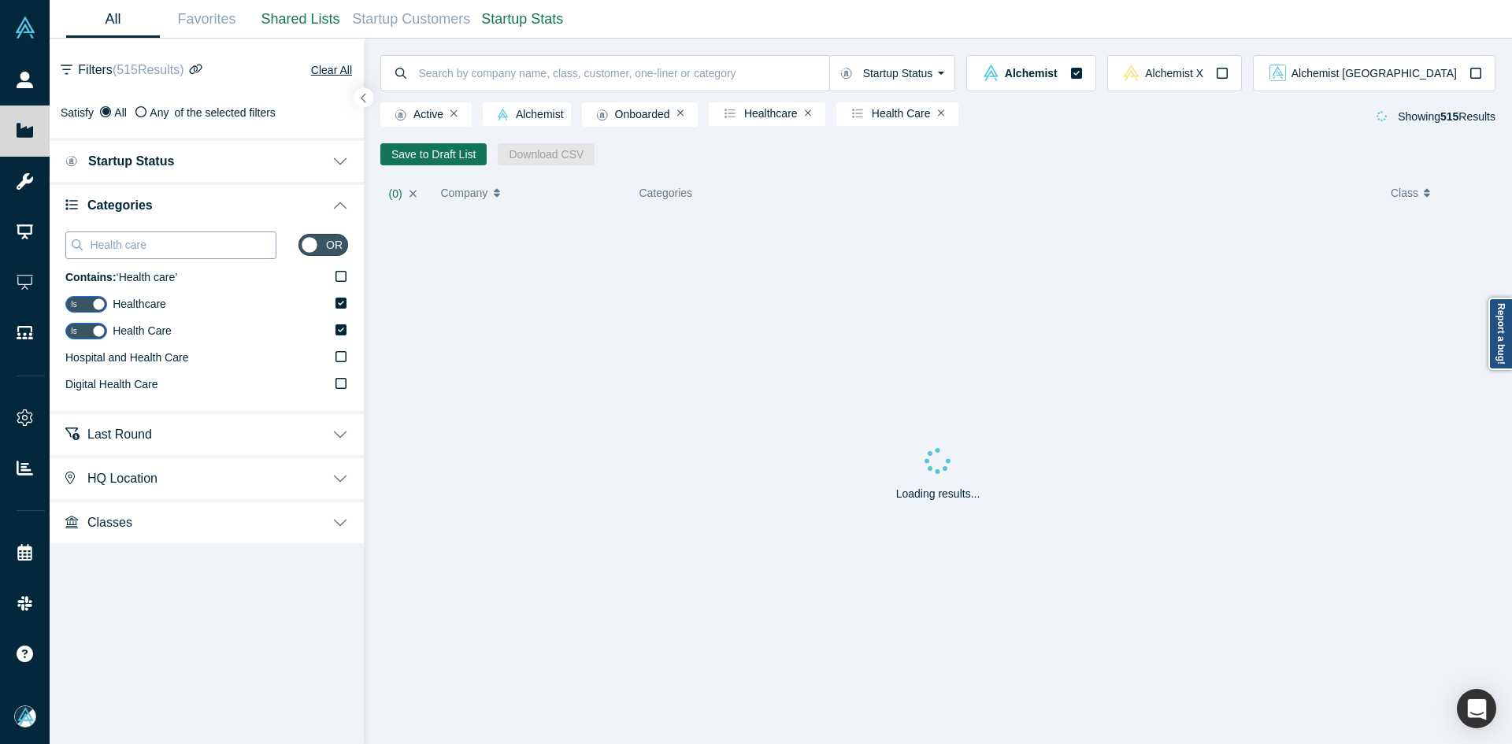
click at [183, 253] on input "Health care" at bounding box center [181, 245] width 187 height 20
paste input "Next-Gen Bio"
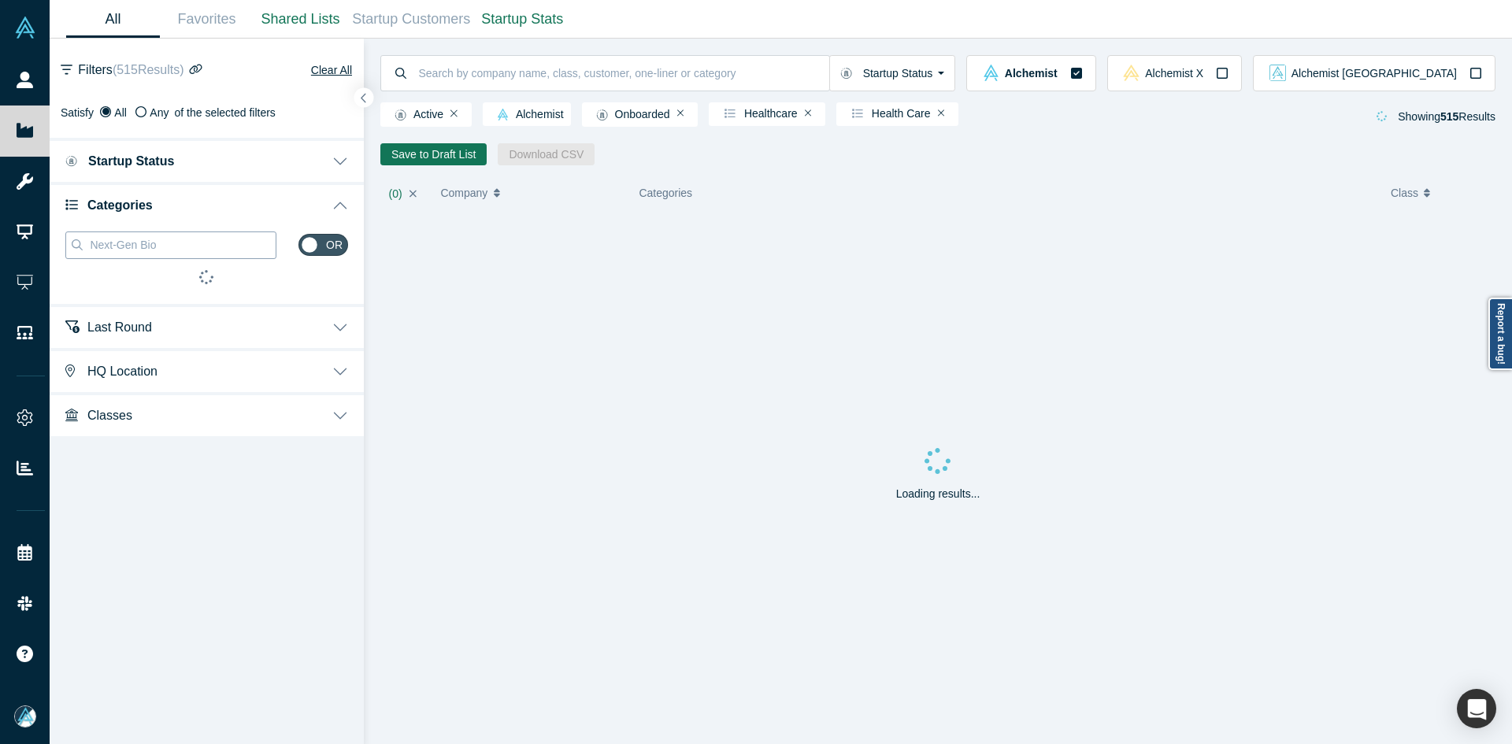
click at [183, 253] on input "Next-Gen Bio" at bounding box center [181, 245] width 187 height 20
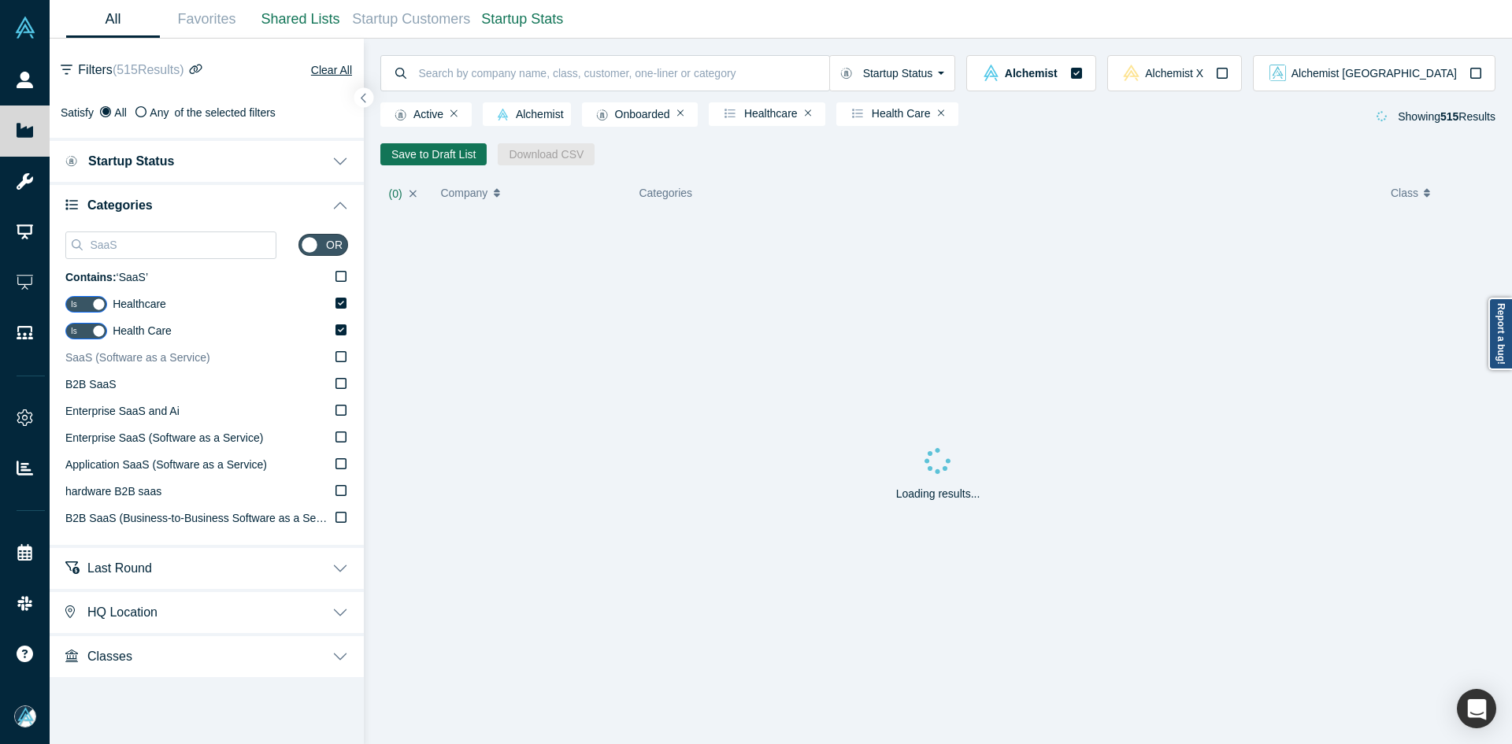
click at [102, 362] on span "SaaS (Software as a Service)" at bounding box center [137, 357] width 145 height 13
click at [0, 0] on input "SaaS (Software as a Service)" at bounding box center [0, 0] width 0 height 0
click at [177, 243] on input "SaaS" at bounding box center [181, 245] width 187 height 20
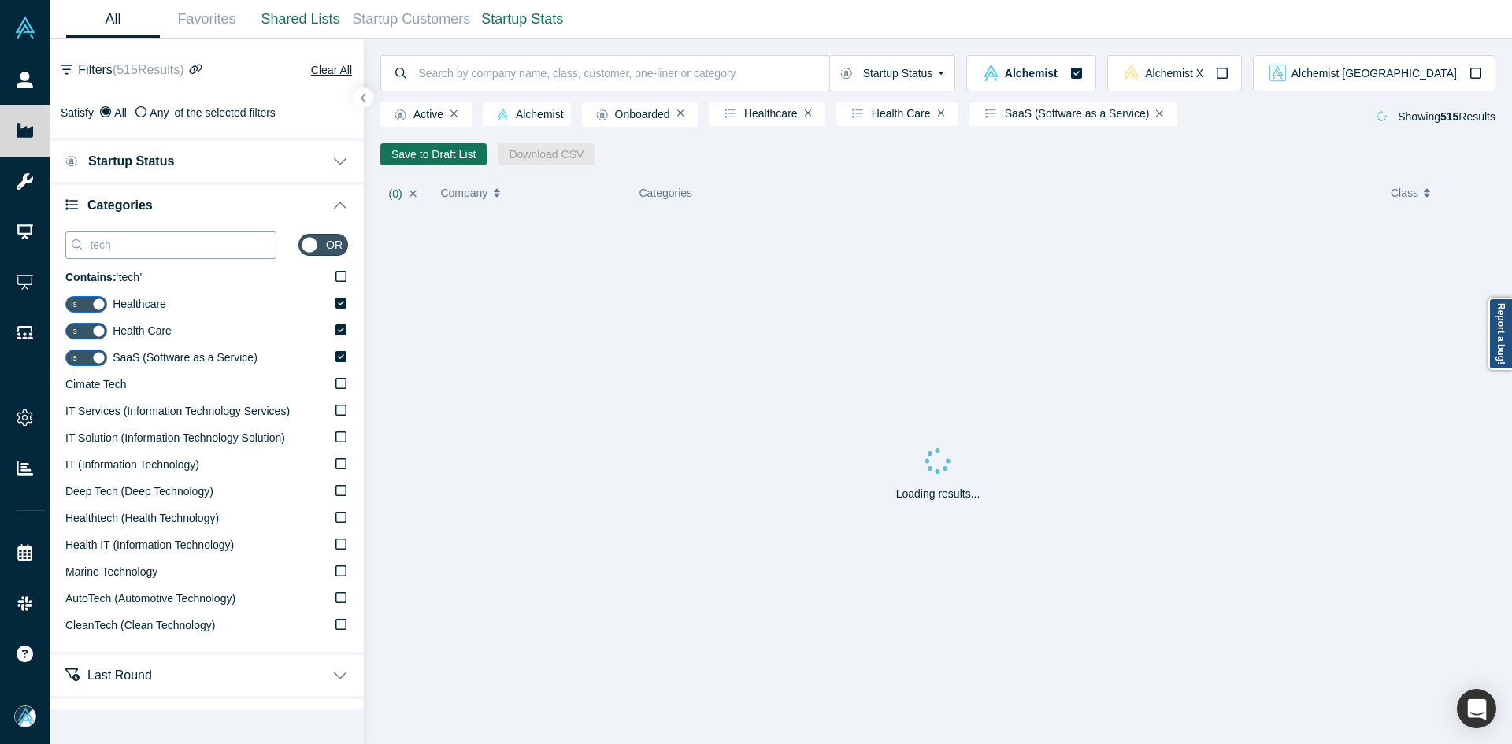
click at [154, 250] on input "tech" at bounding box center [181, 245] width 187 height 20
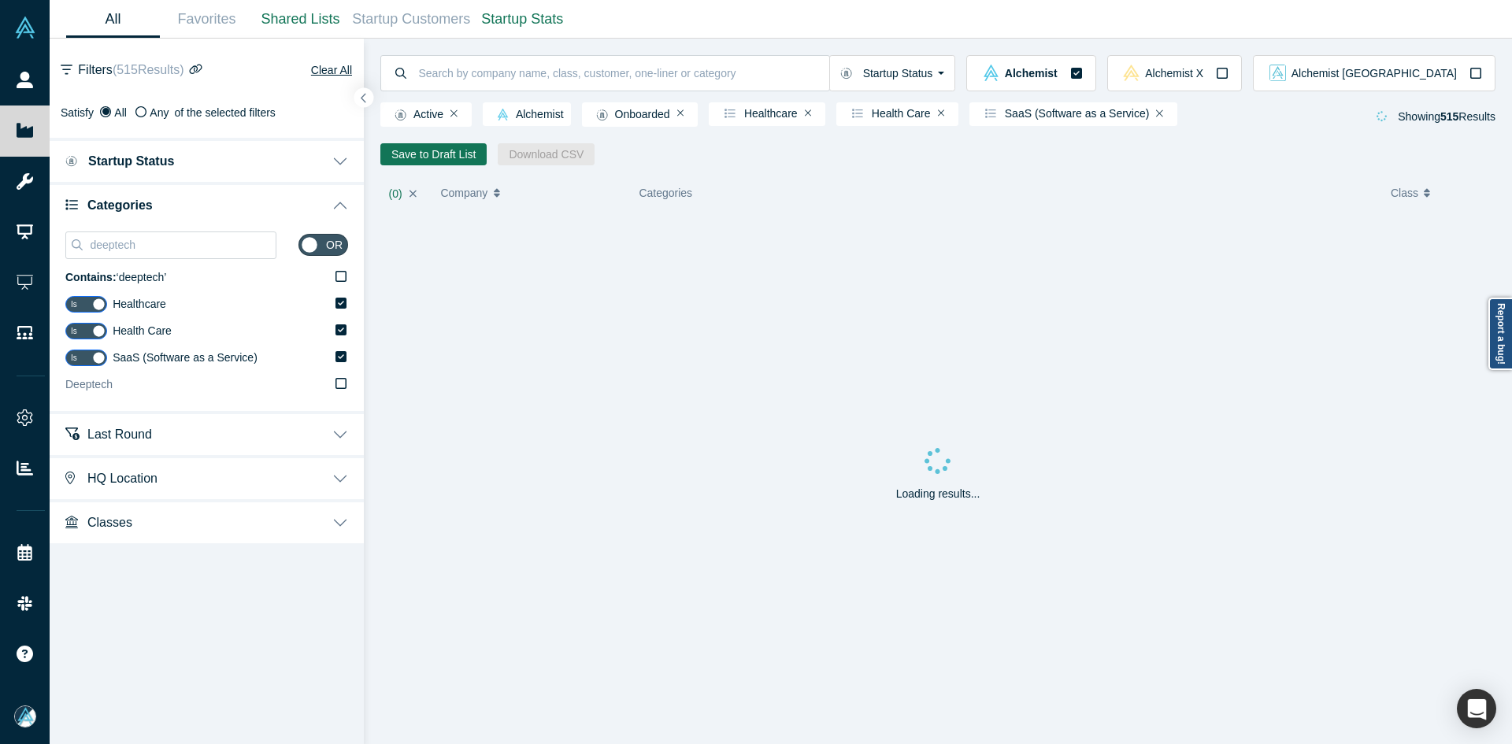
click at [117, 387] on label "Deeptech" at bounding box center [206, 385] width 283 height 27
click at [0, 0] on input "Deeptech" at bounding box center [0, 0] width 0 height 0
click at [119, 247] on input "deeptech" at bounding box center [181, 245] width 187 height 20
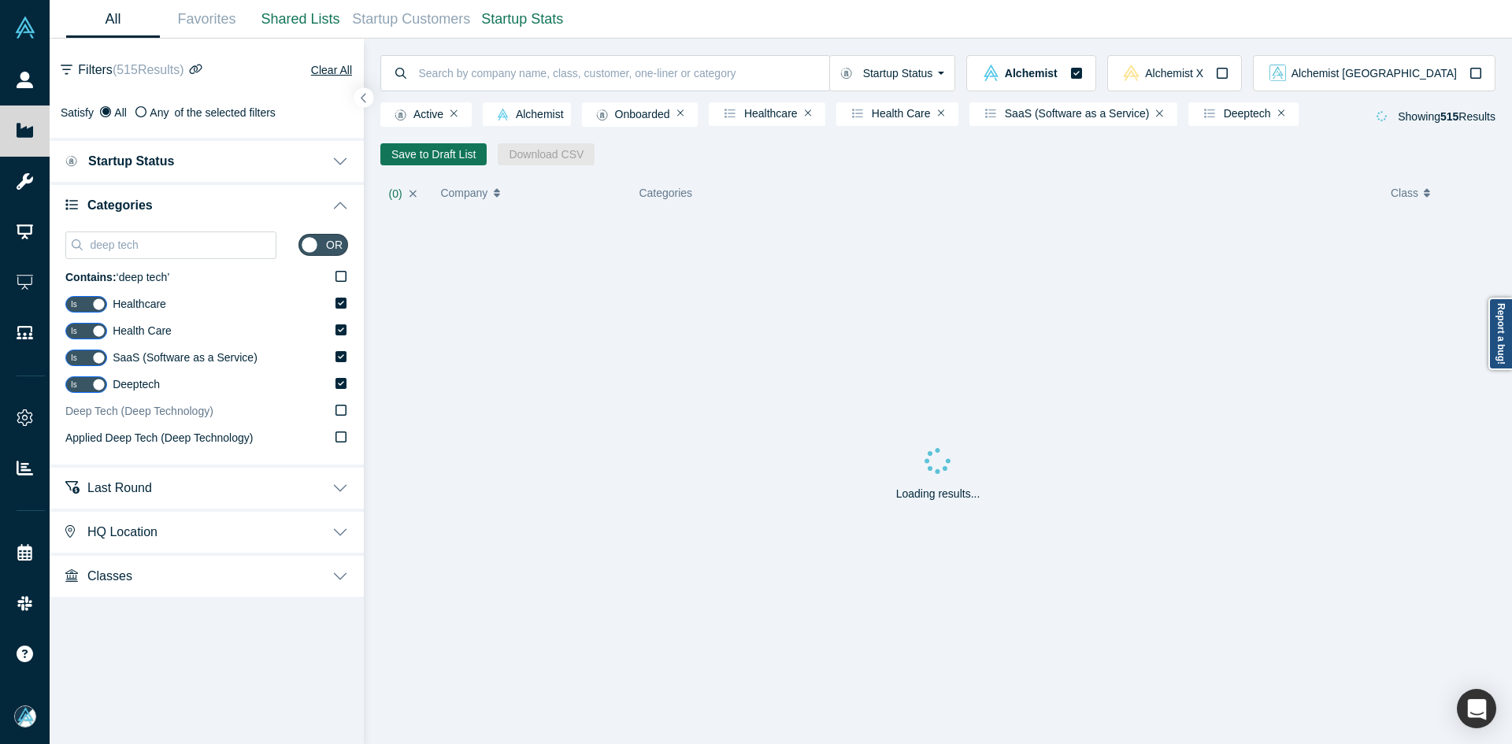
type input "deep tech"
click at [115, 413] on span "Deep Tech (Deep Technology)" at bounding box center [139, 411] width 148 height 13
click at [0, 0] on input "Deep Tech (Deep Technology)" at bounding box center [0, 0] width 0 height 0
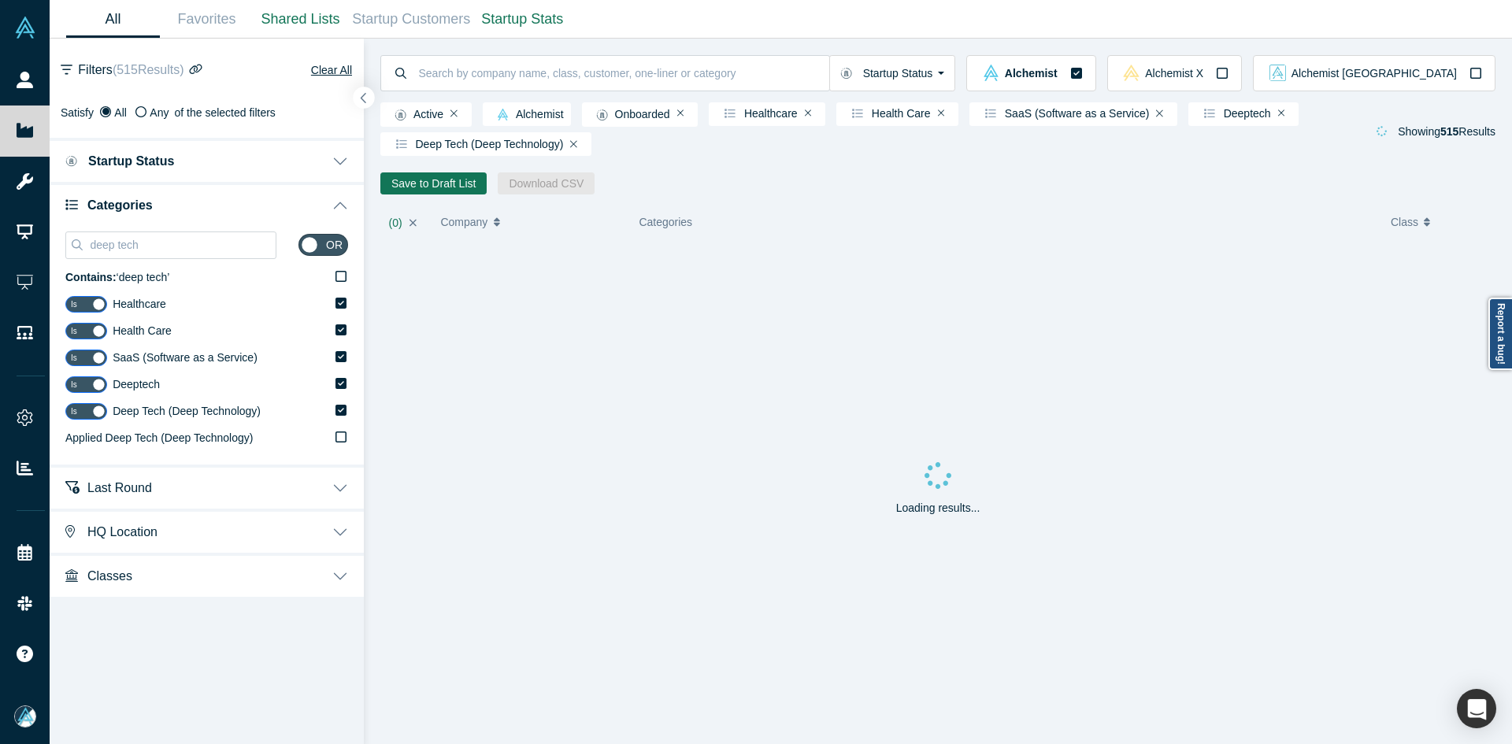
click at [362, 92] on icon "button" at bounding box center [364, 98] width 8 height 12
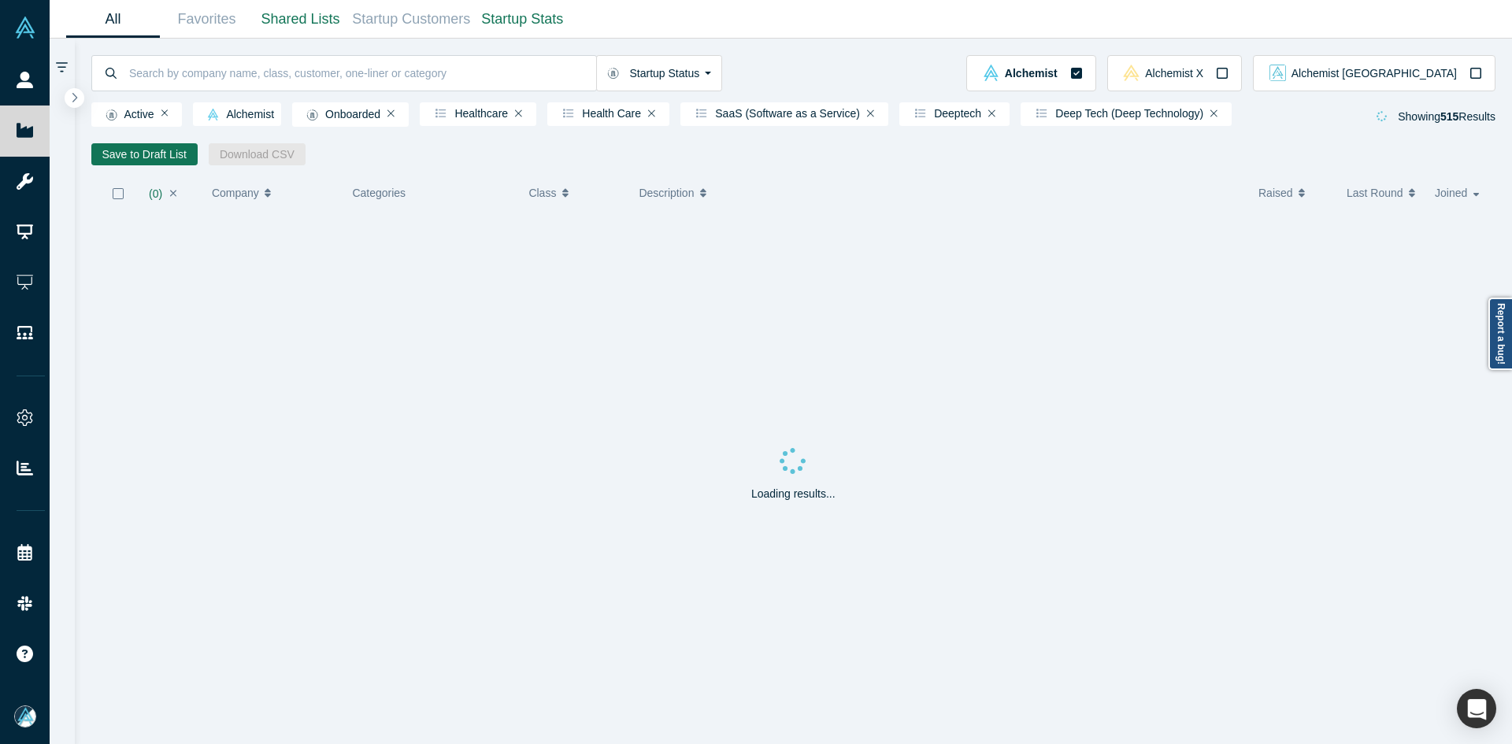
click at [120, 194] on icon "button" at bounding box center [118, 193] width 13 height 13
click at [146, 157] on button "Save to Draft List" at bounding box center [144, 154] width 106 height 22
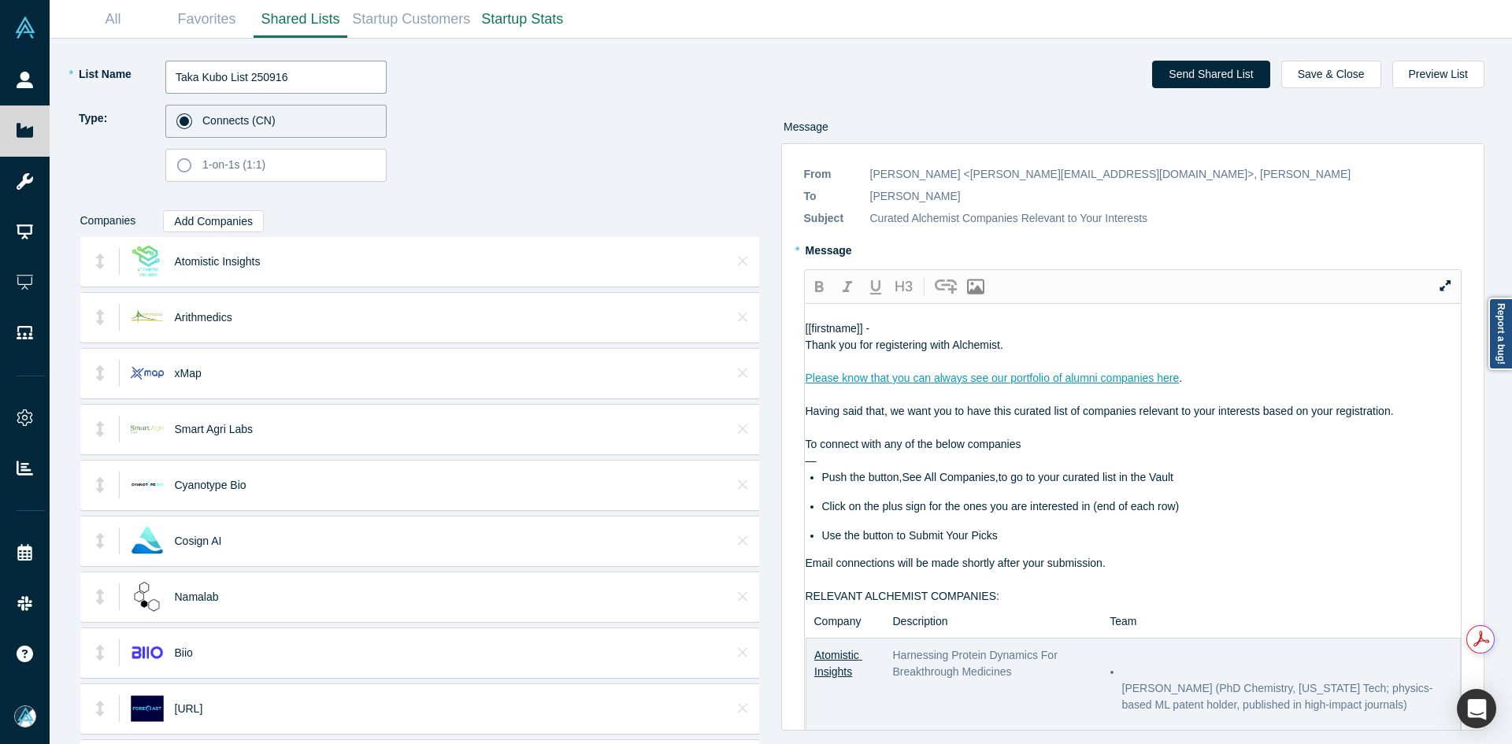
drag, startPoint x: 299, startPoint y: 74, endPoint x: 85, endPoint y: 75, distance: 214.2
click at [91, 75] on div "* List Name [PERSON_NAME] List 250916" at bounding box center [418, 77] width 682 height 33
paste input "[PERSON_NAME]"
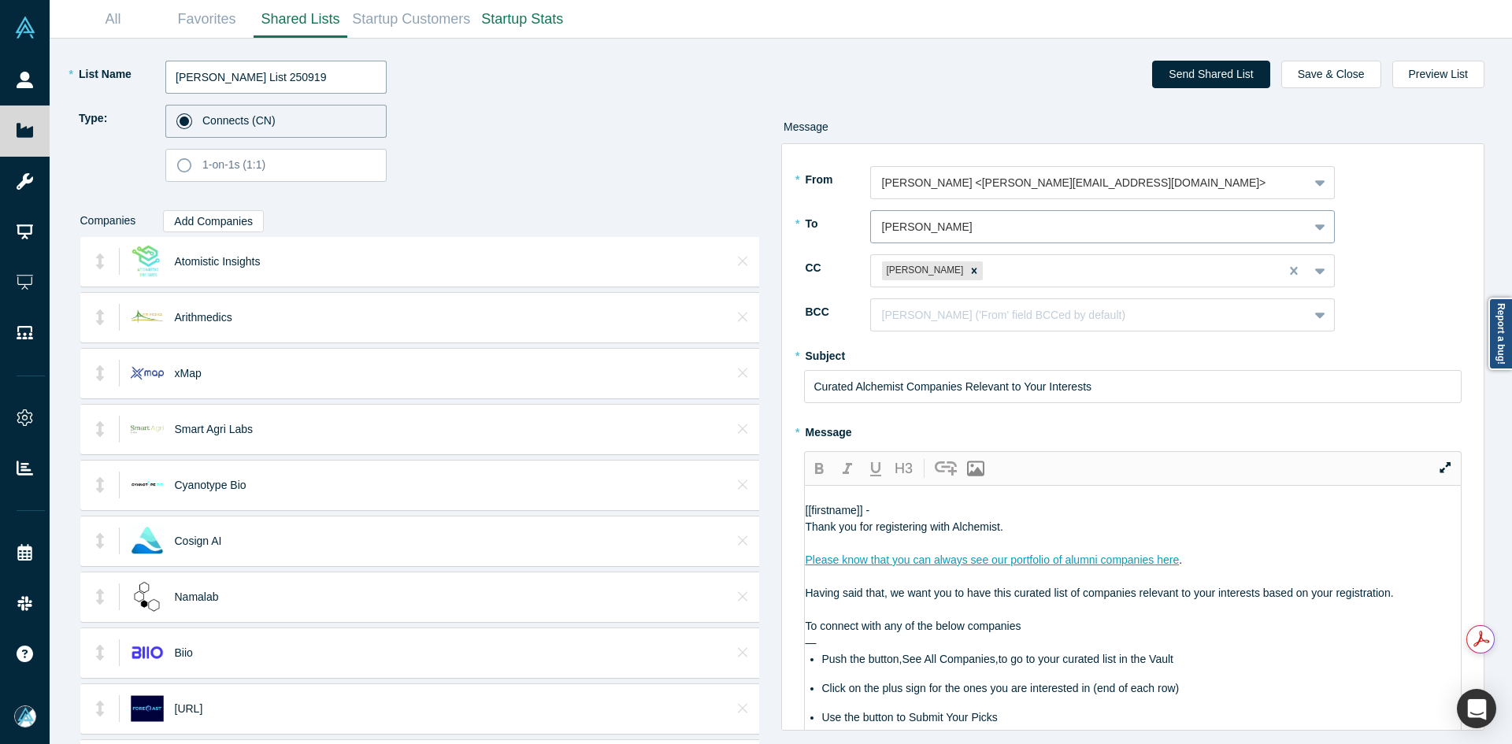
type input "[PERSON_NAME] List 250919"
click at [936, 225] on div at bounding box center [1074, 227] width 384 height 20
click at [937, 225] on div at bounding box center [1074, 227] width 384 height 20
paste input "[PERSON_NAME]"
type input "[PERSON_NAME]"
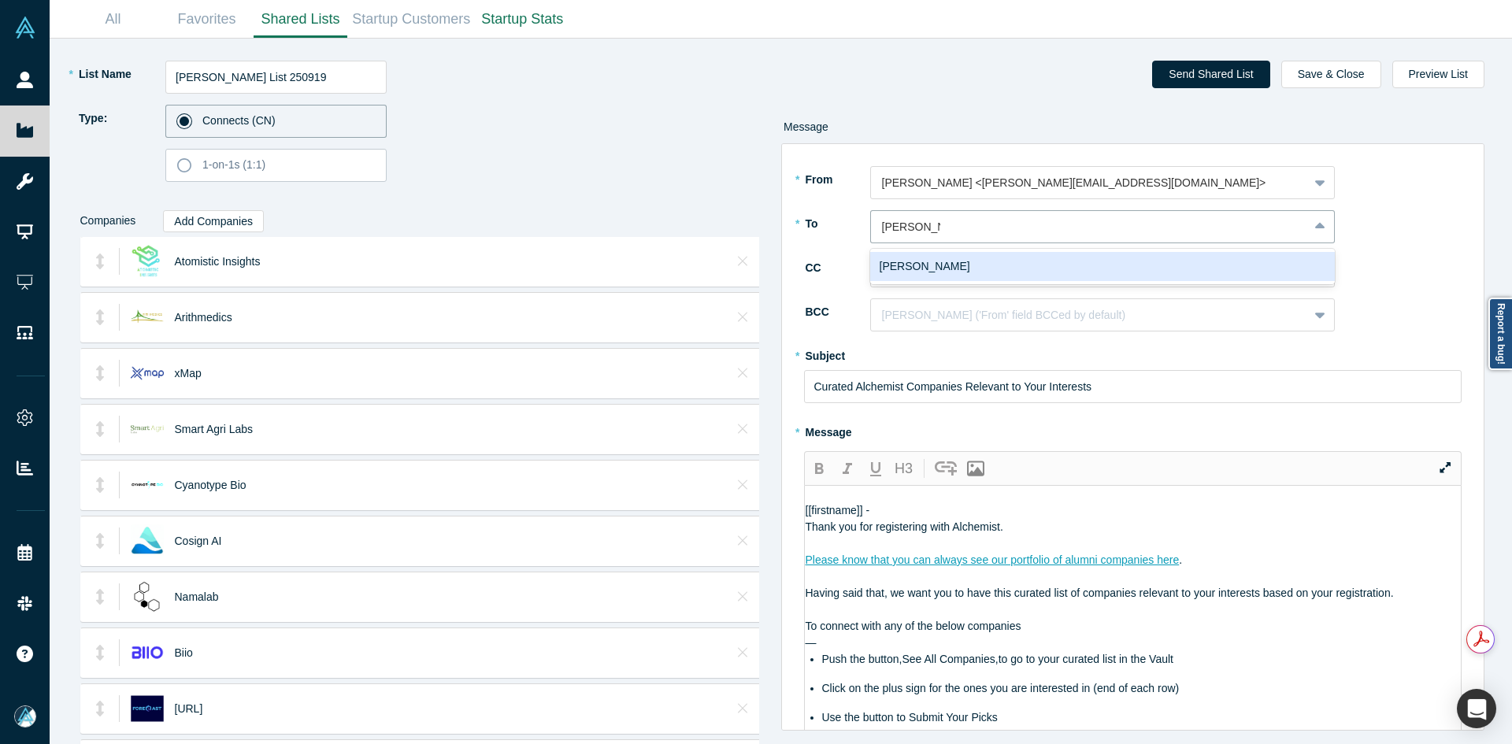
click at [943, 263] on div "[PERSON_NAME]" at bounding box center [1102, 266] width 465 height 29
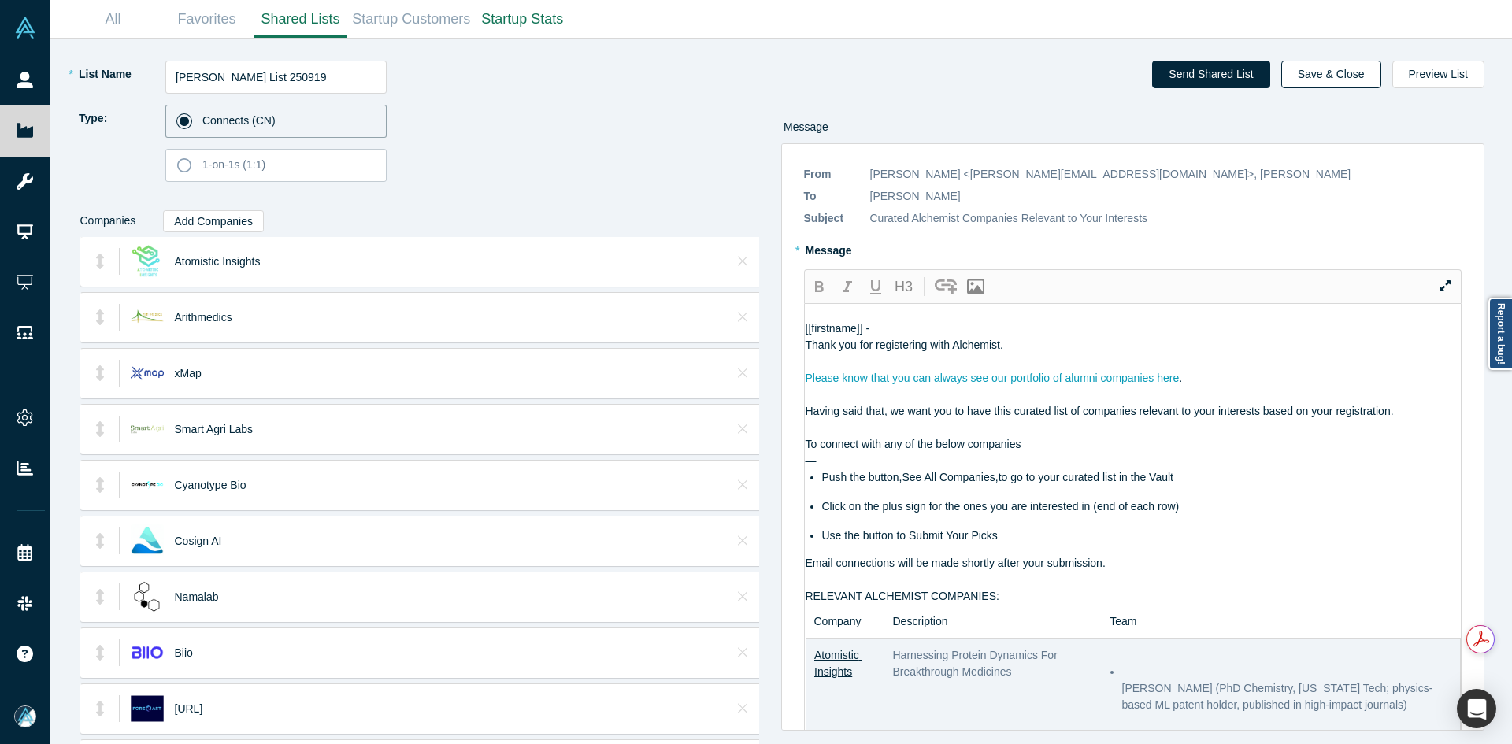
click at [1355, 77] on button "Save & Close" at bounding box center [1331, 75] width 100 height 28
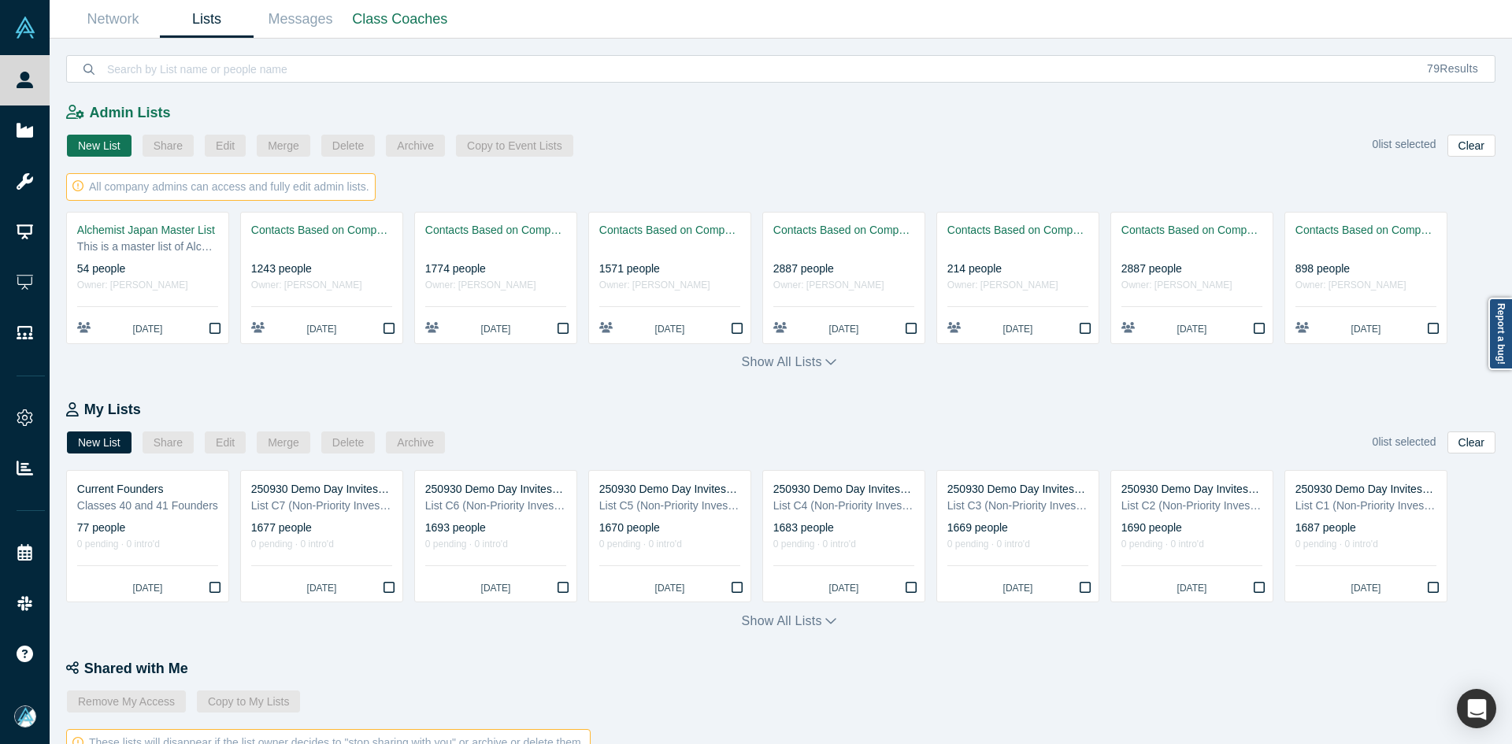
scroll to position [521, 0]
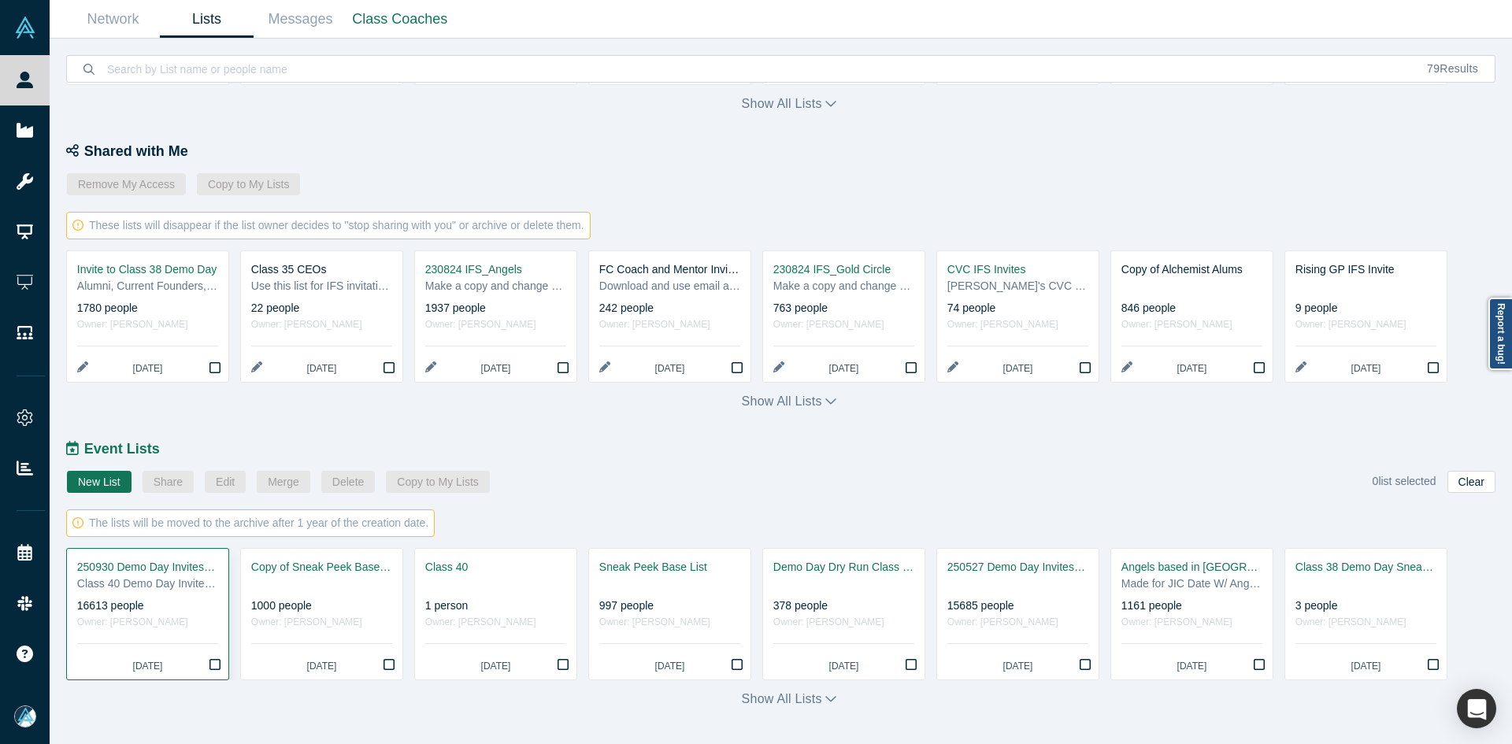
click at [187, 565] on div "250930 Demo Day Invites_Base List" at bounding box center [147, 567] width 141 height 17
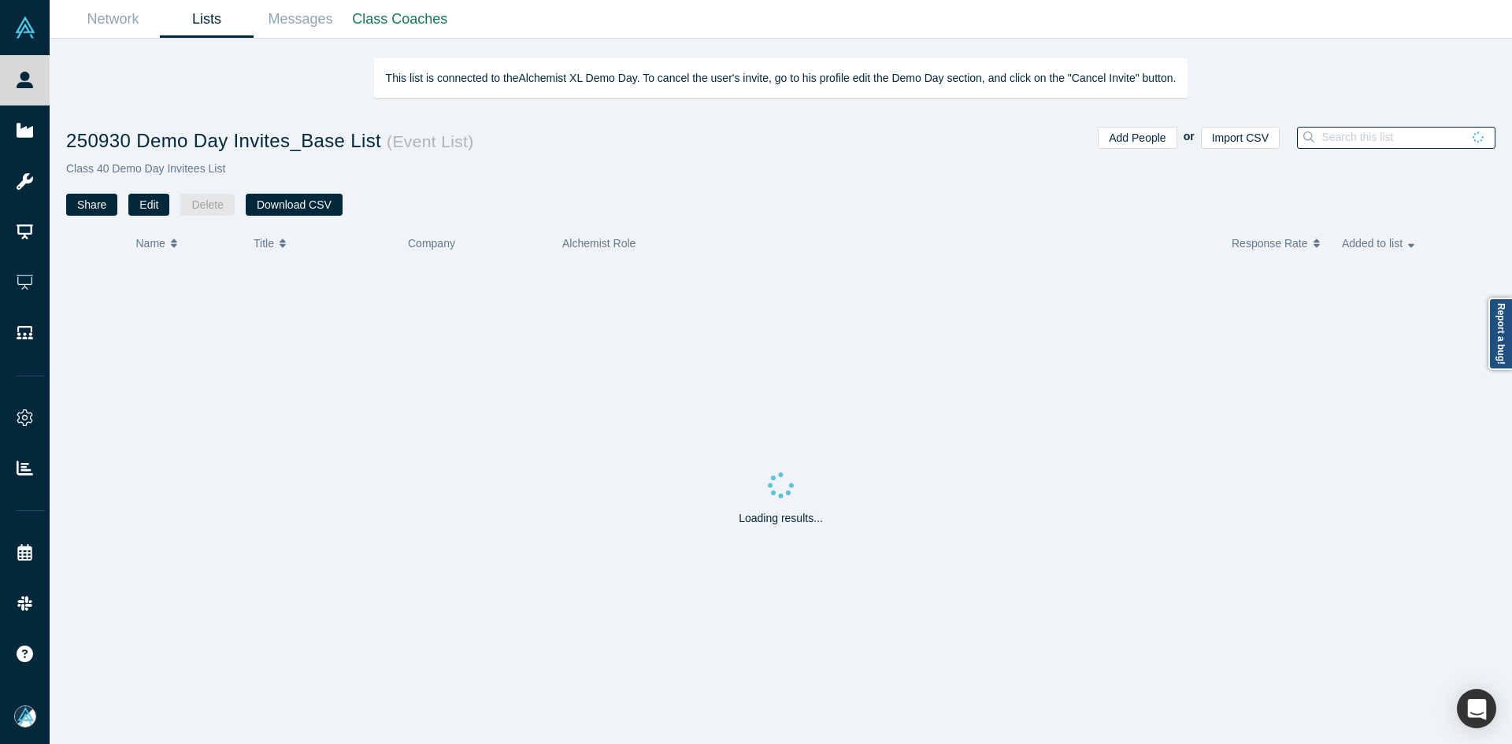
click at [1384, 132] on input at bounding box center [1391, 137] width 142 height 20
paste input "[PERSON_NAME]"
type input "[PERSON_NAME]"
